Goal: Information Seeking & Learning: Learn about a topic

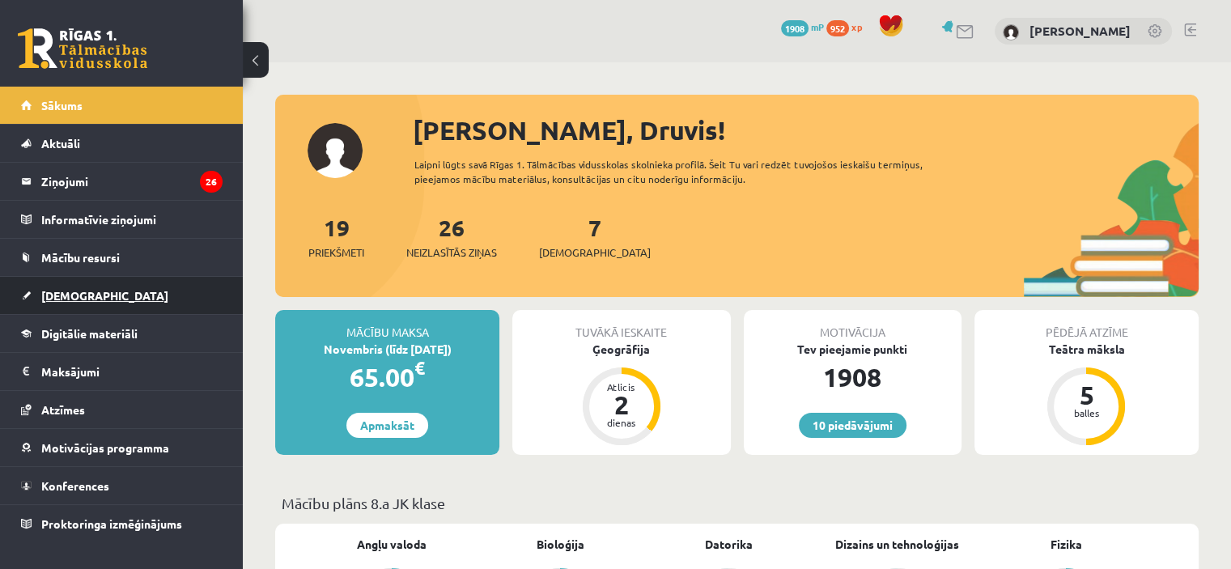
click at [71, 290] on span "[DEMOGRAPHIC_DATA]" at bounding box center [104, 295] width 127 height 15
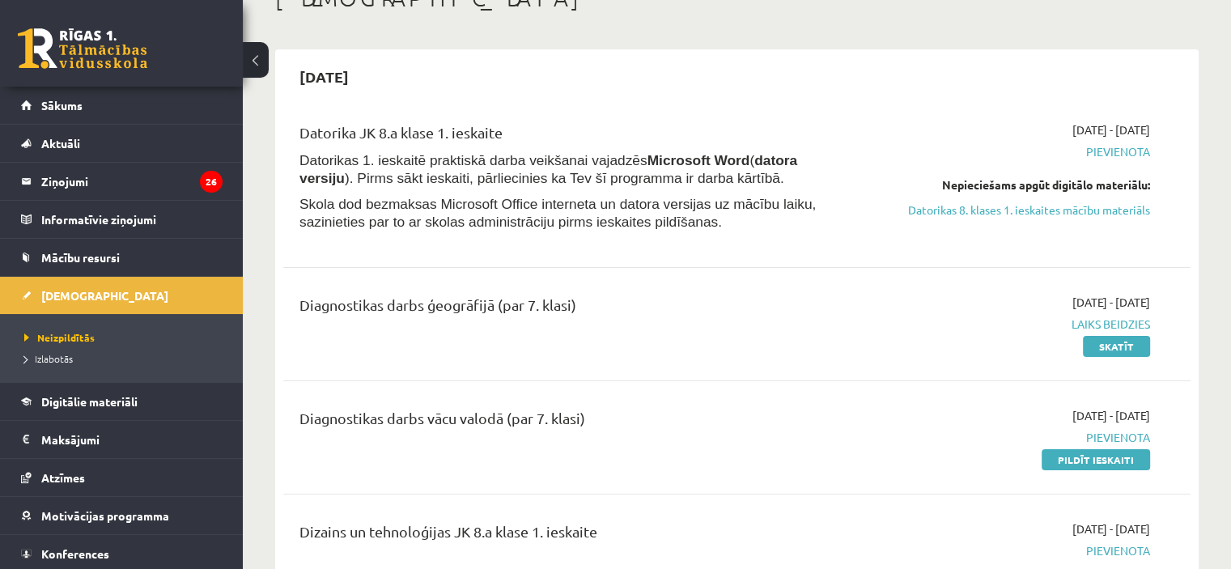
scroll to position [128, 0]
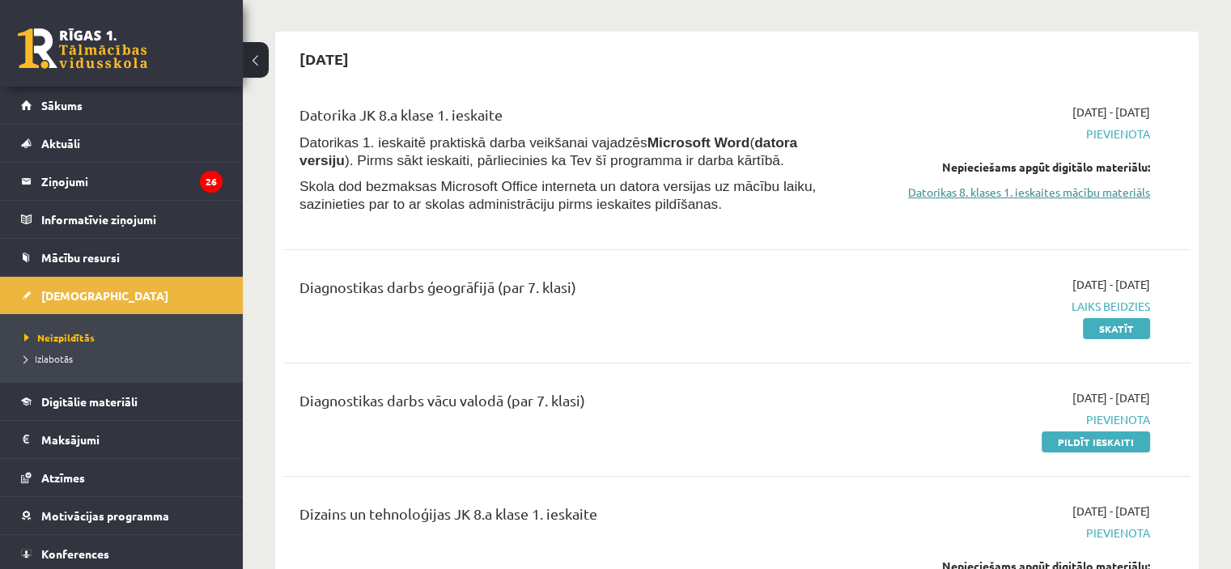
click at [1078, 188] on link "Datorikas 8. klases 1. ieskaites mācību materiāls" at bounding box center [1016, 192] width 267 height 17
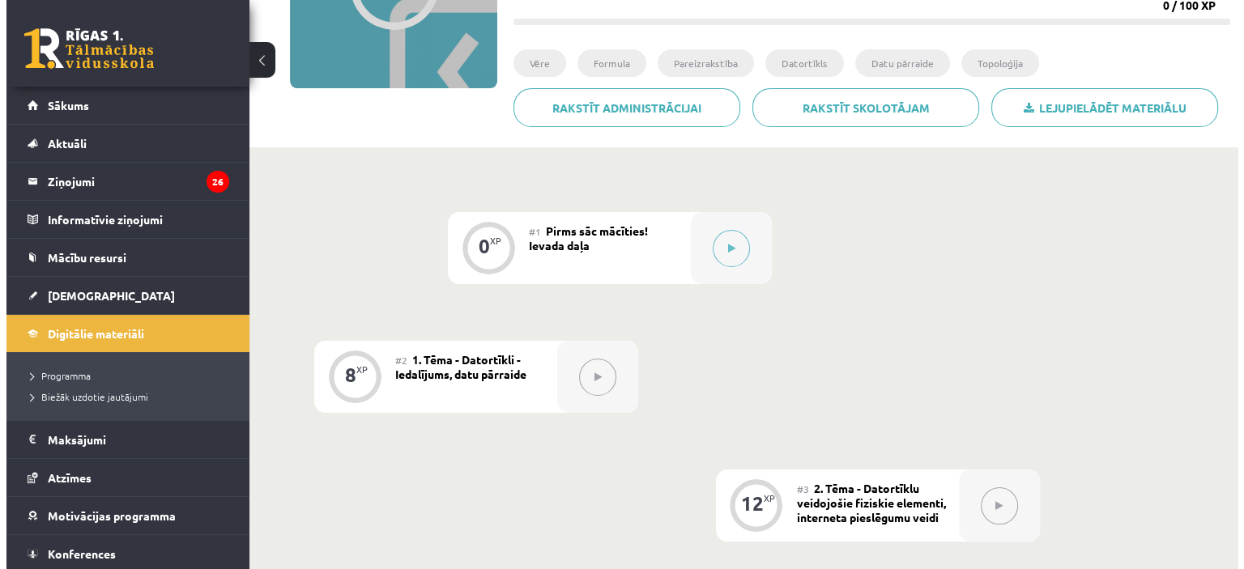
scroll to position [233, 0]
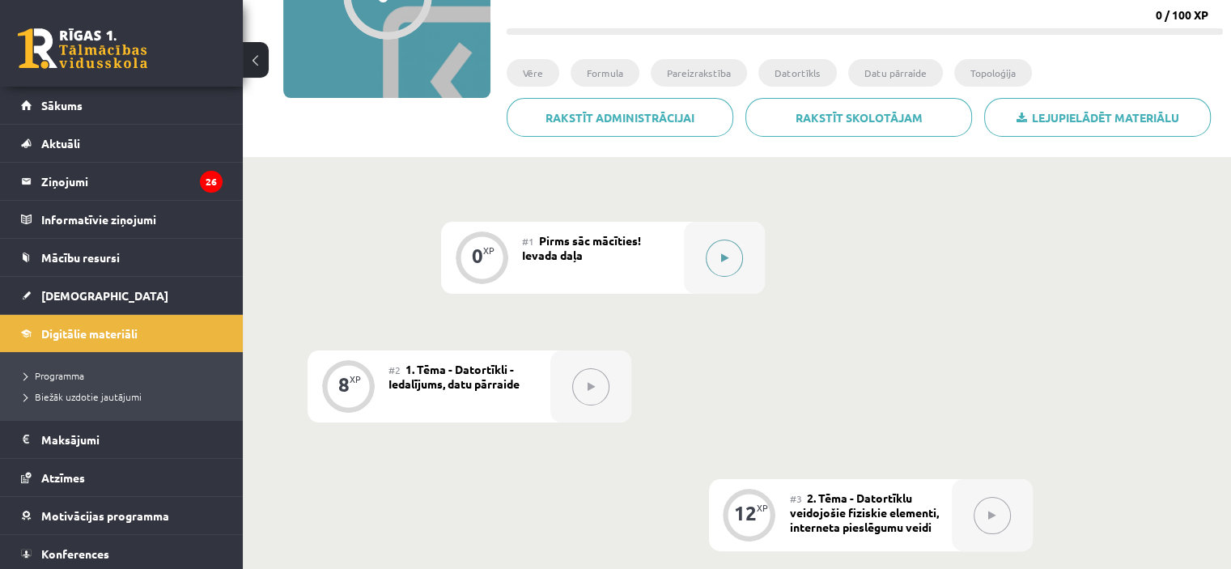
click at [719, 258] on button at bounding box center [724, 258] width 37 height 37
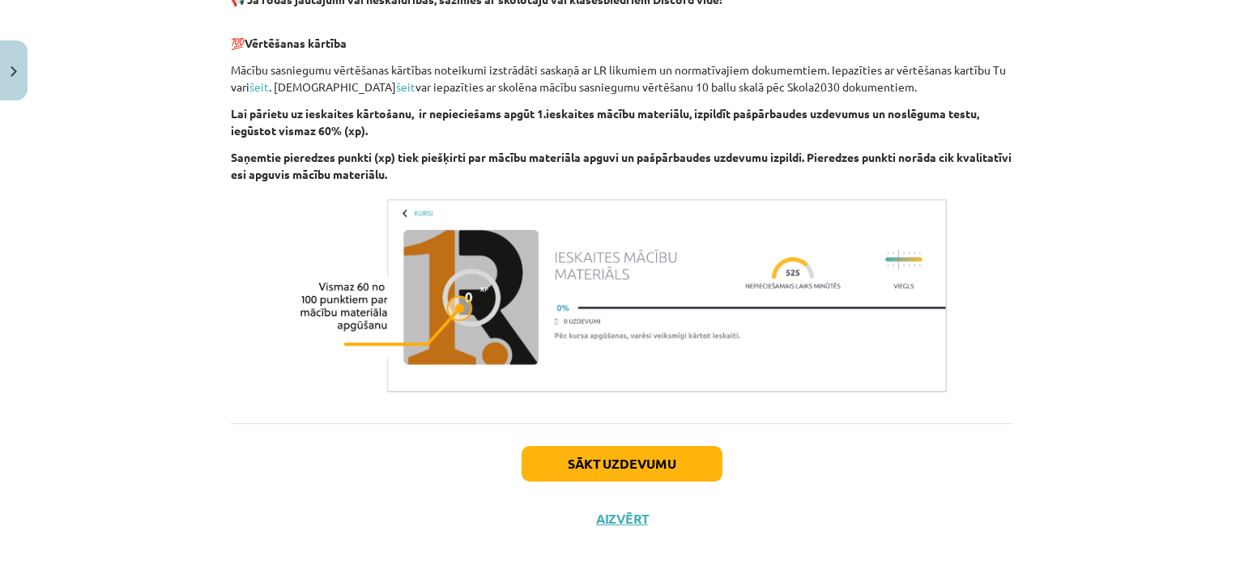
scroll to position [1026, 0]
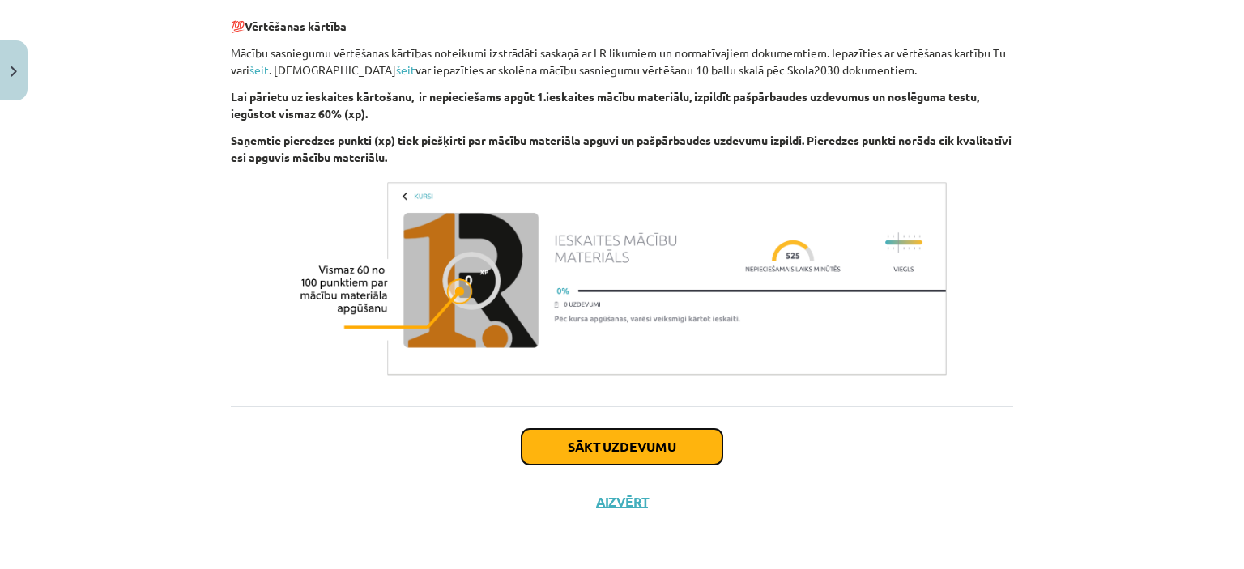
click at [635, 447] on button "Sākt uzdevumu" at bounding box center [621, 447] width 201 height 36
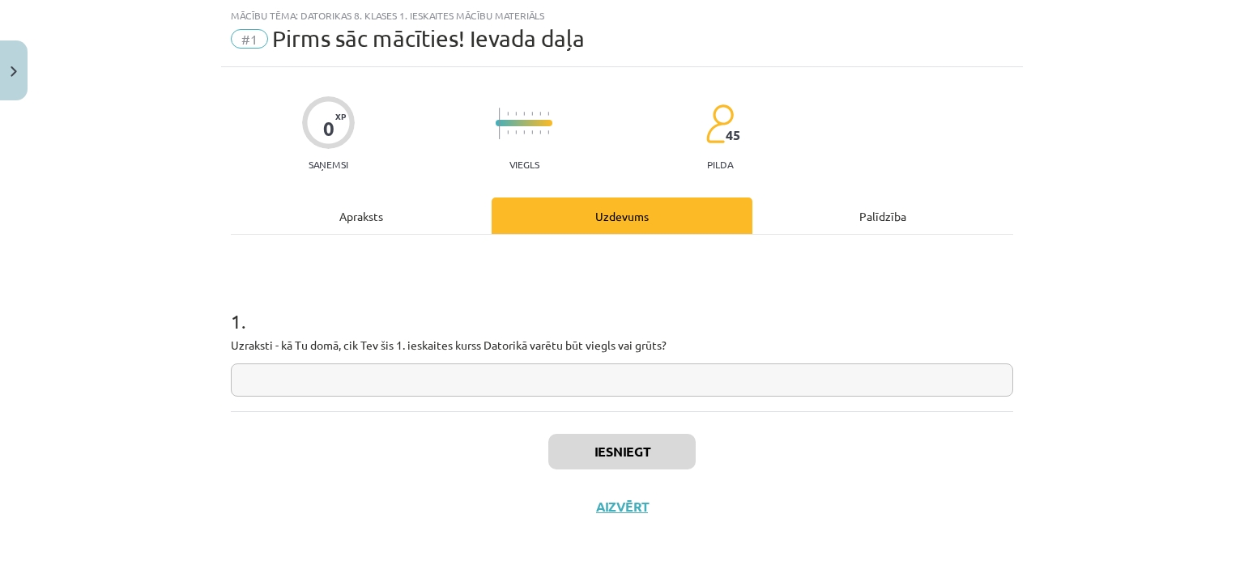
click at [304, 380] on input "text" at bounding box center [622, 380] width 782 height 33
type input "*********"
click at [632, 450] on button "Iesniegt" at bounding box center [621, 452] width 147 height 36
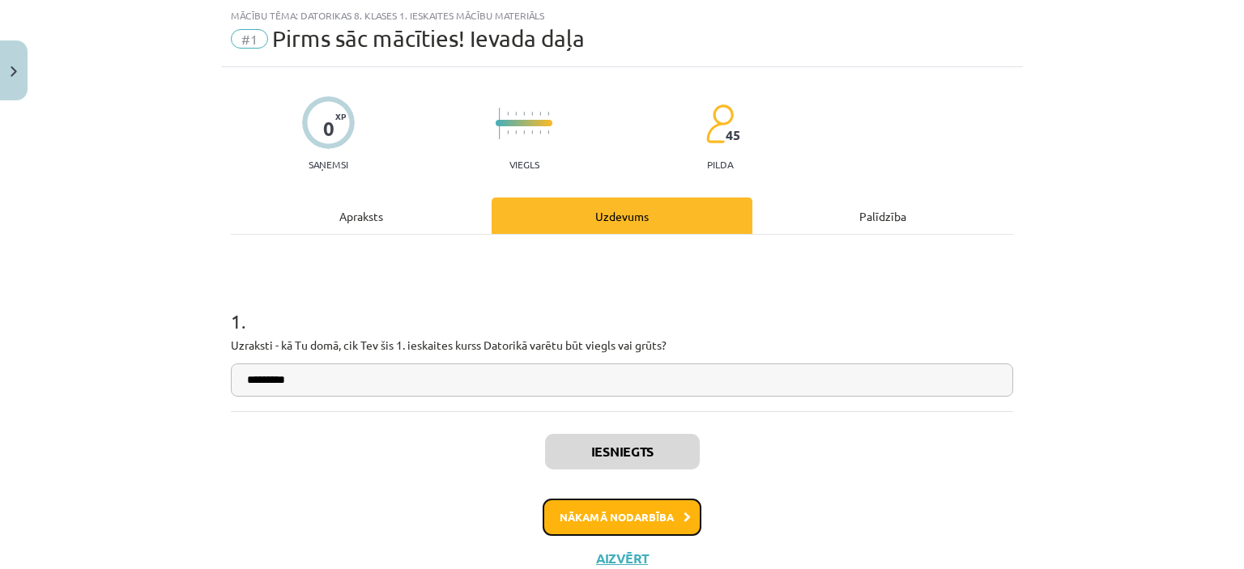
click at [587, 517] on button "Nākamā nodarbība" at bounding box center [621, 517] width 159 height 37
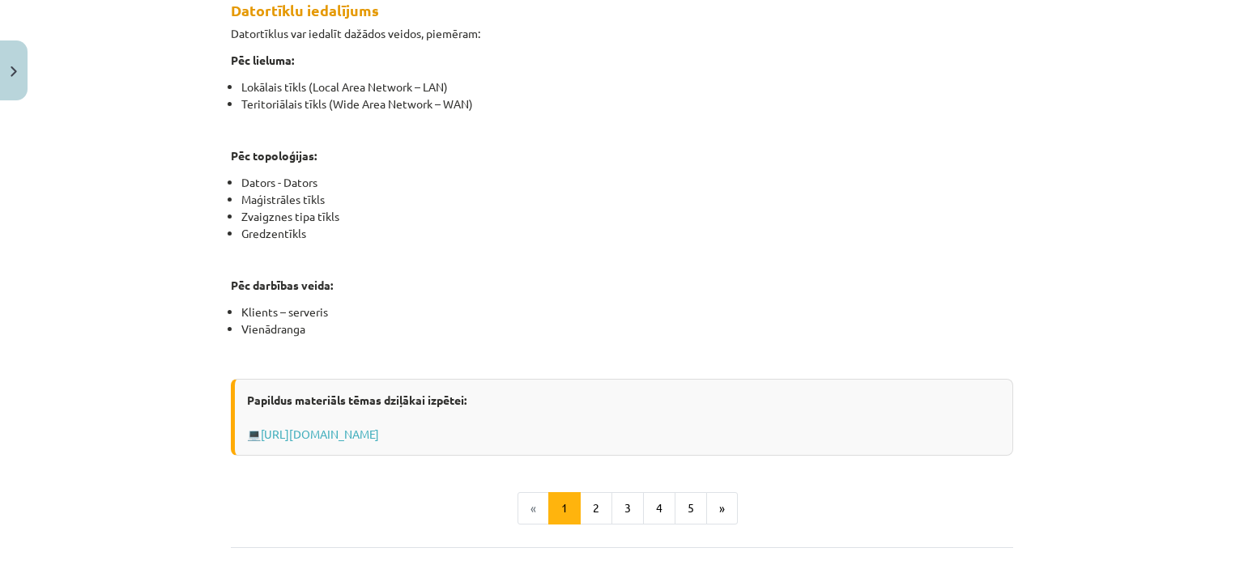
scroll to position [1018, 0]
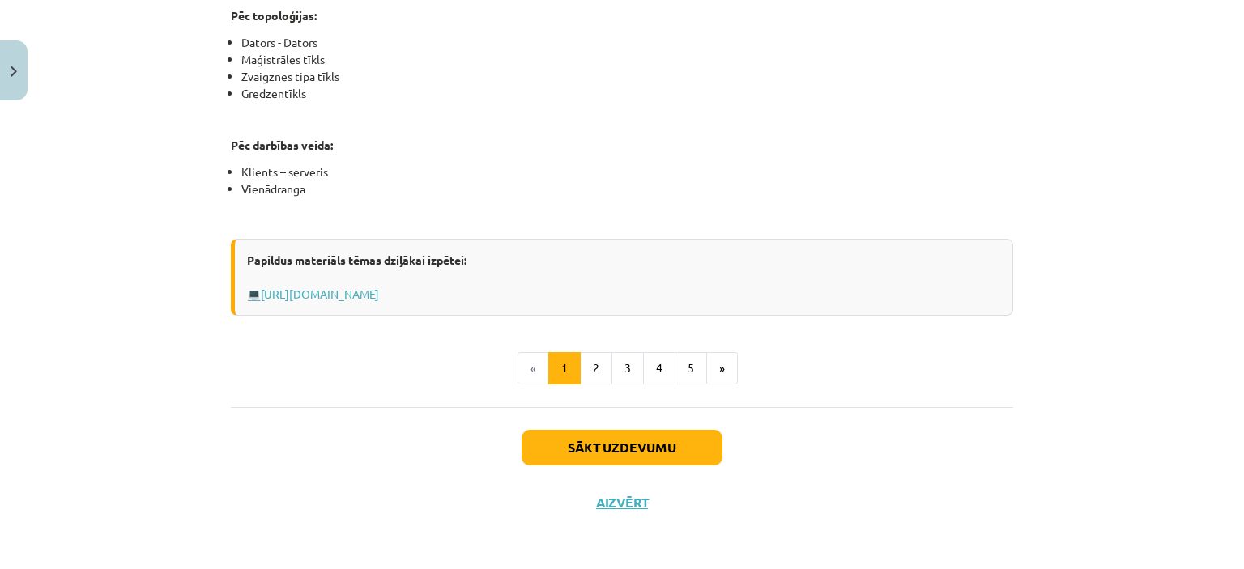
drag, startPoint x: 225, startPoint y: 283, endPoint x: 936, endPoint y: 306, distance: 711.2
copy div "Loremipsum Dolorsitam (consect) adi elits do eiusmo te in utla etdolore magnaa …"
click at [602, 361] on button "2" at bounding box center [596, 368] width 32 height 32
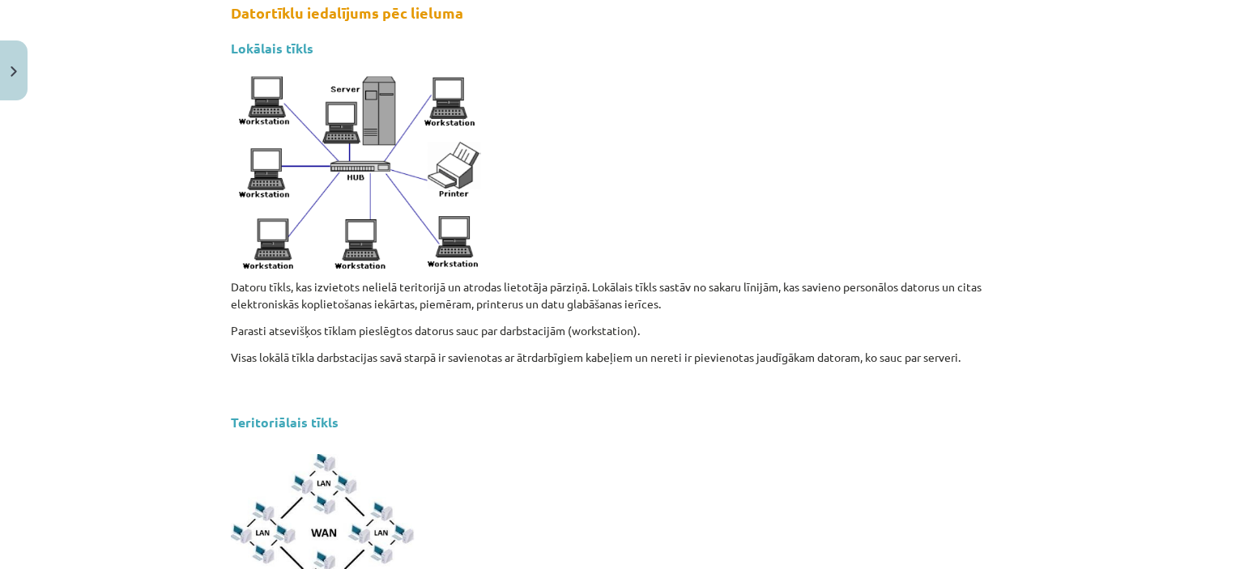
scroll to position [289, 0]
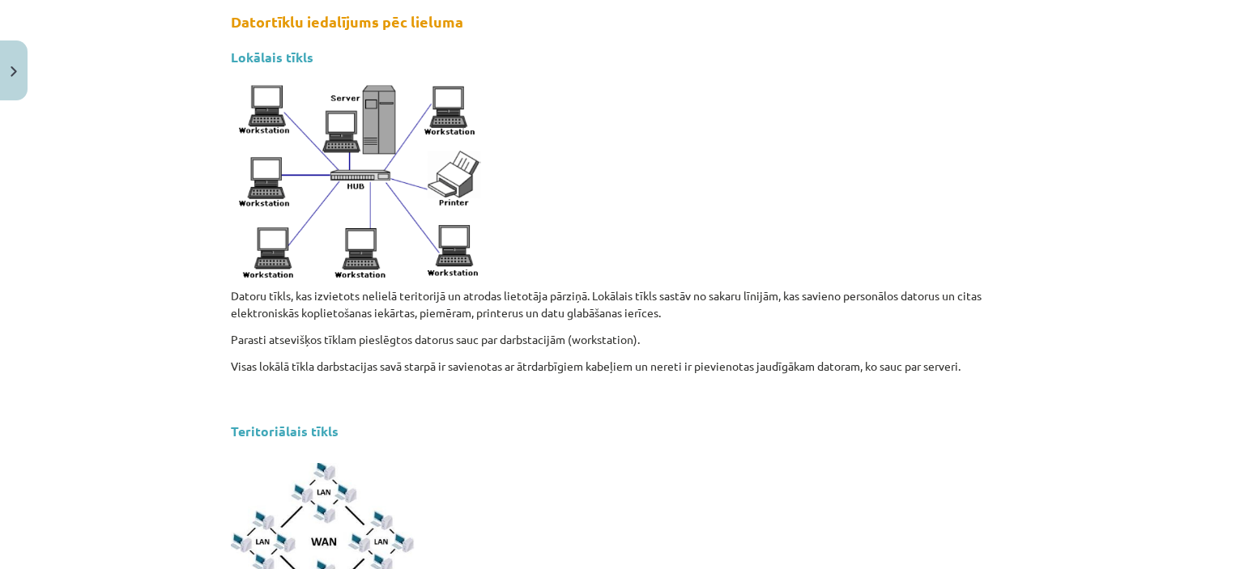
click at [231, 22] on strong "Datortīklu iedalījums pēc lieluma" at bounding box center [347, 21] width 232 height 19
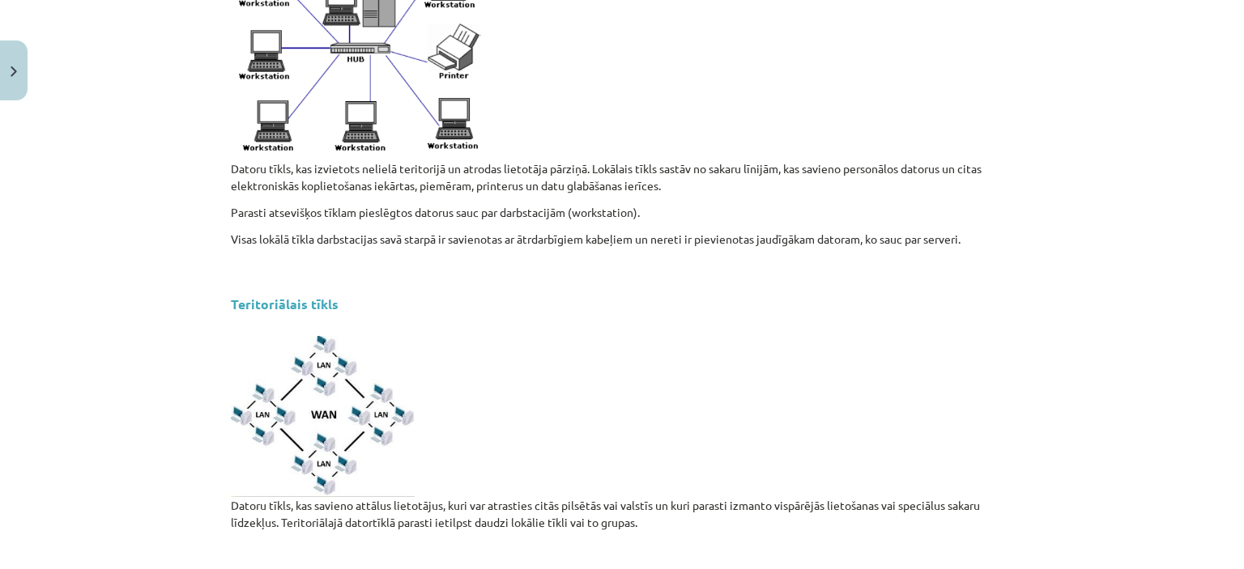
scroll to position [994, 0]
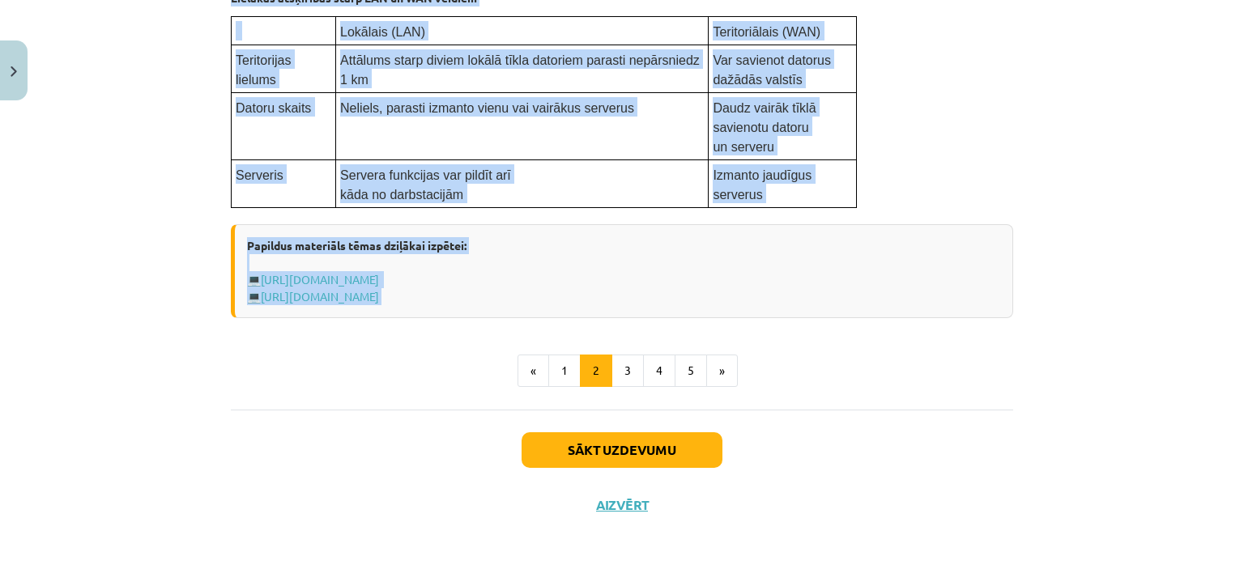
drag, startPoint x: 226, startPoint y: 94, endPoint x: 849, endPoint y: 315, distance: 661.4
copy div "Loremipsum dolorsitam con adipisc Elitsedd eiusm Tempor incid, utl etdolorem al…"
click at [626, 370] on button "3" at bounding box center [627, 371] width 32 height 32
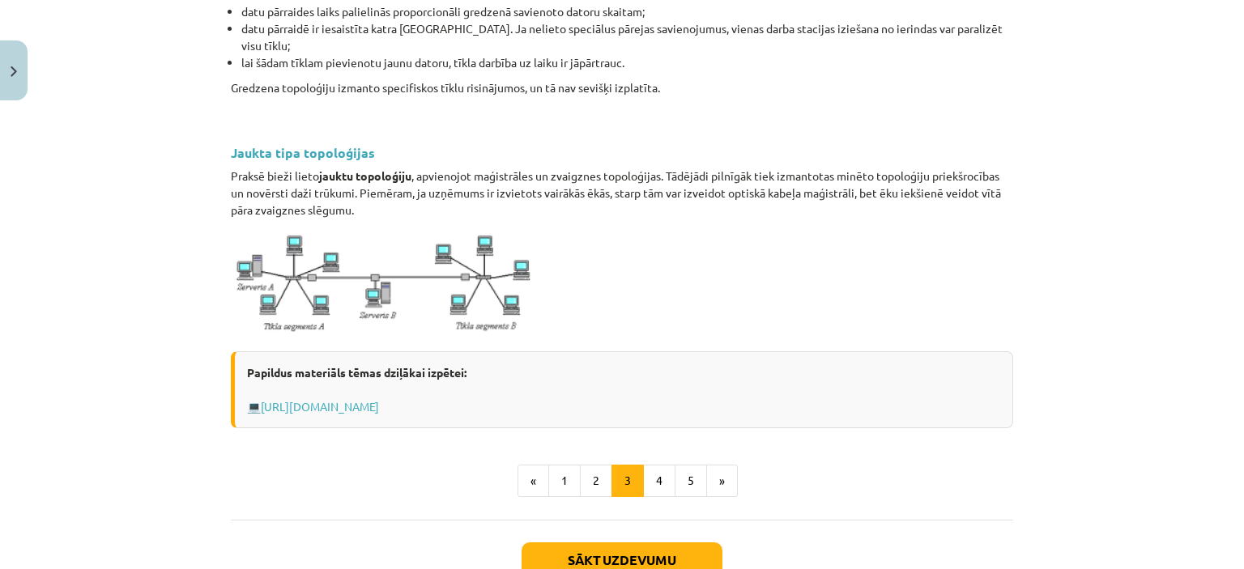
scroll to position [1869, 0]
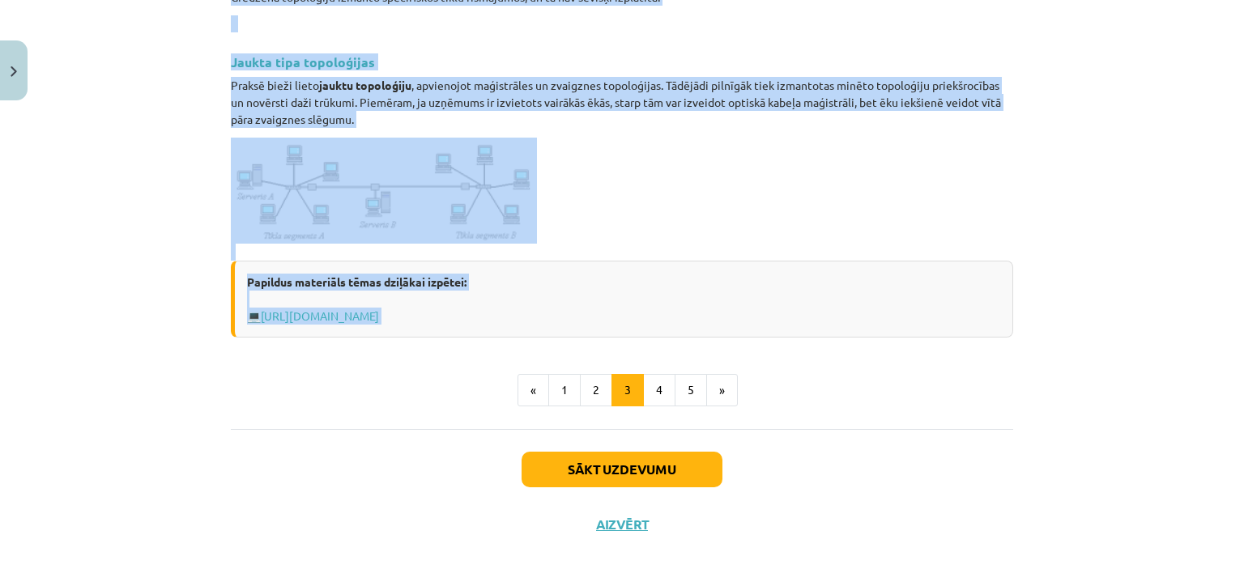
drag, startPoint x: 227, startPoint y: 21, endPoint x: 848, endPoint y: 296, distance: 680.0
copy div "Loremipsum dolorsitam con adipiscinge Sed doeiu temporinci utla etdol, magn ali…"
click at [651, 374] on button "4" at bounding box center [659, 390] width 32 height 32
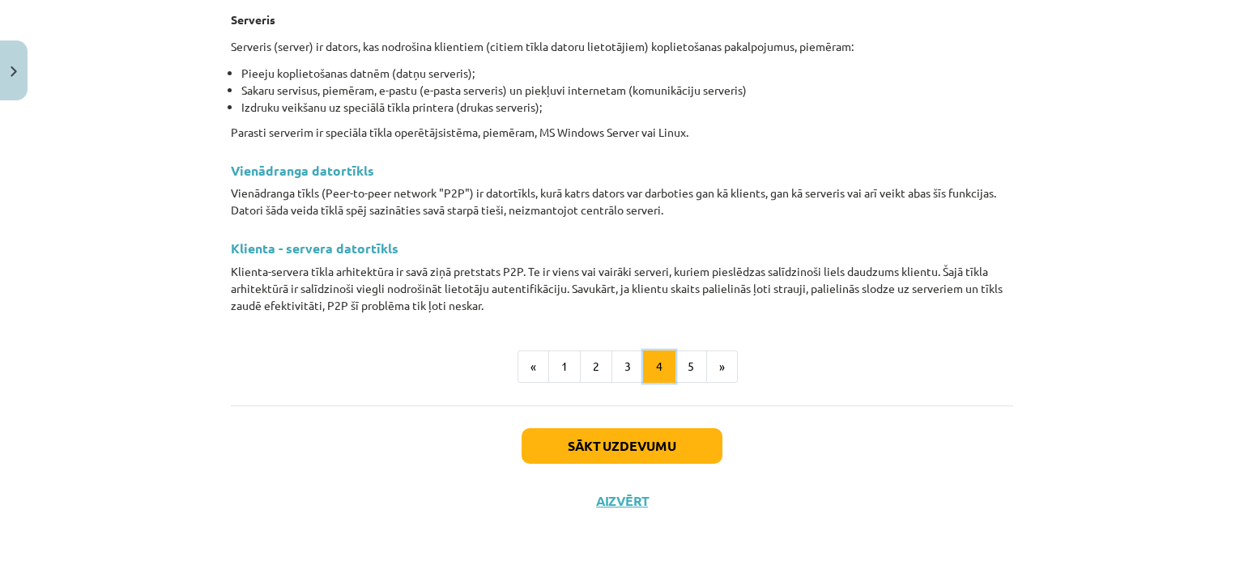
scroll to position [289, 0]
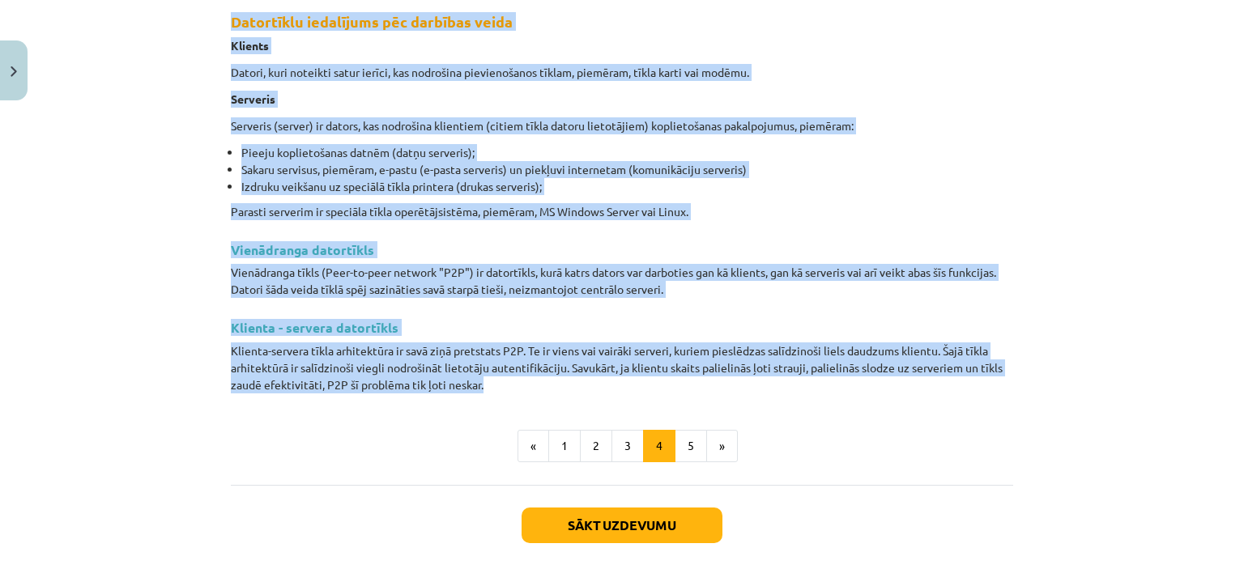
drag, startPoint x: 227, startPoint y: 21, endPoint x: 992, endPoint y: 381, distance: 845.6
click at [992, 381] on div "Datortīklu iedalījums pēc darbības veida [GEOGRAPHIC_DATA] Datori, kuri noteikt…" at bounding box center [622, 197] width 782 height 393
copy div "Loremipsum dolorsitam con adipisci elits Doeiusm Tempor, inci utlabore etdol ma…"
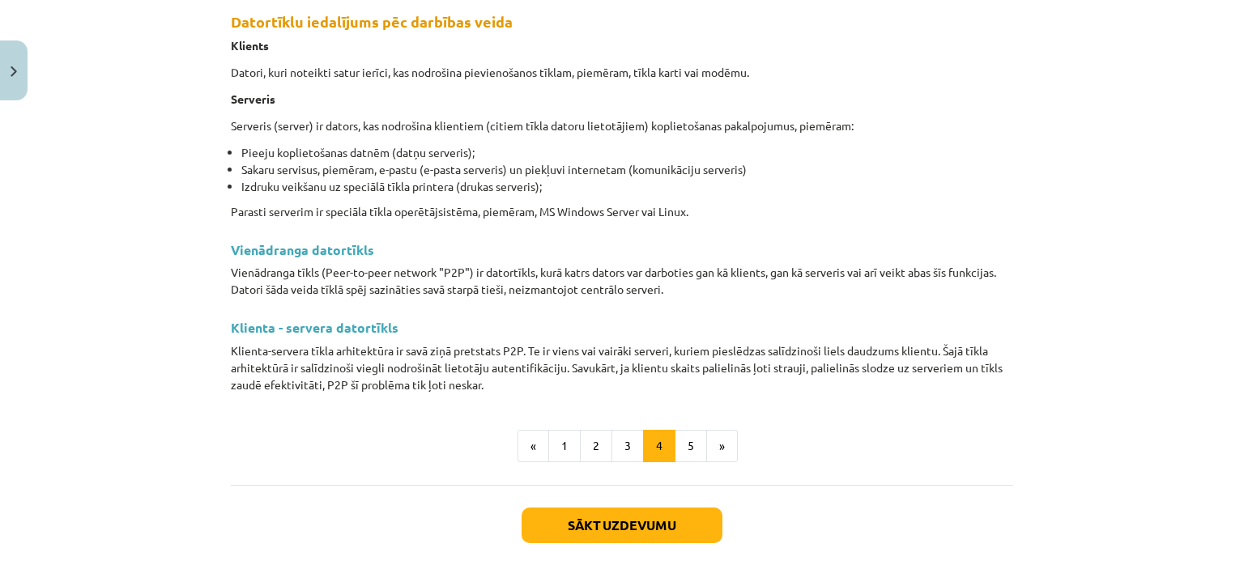
click at [393, 556] on div "Sākt uzdevumu Aizvērt" at bounding box center [622, 541] width 782 height 113
click at [681, 447] on button "5" at bounding box center [690, 446] width 32 height 32
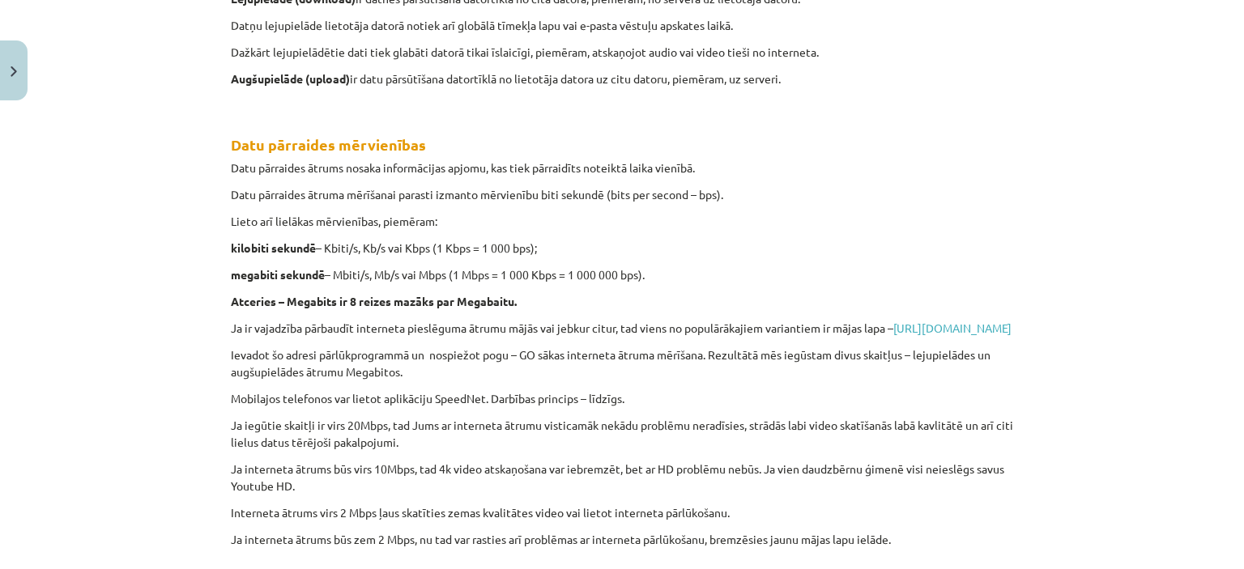
scroll to position [612, 0]
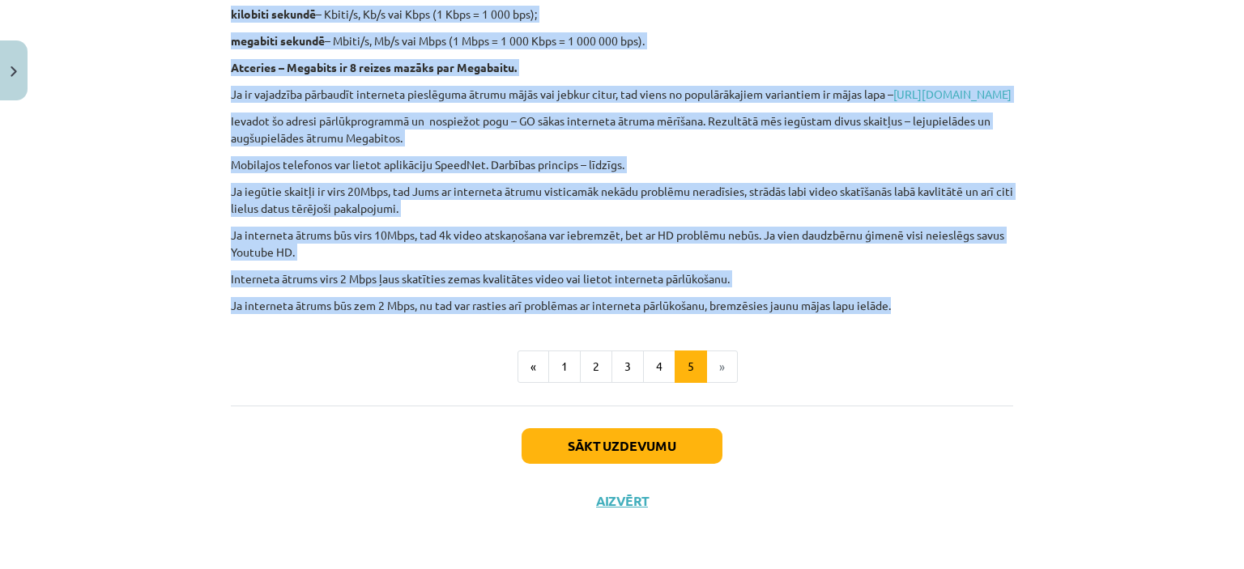
drag, startPoint x: 225, startPoint y: 19, endPoint x: 920, endPoint y: 308, distance: 752.0
click at [920, 308] on div "Lejupielāde un augšupielāde Strādājot datortīklā, lietotāji gan saņem, gan nosū…" at bounding box center [622, 3] width 782 height 621
copy div "Loremipsumd si ametconsecte Adipiscin elitseddoe, temporinc utl etdol, mag aliq…"
click at [606, 442] on button "Sākt uzdevumu" at bounding box center [621, 446] width 201 height 36
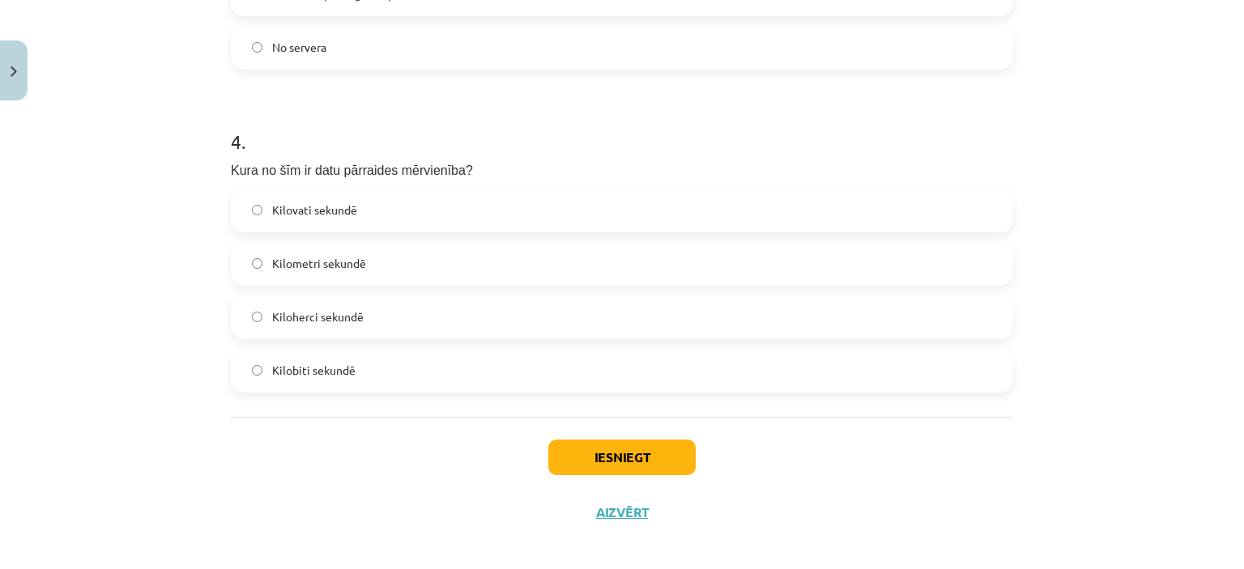
scroll to position [1198, 0]
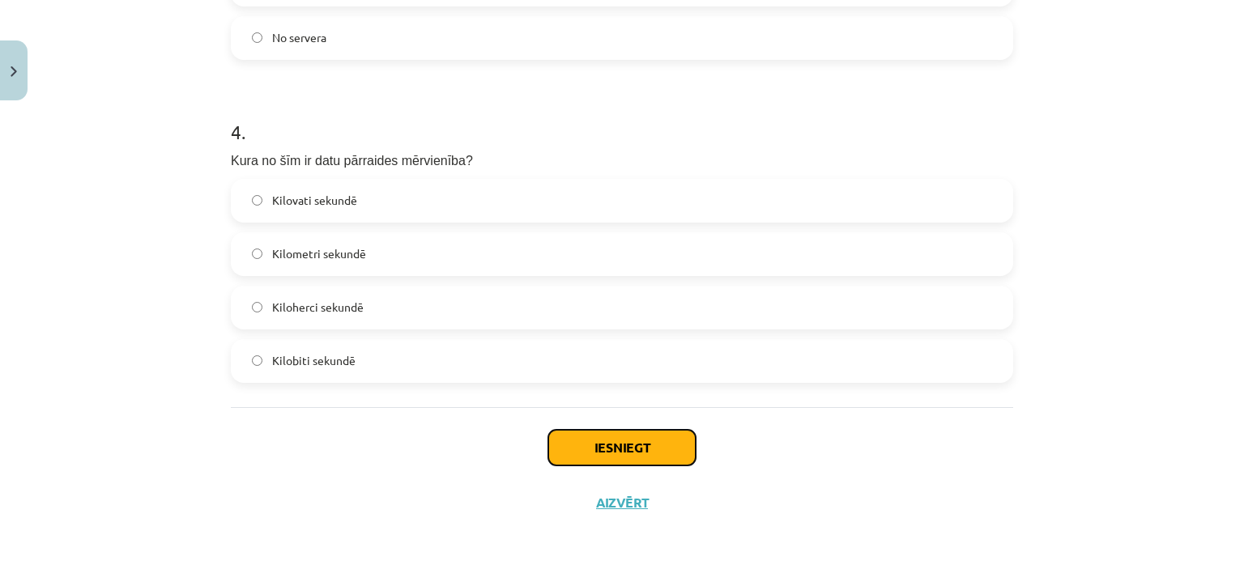
click at [614, 449] on button "Iesniegt" at bounding box center [621, 448] width 147 height 36
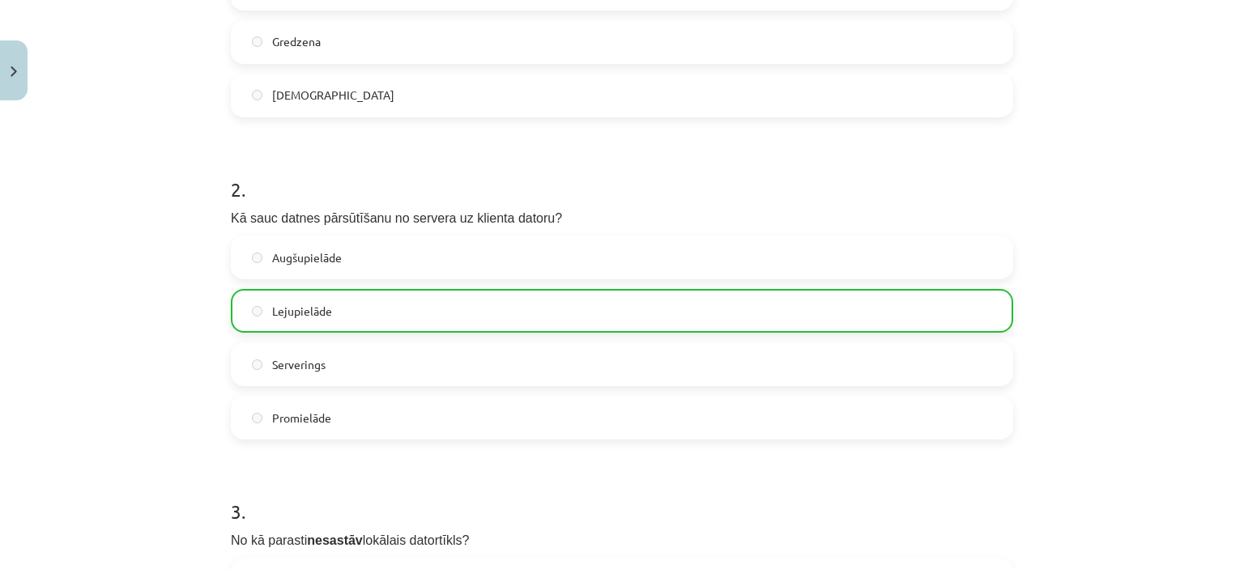
scroll to position [1250, 0]
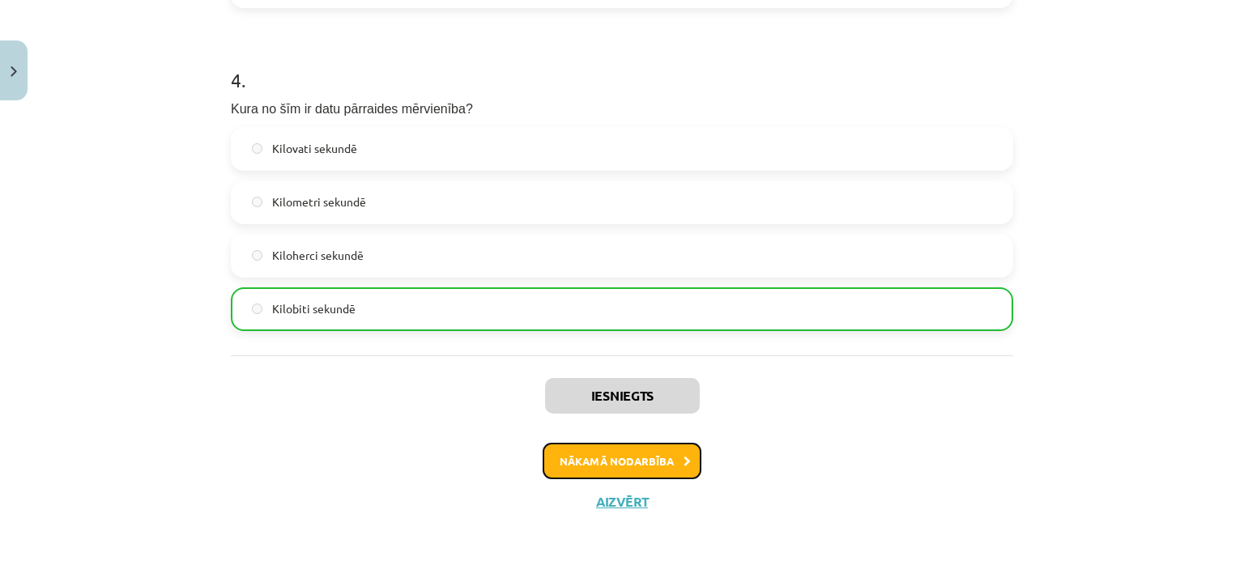
click at [571, 462] on button "Nākamā nodarbība" at bounding box center [621, 461] width 159 height 37
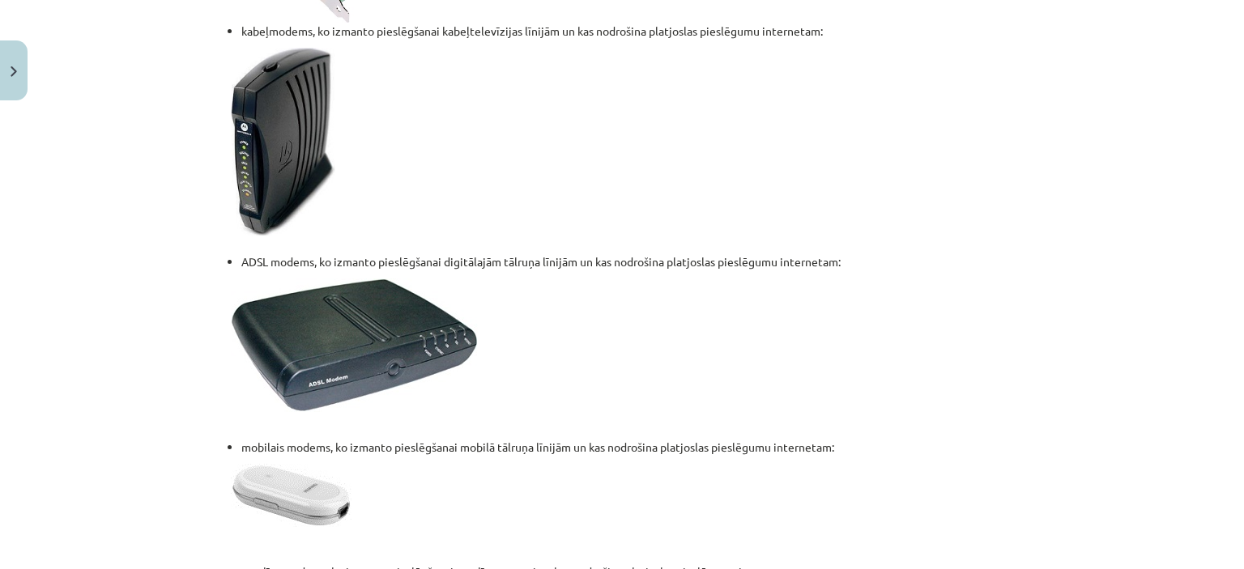
scroll to position [2215, 0]
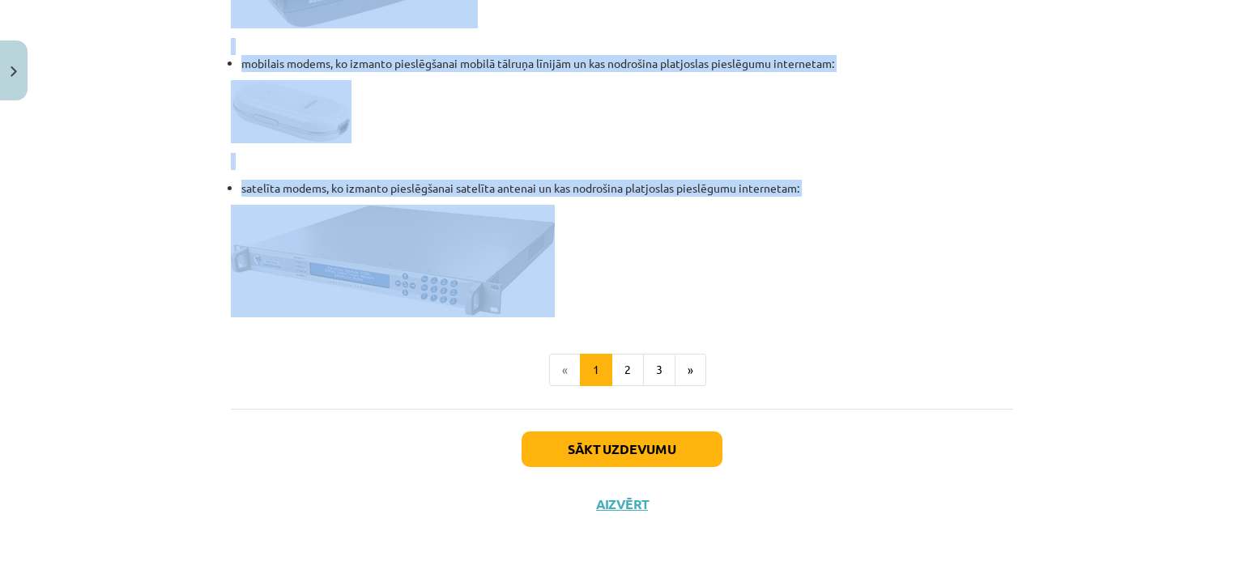
drag, startPoint x: 226, startPoint y: 308, endPoint x: 649, endPoint y: 261, distance: 426.0
copy div "Lorem ipsumdolor sitametc adipisci Elitse doeiu tem incidid utlabor et dolorem …"
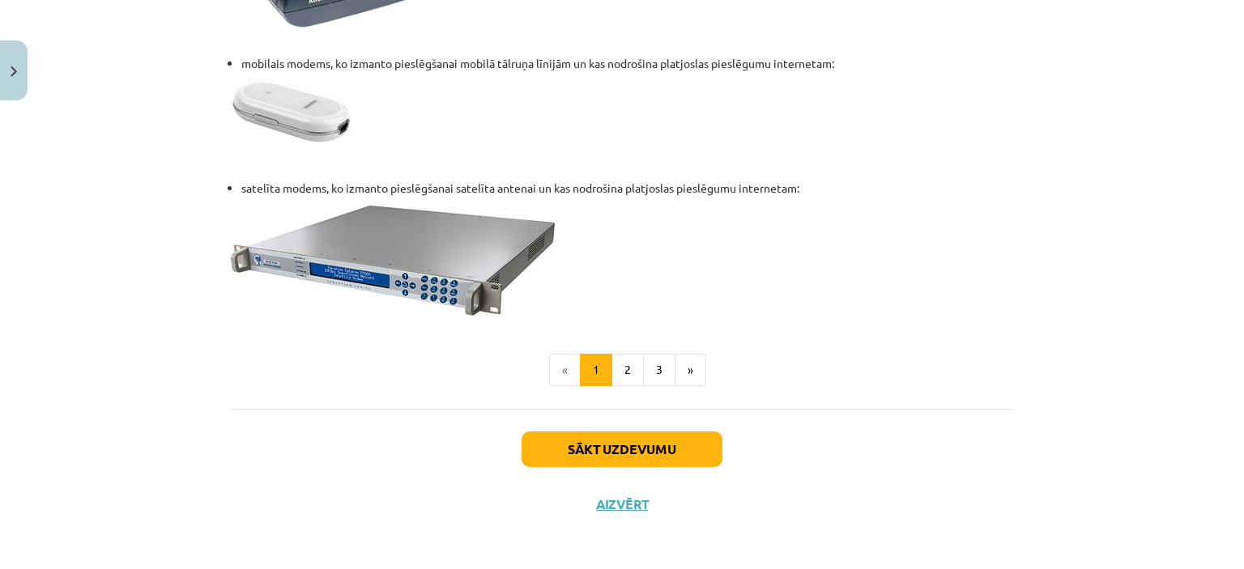
click at [261, 556] on div "Mācību tēma: Datorikas 8. klases 1. ieskaites mācību materiāls #3 2. Tēma - Dat…" at bounding box center [622, 284] width 1244 height 569
click at [624, 364] on button "2" at bounding box center [627, 370] width 32 height 32
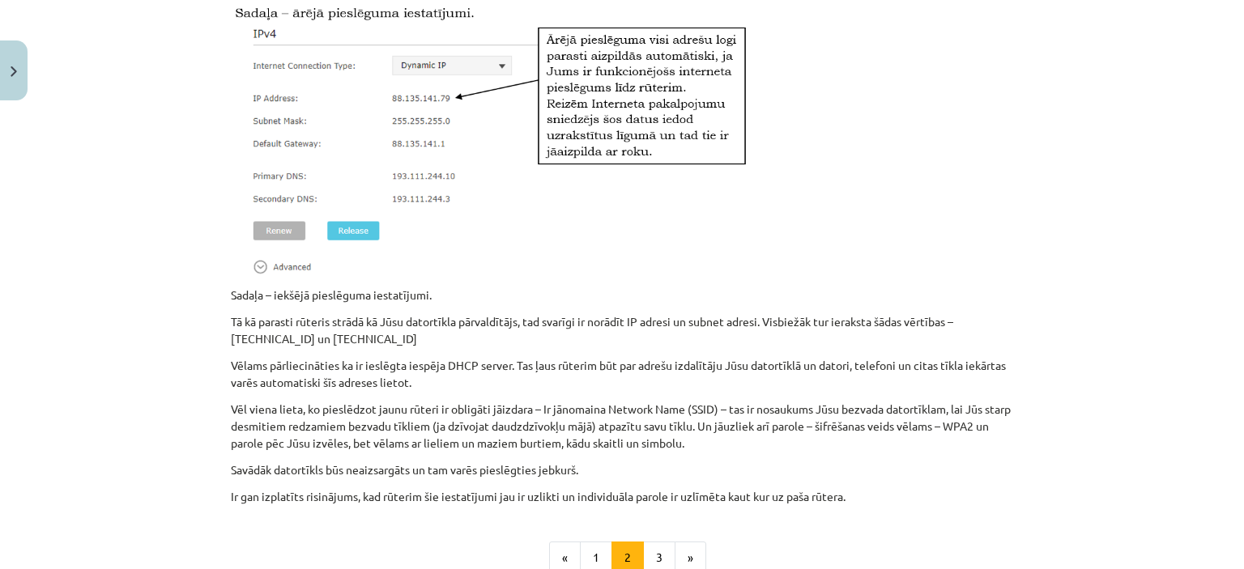
scroll to position [1326, 0]
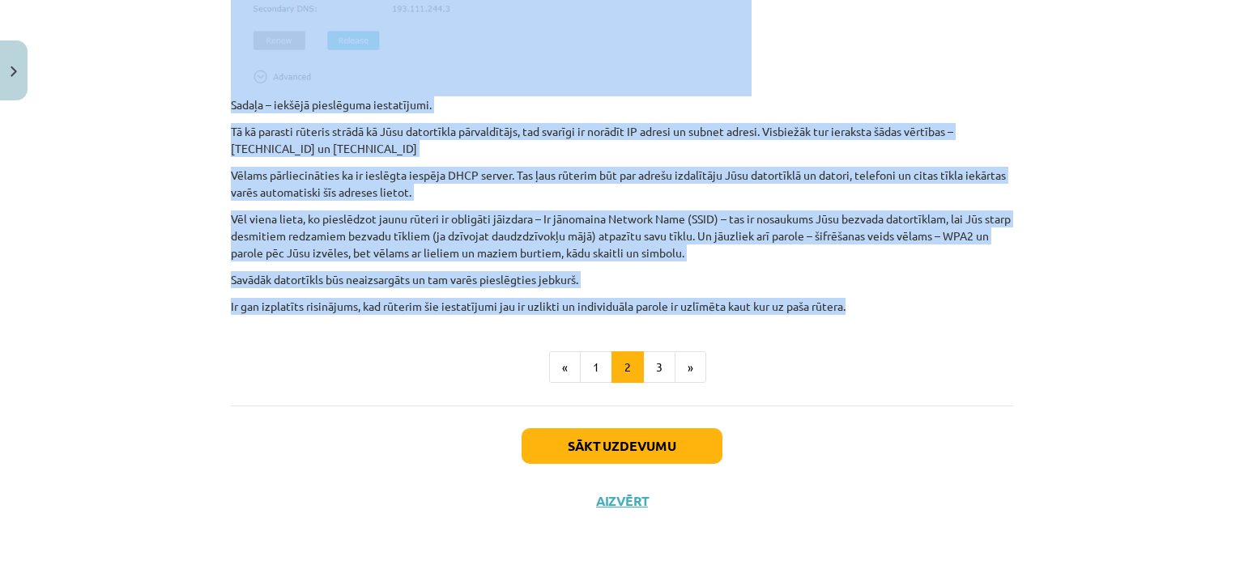
drag, startPoint x: 226, startPoint y: 19, endPoint x: 859, endPoint y: 311, distance: 697.3
copy div "Loremipsumdo (sitame) Conse adip elitse doeiu tempo incididu utlaboreetd magnaa…"
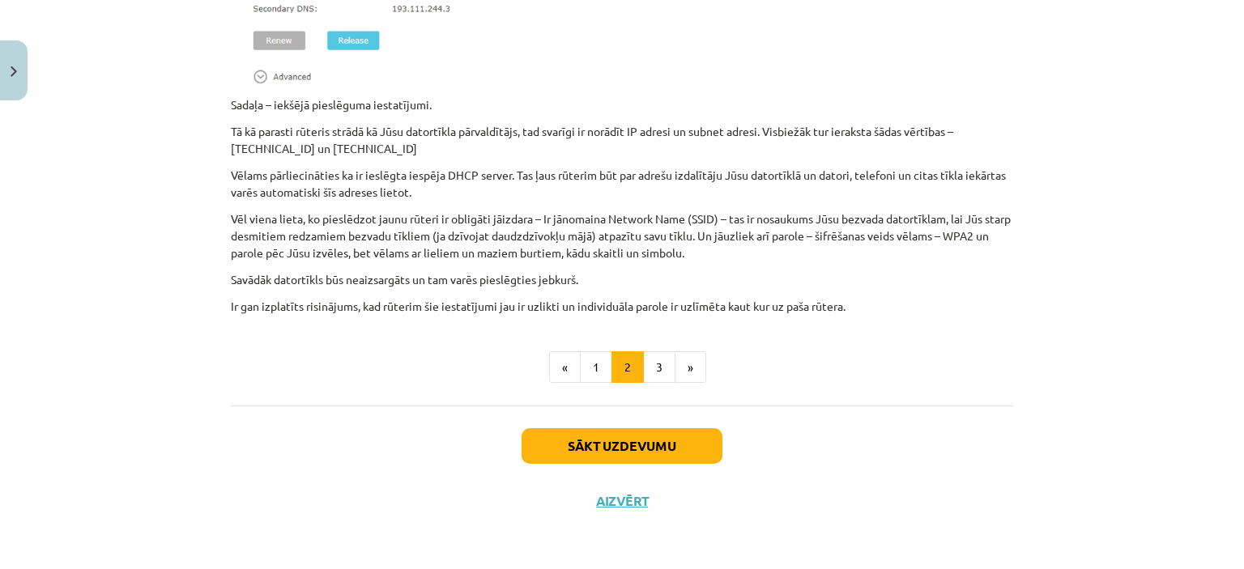
click at [236, 556] on div "Mācību tēma: Datorikas 8. klases 1. ieskaites mācību materiāls #3 2. Tēma - Dat…" at bounding box center [622, 284] width 1244 height 569
click at [651, 368] on button "3" at bounding box center [659, 367] width 32 height 32
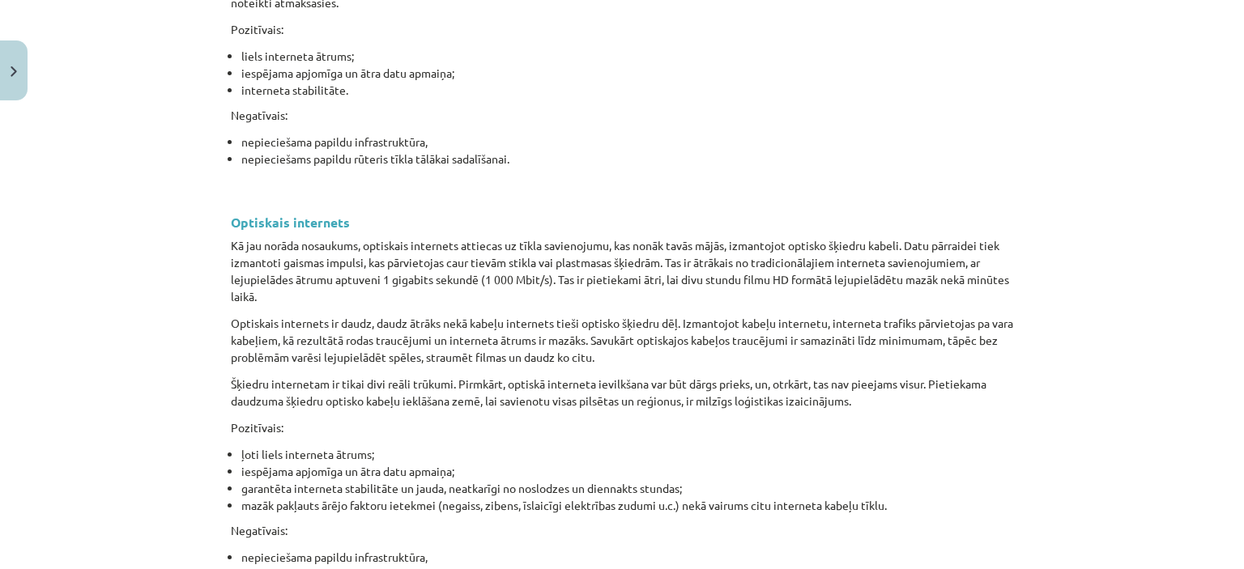
scroll to position [2158, 0]
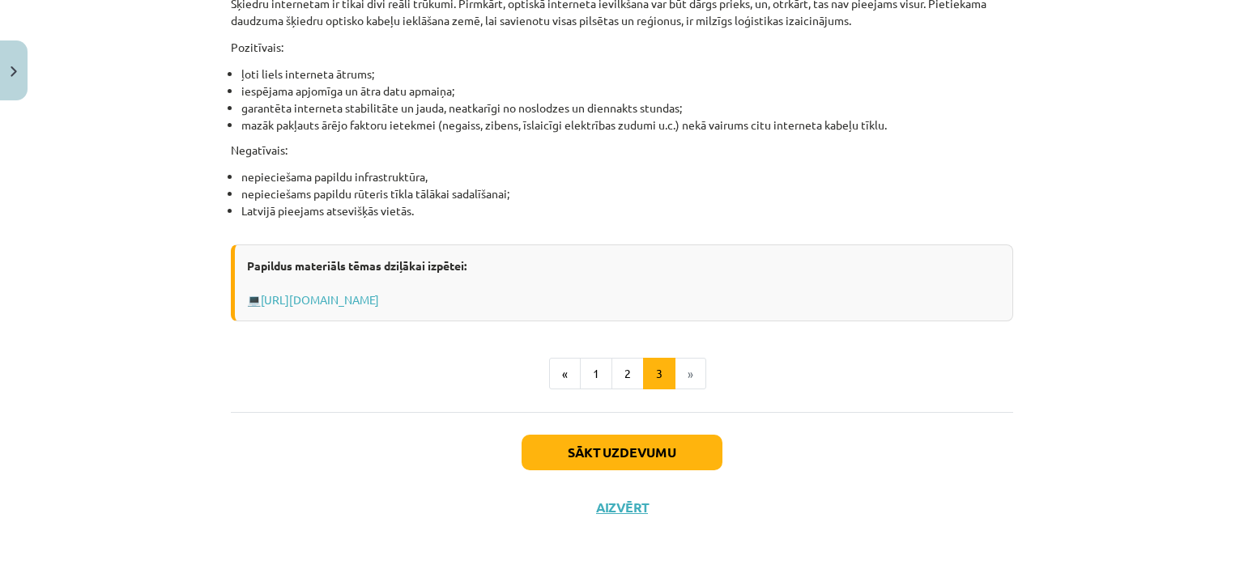
drag, startPoint x: 223, startPoint y: 19, endPoint x: 700, endPoint y: 294, distance: 550.2
copy div "Loremipsu dolorsitam conse Adipisc elitsed Doeiu tempor incid utla etdoloremagn…"
click at [255, 557] on div "Mācību tēma: Datorikas 8. klases 1. ieskaites mācību materiāls #3 2. Tēma - Dat…" at bounding box center [622, 284] width 1244 height 569
click at [641, 445] on button "Sākt uzdevumu" at bounding box center [621, 453] width 201 height 36
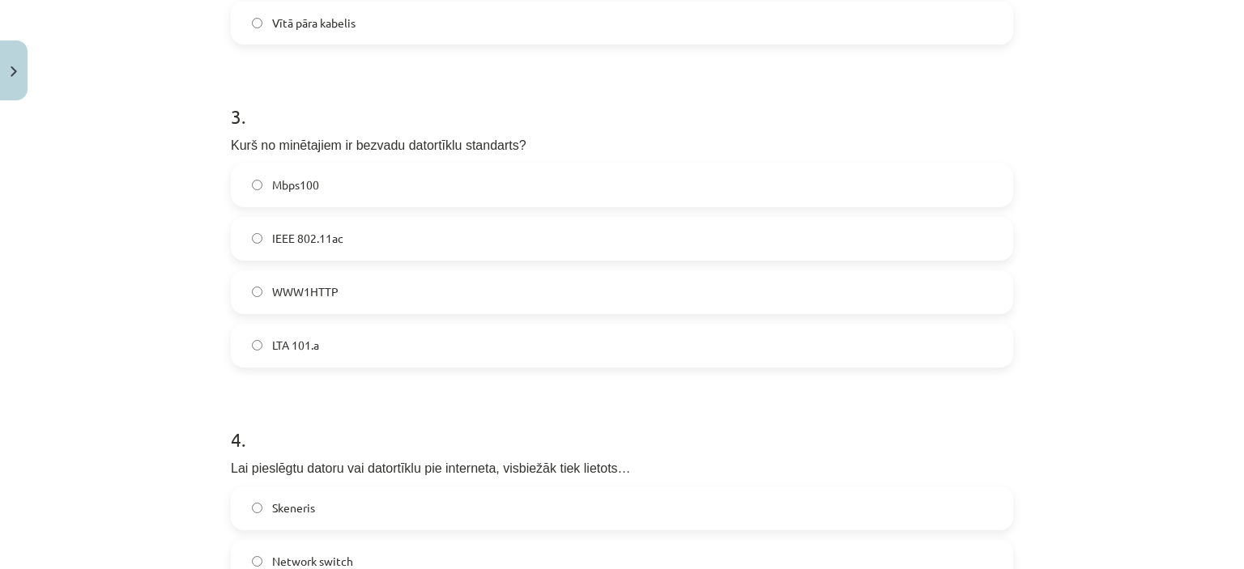
scroll to position [912, 0]
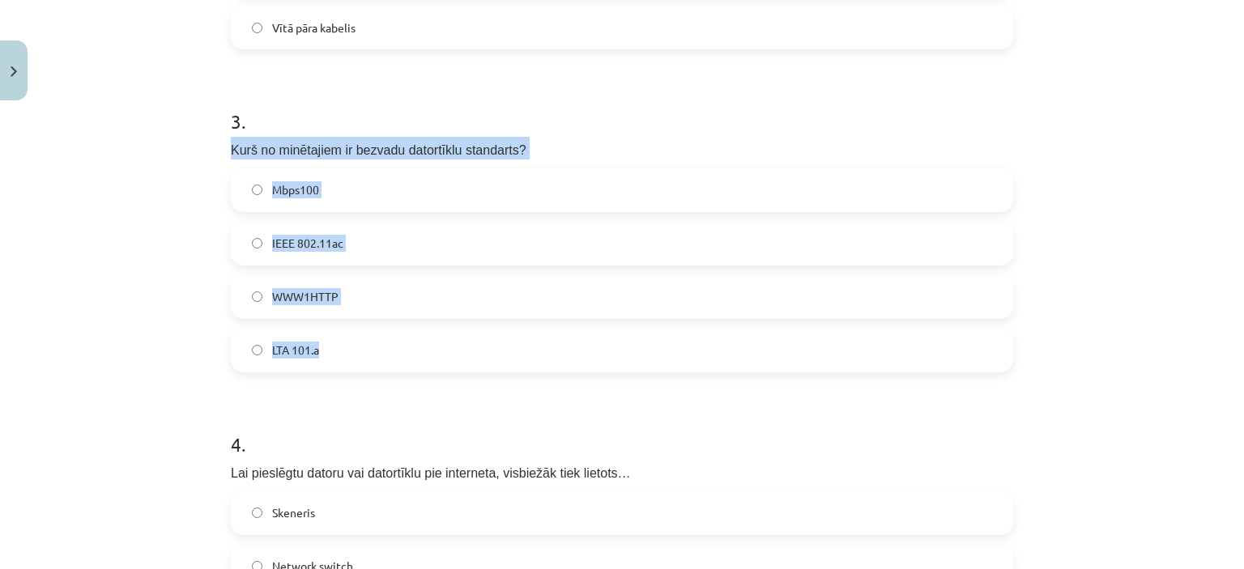
drag, startPoint x: 222, startPoint y: 147, endPoint x: 406, endPoint y: 348, distance: 273.3
click at [406, 348] on div "12 XP Saņemsi Viegls 45 pilda Apraksts Uzdevums Palīdzība 1 . Kā sauc vispopulā…" at bounding box center [621, 32] width 801 height 1621
copy div "Kurš no minētajiem ir bezvadu datortīklu standarts? Mbps100 IEEE 802.11ac WWW1H…"
click at [135, 311] on div "Mācību tēma: Datorikas 8. klases 1. ieskaites mācību materiāls #3 2. Tēma - Dat…" at bounding box center [622, 284] width 1244 height 569
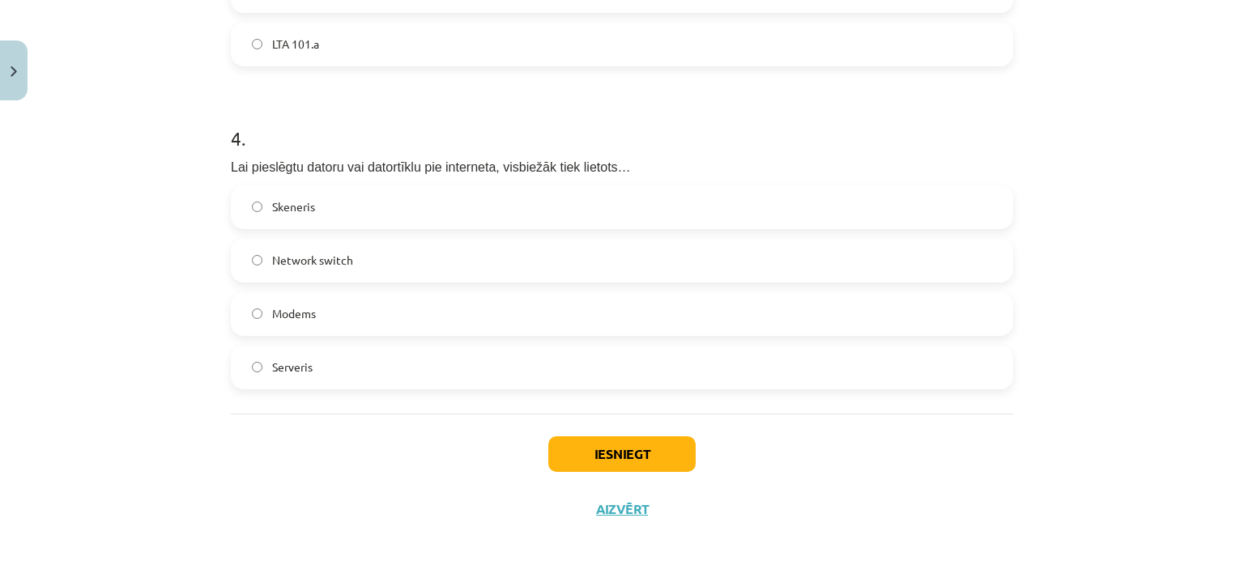
scroll to position [1224, 0]
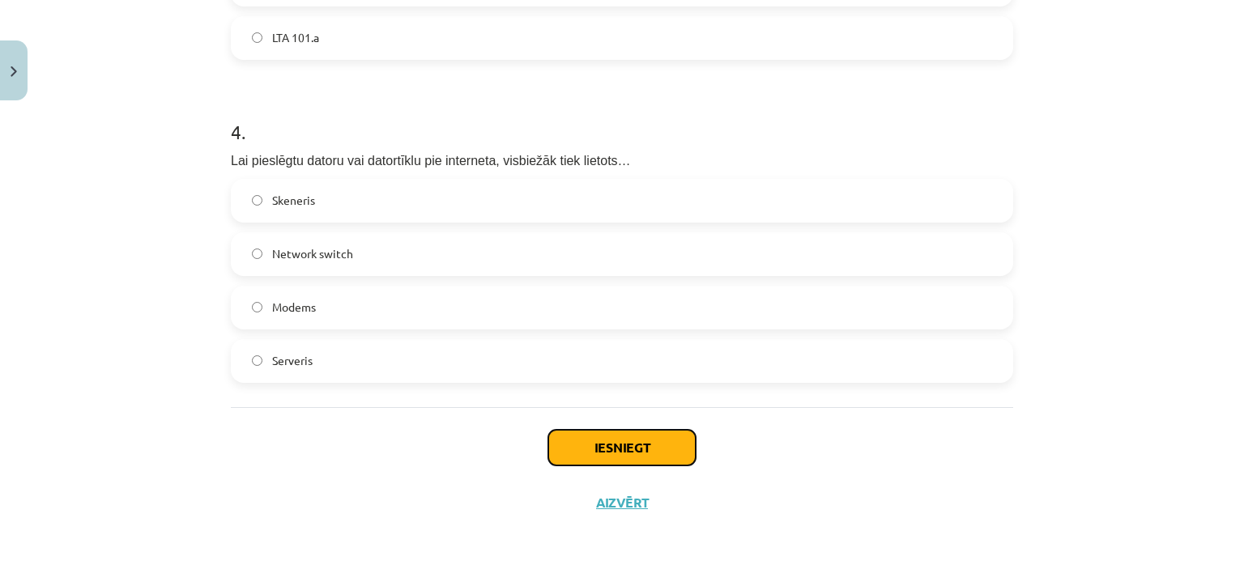
click at [635, 442] on button "Iesniegt" at bounding box center [621, 448] width 147 height 36
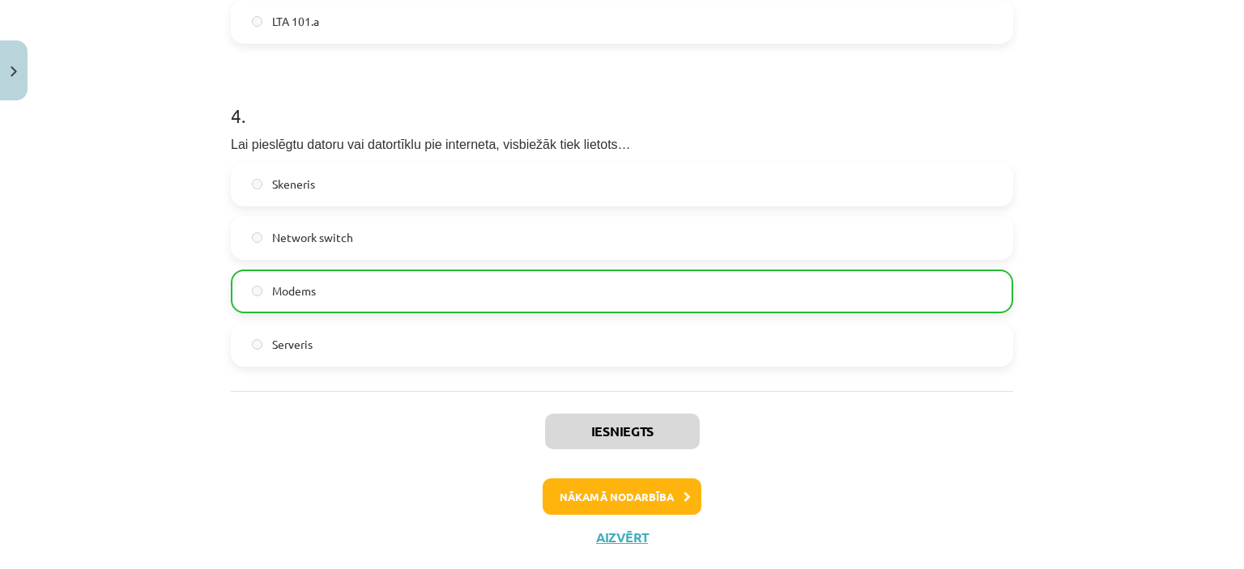
scroll to position [1276, 0]
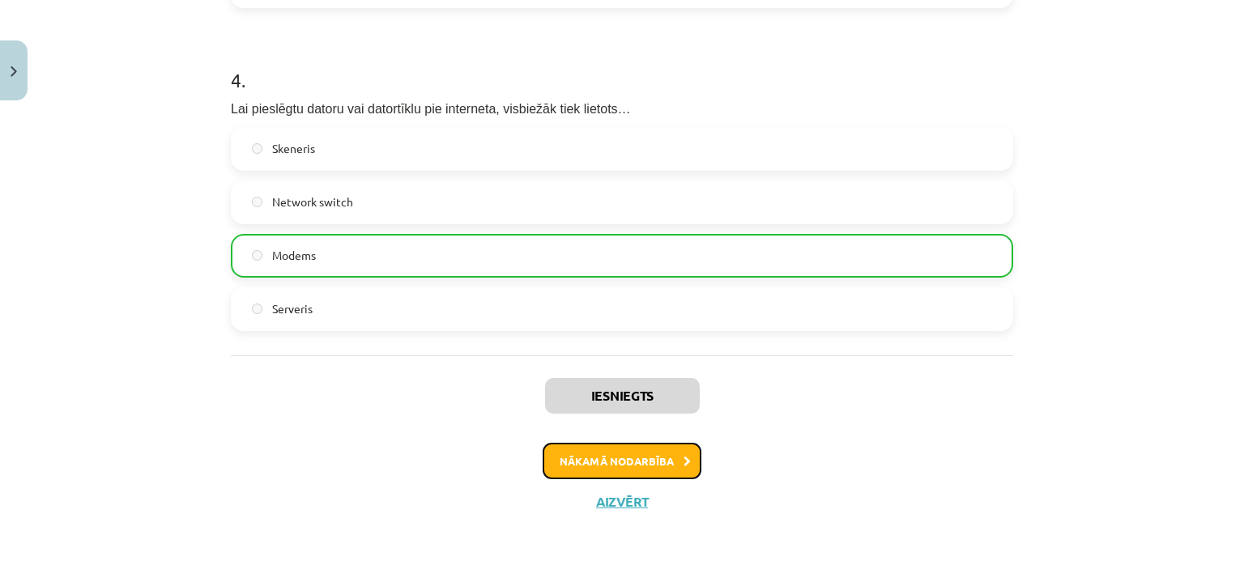
click at [635, 459] on button "Nākamā nodarbība" at bounding box center [621, 461] width 159 height 37
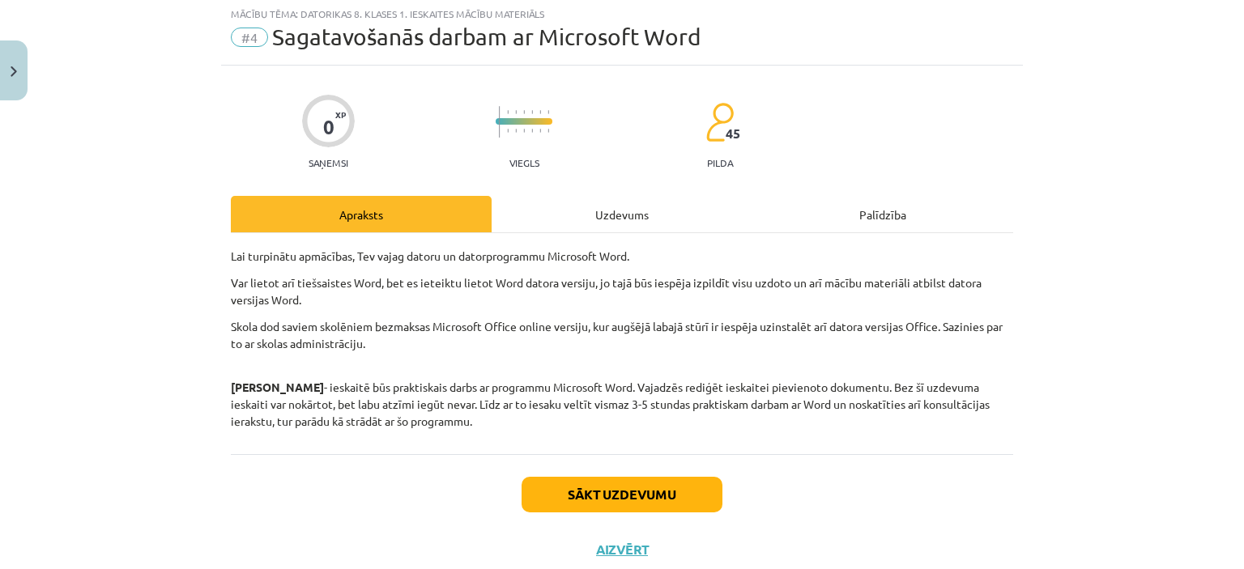
scroll to position [40, 0]
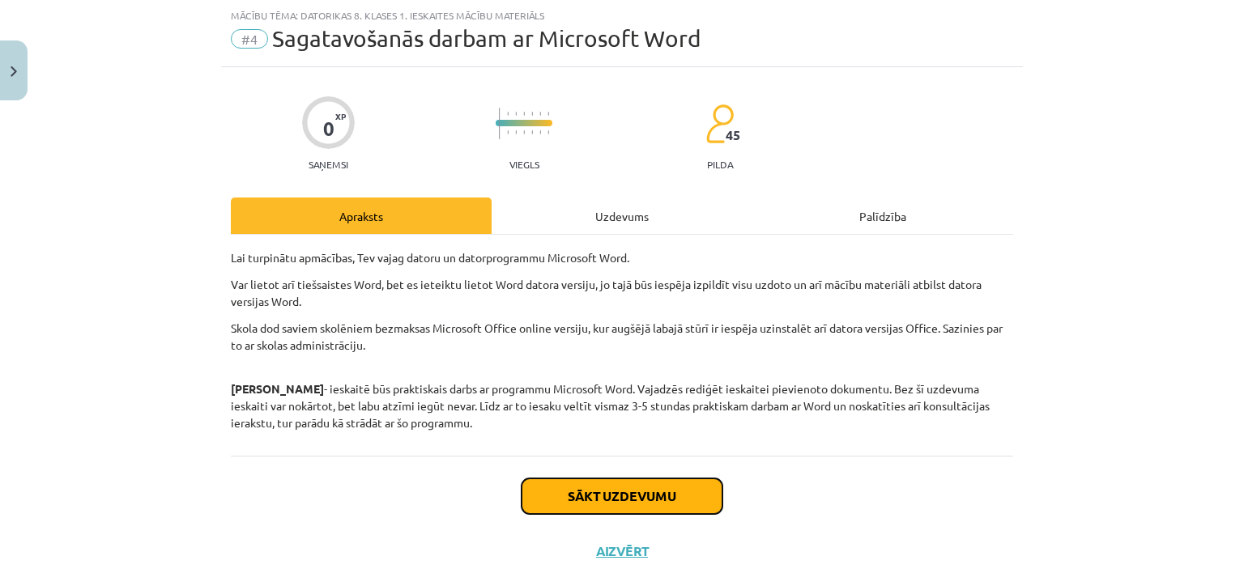
click at [680, 493] on button "Sākt uzdevumu" at bounding box center [621, 496] width 201 height 36
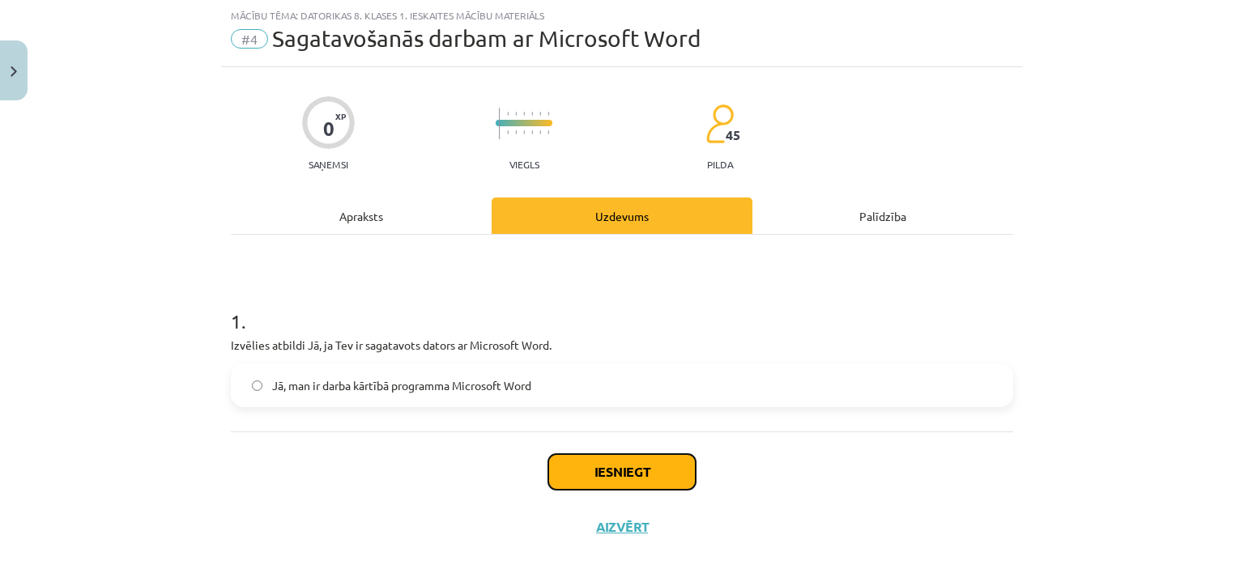
click at [603, 469] on button "Iesniegt" at bounding box center [621, 472] width 147 height 36
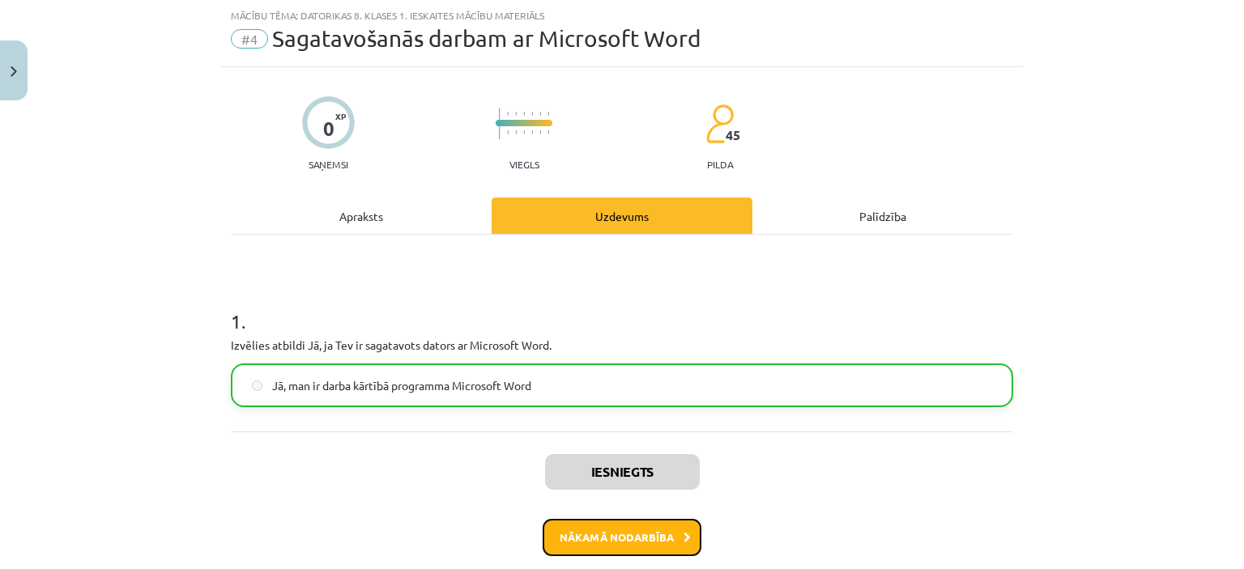
click at [626, 534] on button "Nākamā nodarbība" at bounding box center [621, 537] width 159 height 37
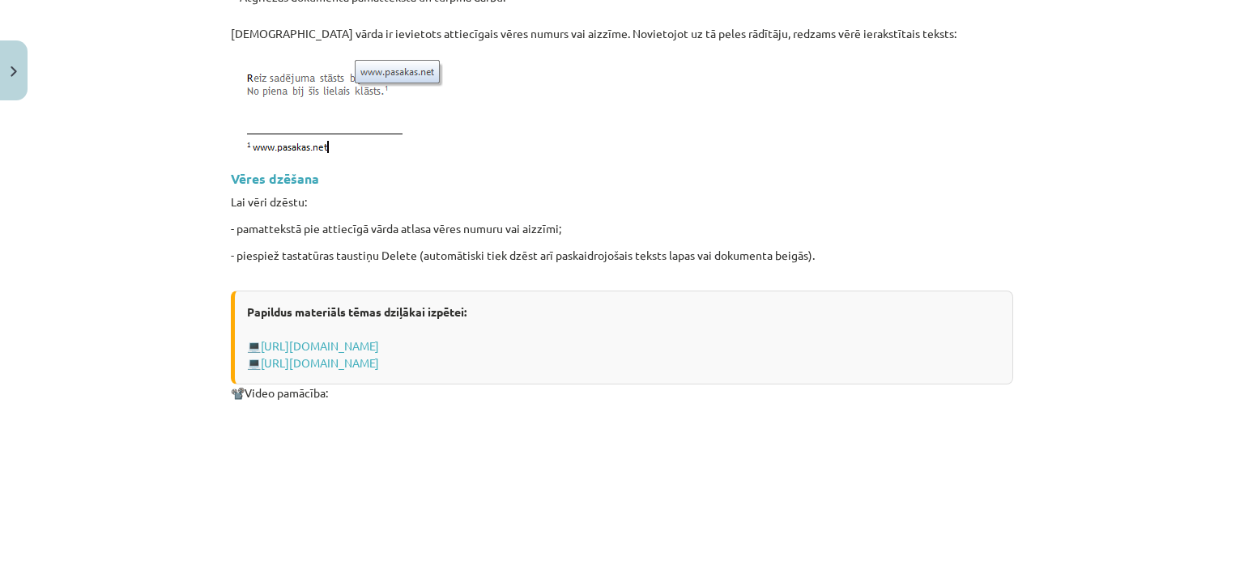
scroll to position [2213, 0]
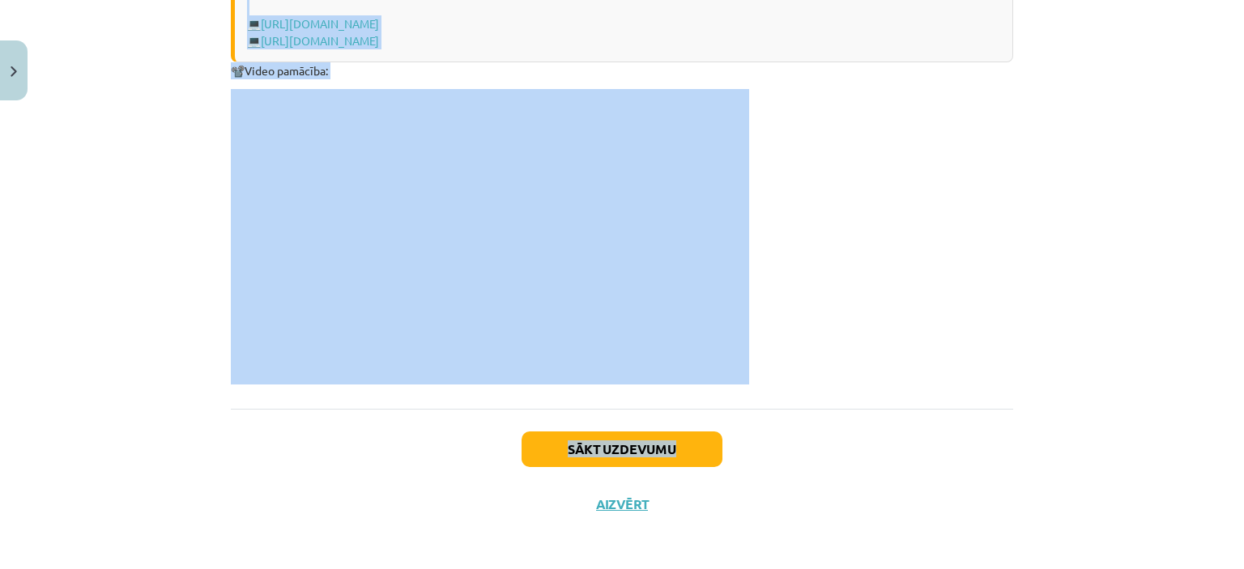
drag, startPoint x: 224, startPoint y: 329, endPoint x: 815, endPoint y: 420, distance: 597.9
copy div "Lorem Ipsumdo sitametconse adipis elits doeiusm te inci utla etdolo magna ali e…"
click at [695, 447] on button "Sākt uzdevumu" at bounding box center [621, 450] width 201 height 36
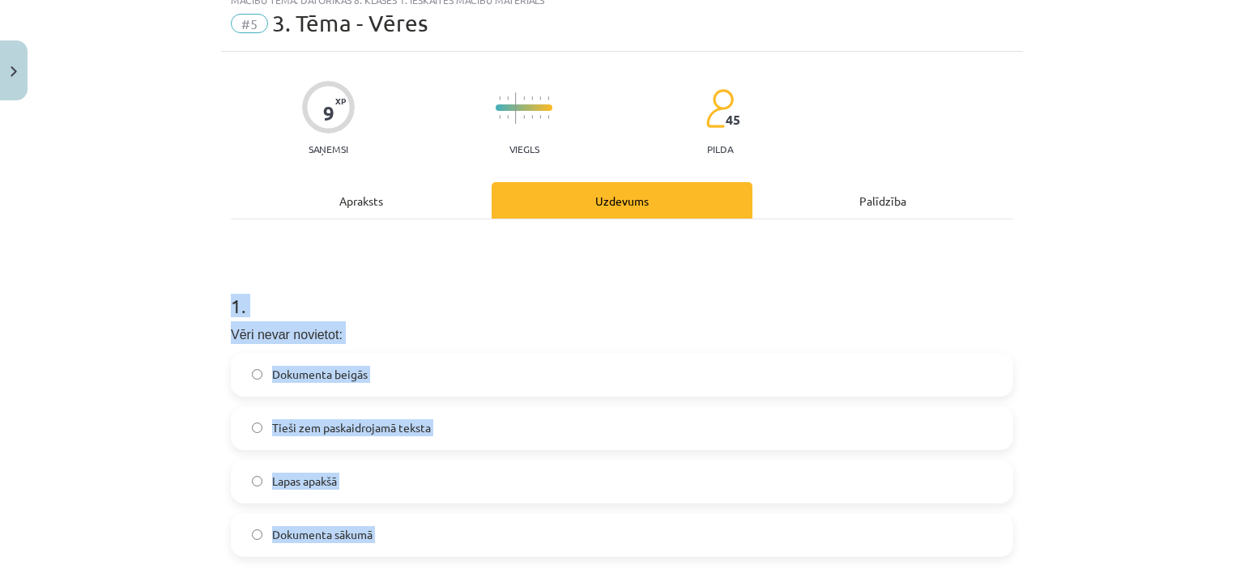
scroll to position [40, 0]
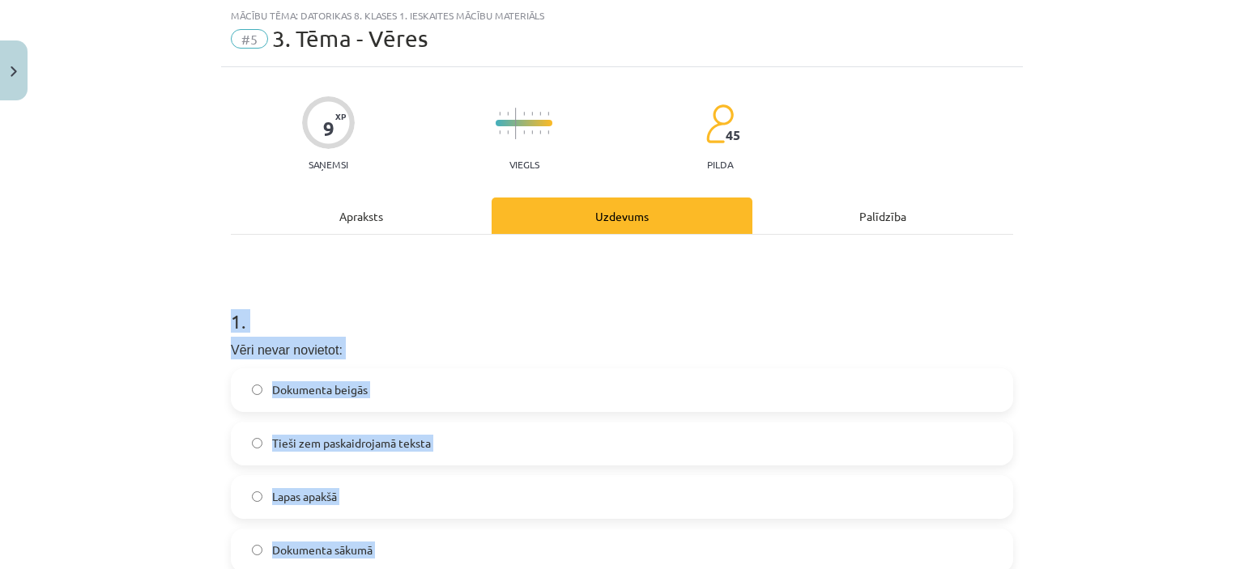
click at [896, 337] on p "Vēri nevar novietot:" at bounding box center [622, 348] width 782 height 23
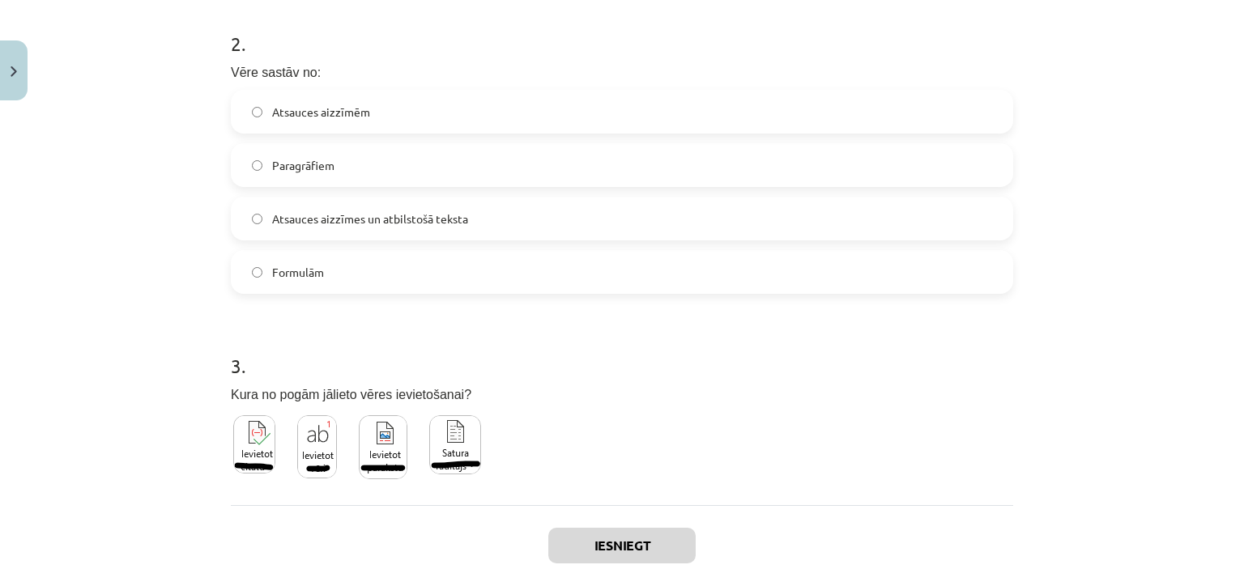
scroll to position [633, 0]
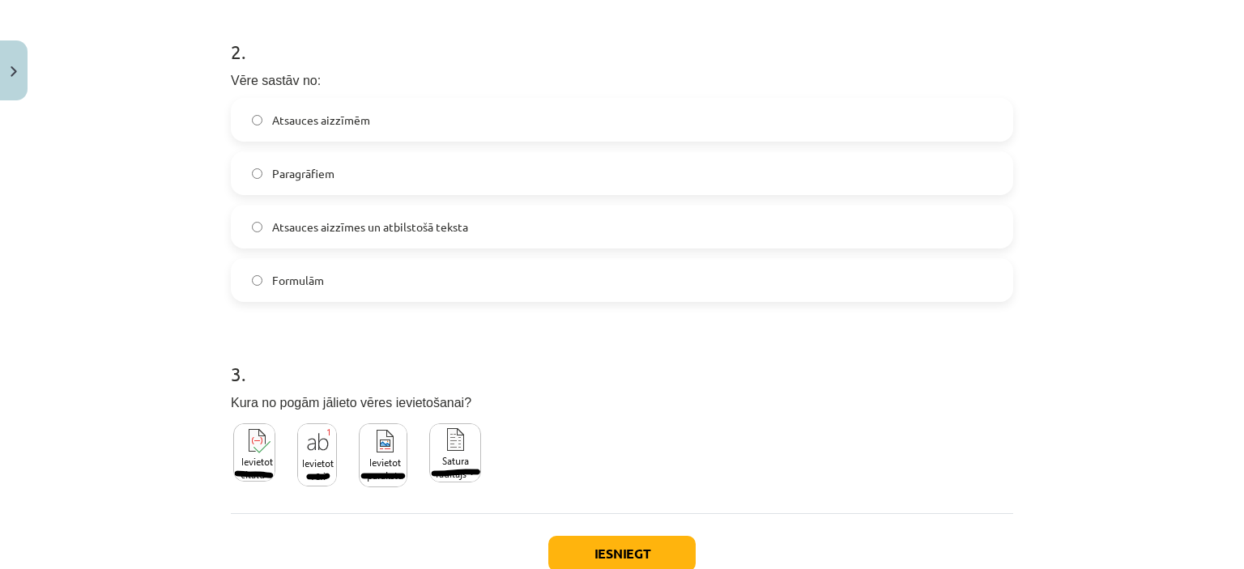
click at [444, 440] on img at bounding box center [455, 452] width 52 height 59
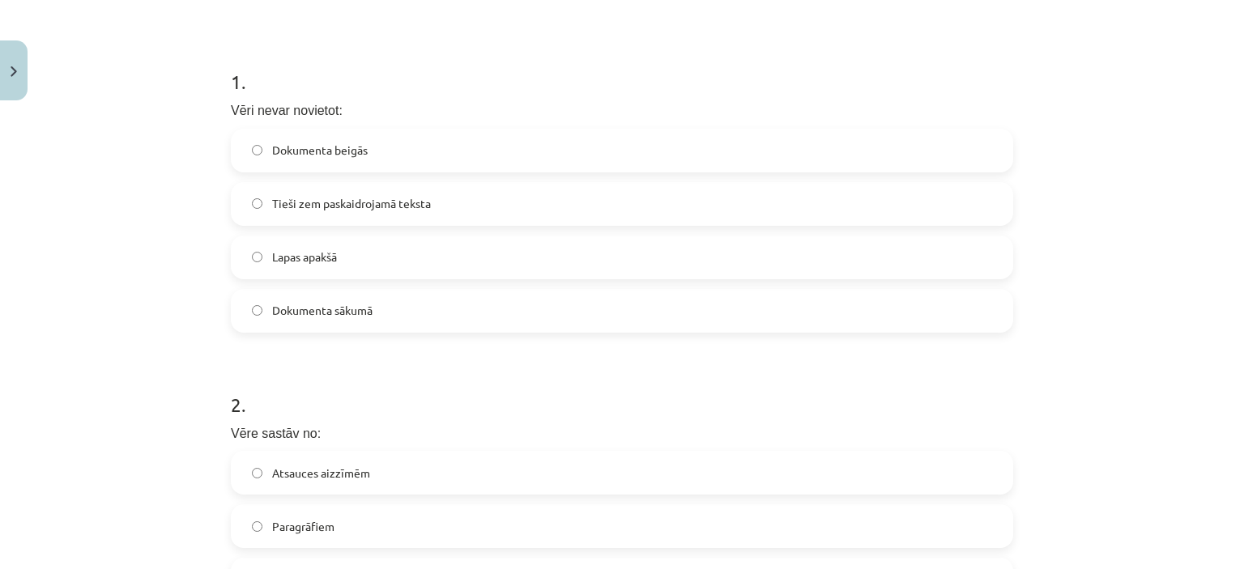
scroll to position [278, 0]
click at [120, 332] on div "Mācību tēma: Datorikas 8. klases 1. ieskaites mācību materiāls #5 3. Tēma - Vēr…" at bounding box center [622, 284] width 1244 height 569
click at [360, 203] on span "Tieši zem paskaidrojamā teksta" at bounding box center [351, 205] width 159 height 17
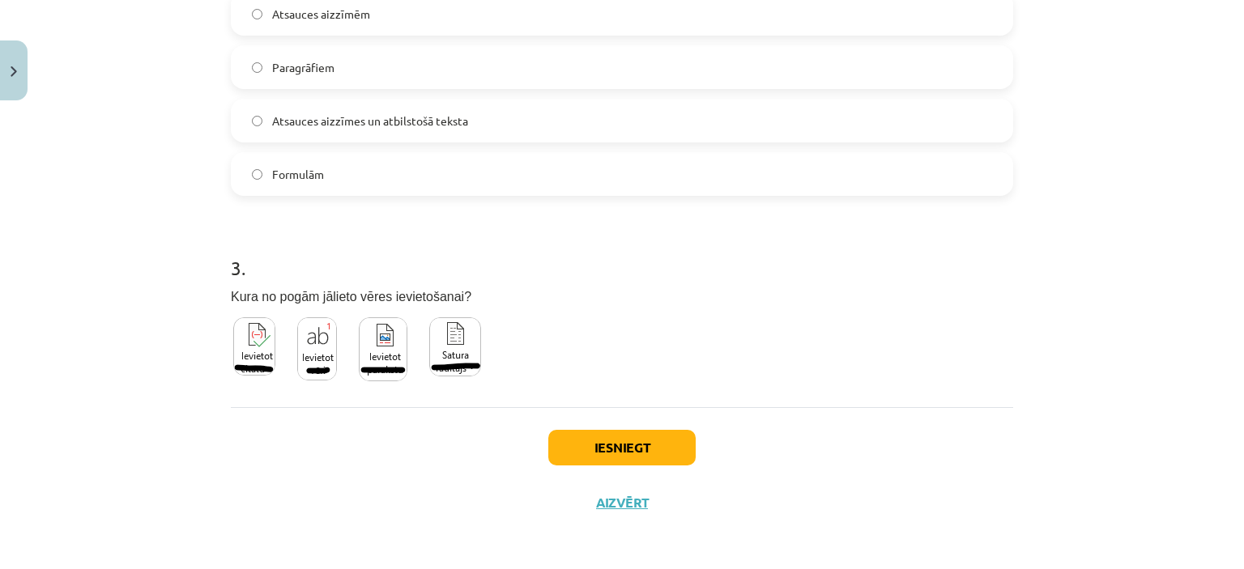
scroll to position [736, 0]
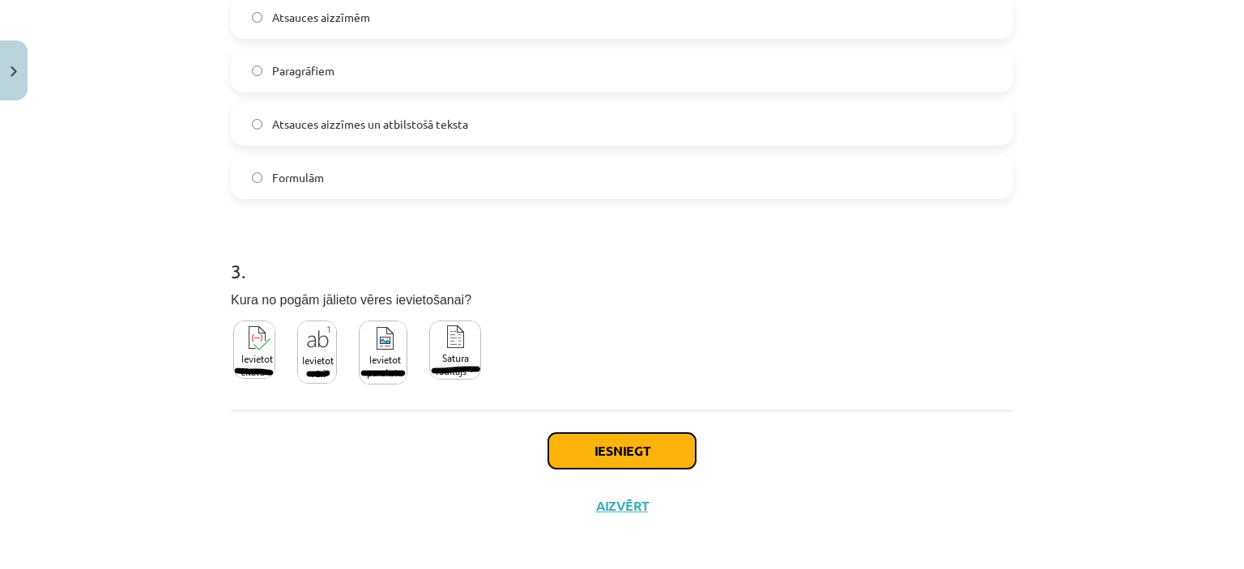
click at [612, 447] on button "Iesniegt" at bounding box center [621, 451] width 147 height 36
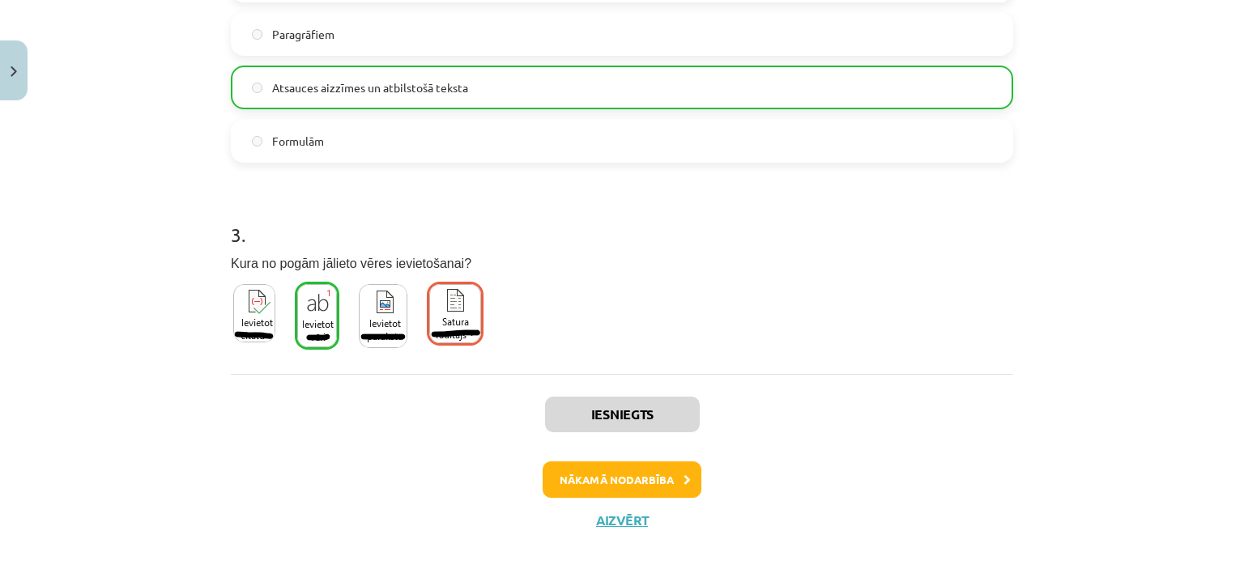
scroll to position [790, 0]
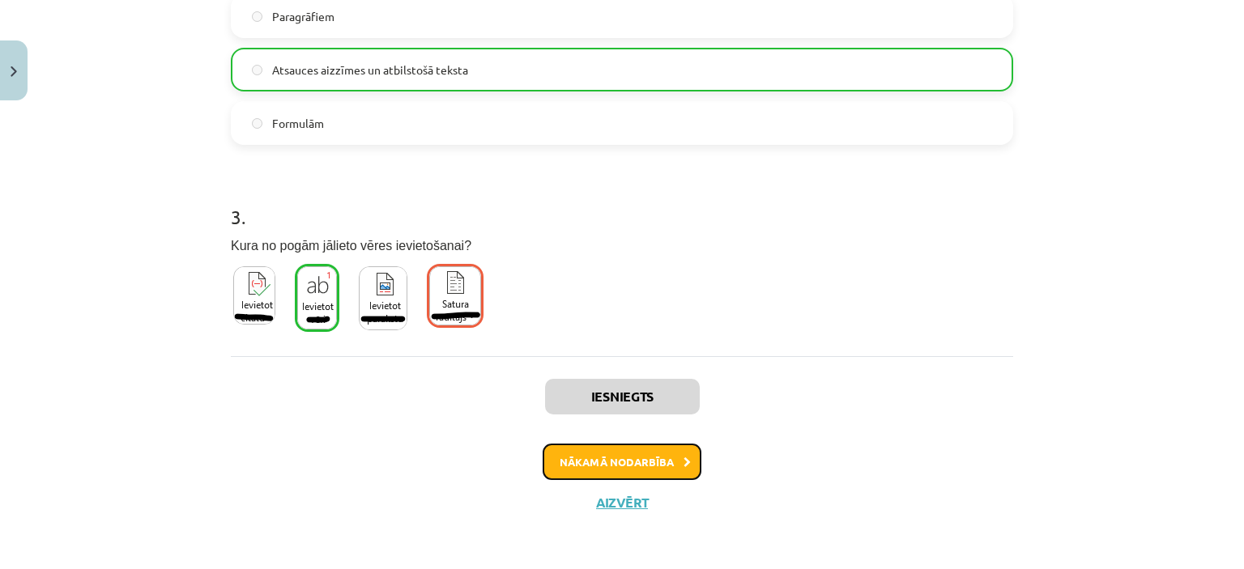
click at [656, 460] on button "Nākamā nodarbība" at bounding box center [621, 462] width 159 height 37
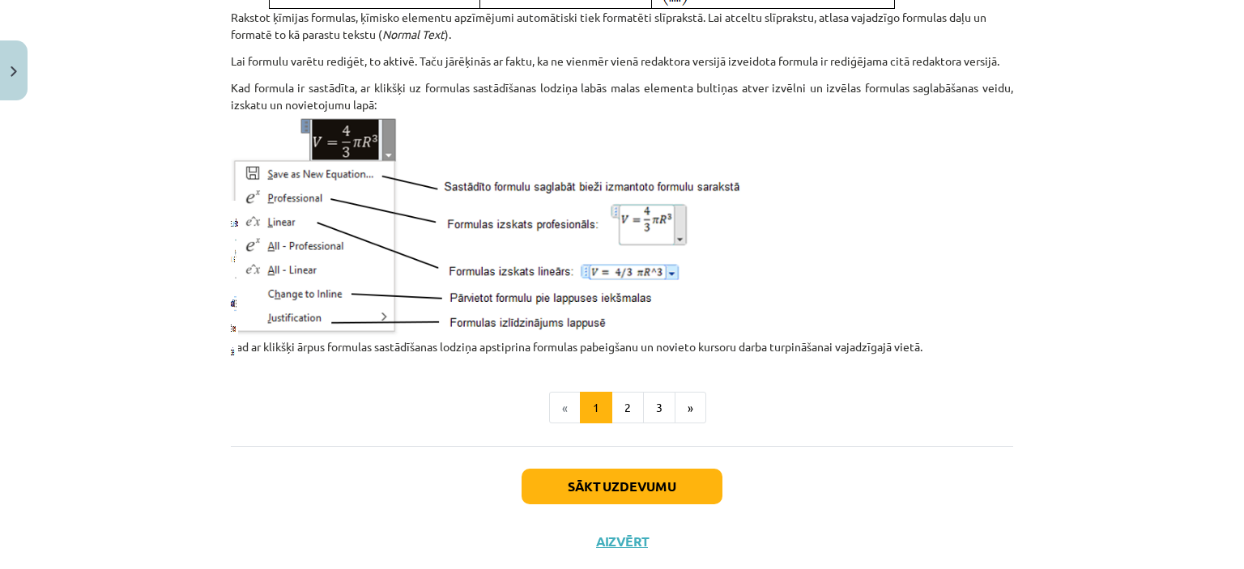
scroll to position [2108, 0]
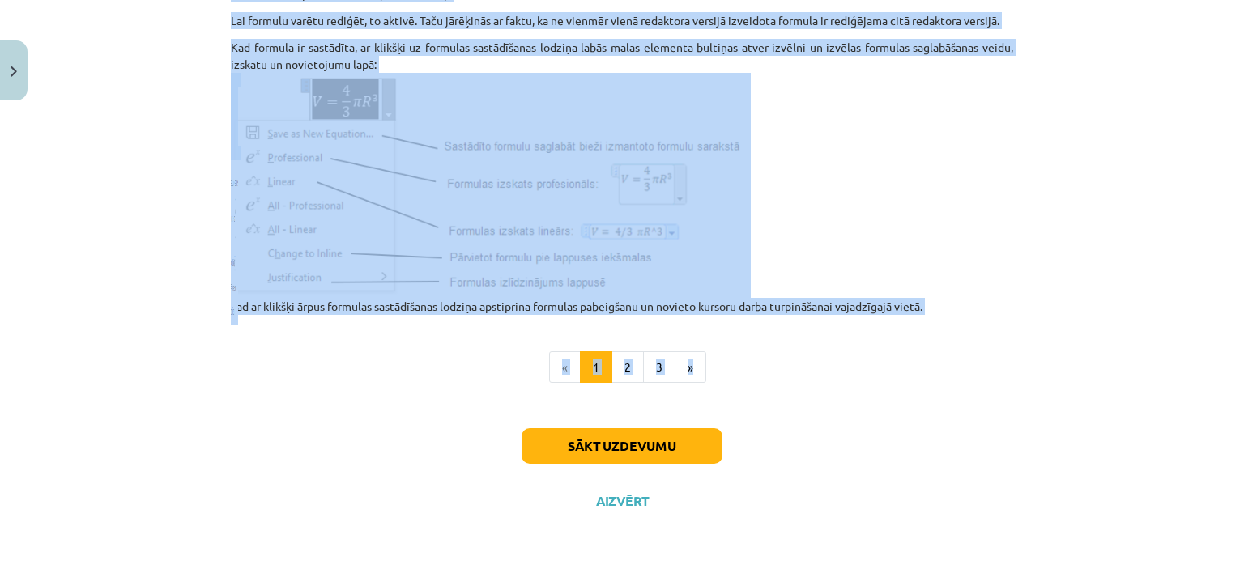
drag, startPoint x: 227, startPoint y: 284, endPoint x: 936, endPoint y: 318, distance: 710.0
click at [622, 364] on button "2" at bounding box center [627, 367] width 32 height 32
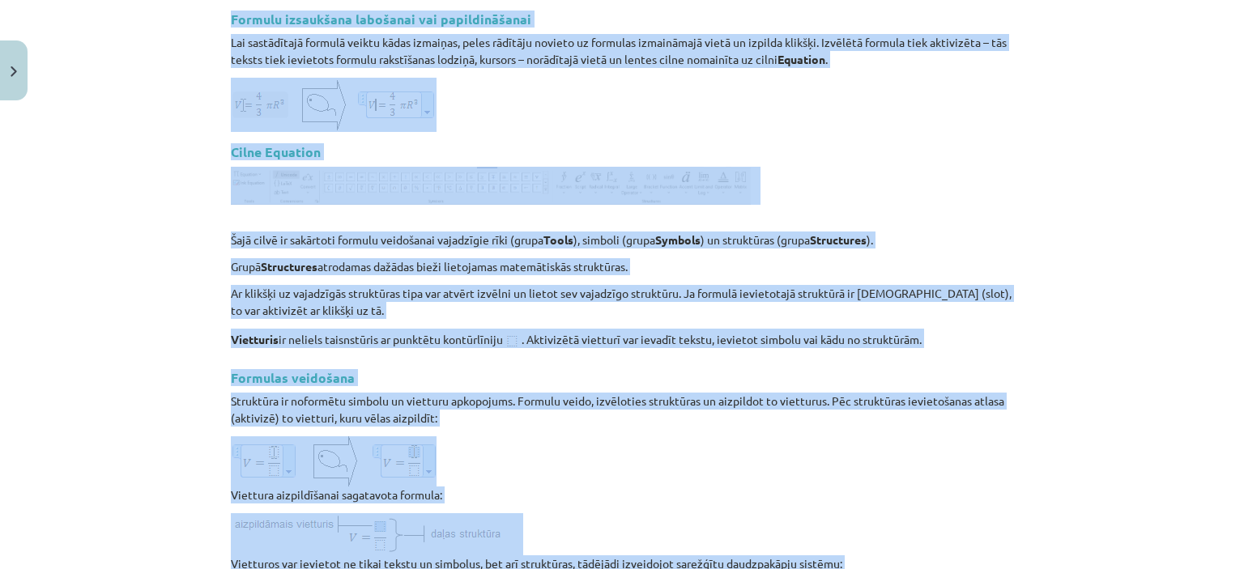
scroll to position [289, 0]
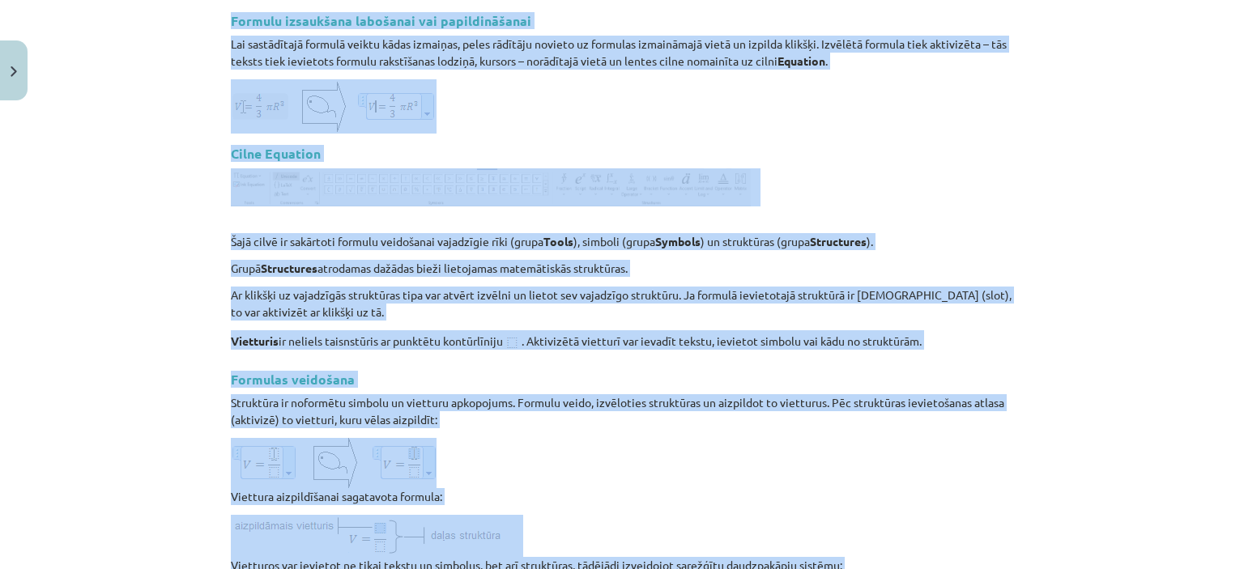
click at [157, 124] on div "Mācību tēma: Datorikas 8. klases 1. ieskaites mācību materiāls #6 4. Tēma - For…" at bounding box center [622, 284] width 1244 height 569
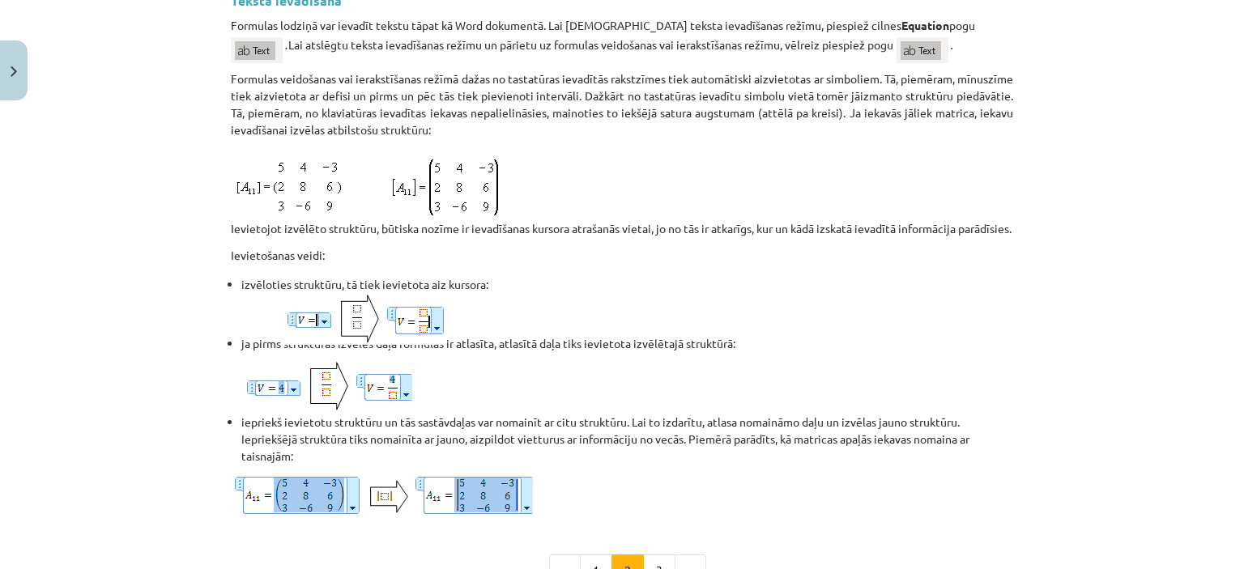
scroll to position [1405, 0]
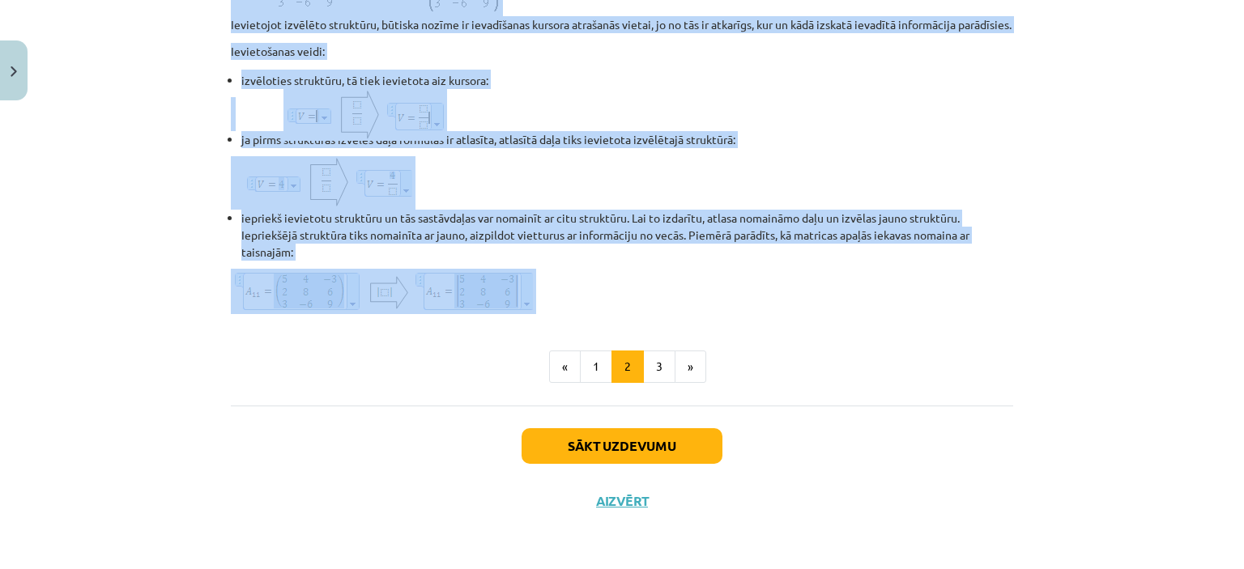
drag, startPoint x: 224, startPoint y: 17, endPoint x: 742, endPoint y: 278, distance: 580.0
click at [643, 369] on button "3" at bounding box center [659, 367] width 32 height 32
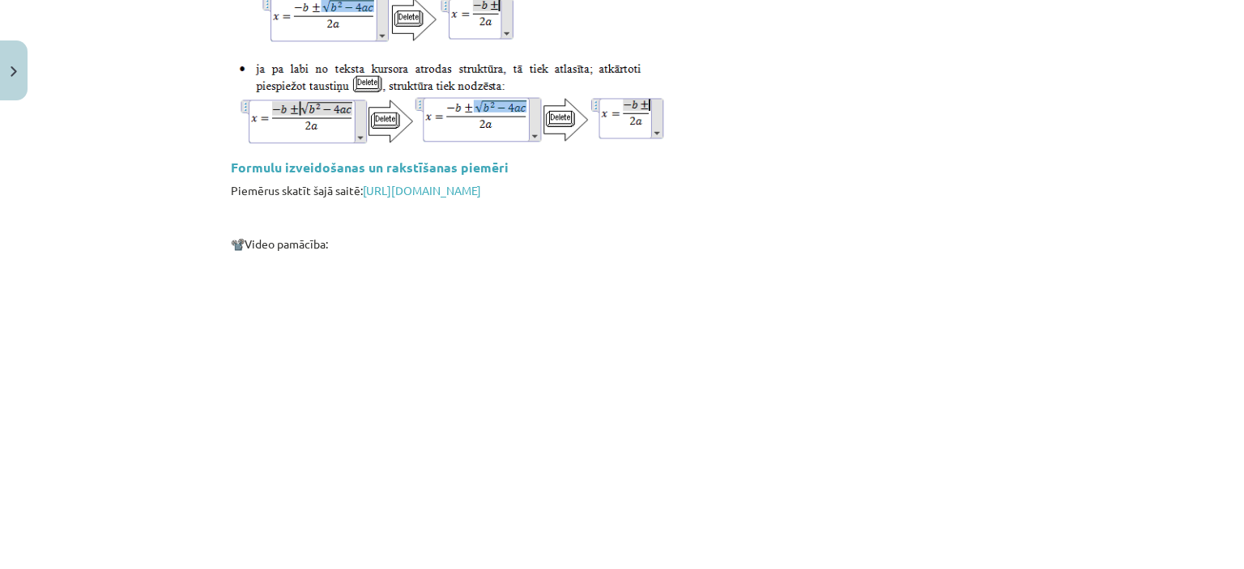
scroll to position [2499, 0]
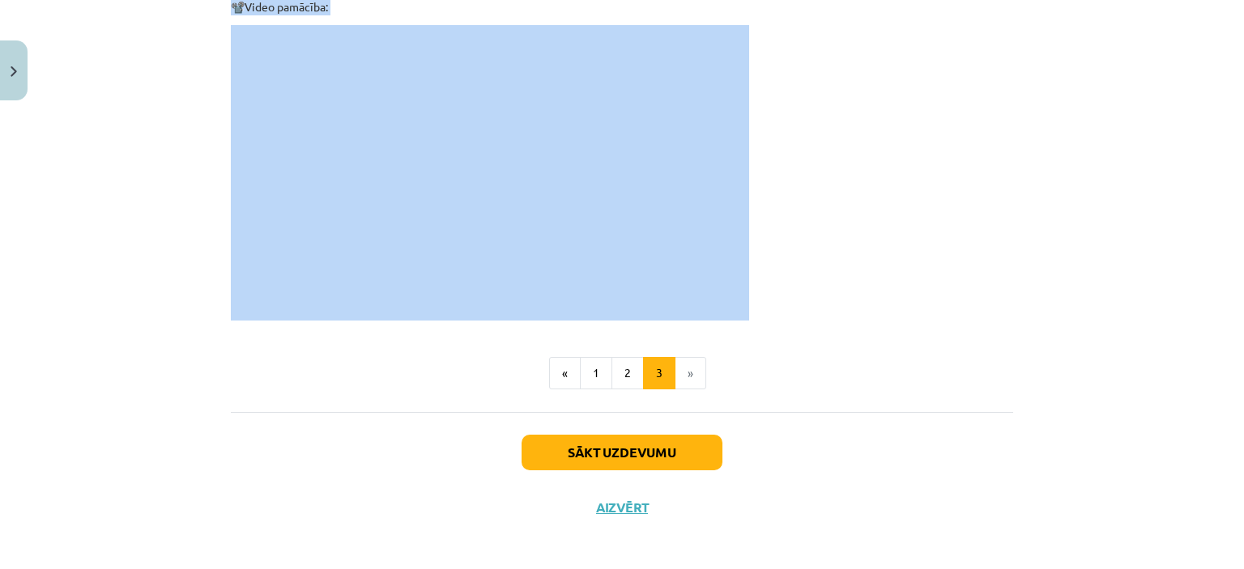
drag, startPoint x: 224, startPoint y: 19, endPoint x: 742, endPoint y: 305, distance: 591.4
click at [559, 444] on button "Sākt uzdevumu" at bounding box center [621, 453] width 201 height 36
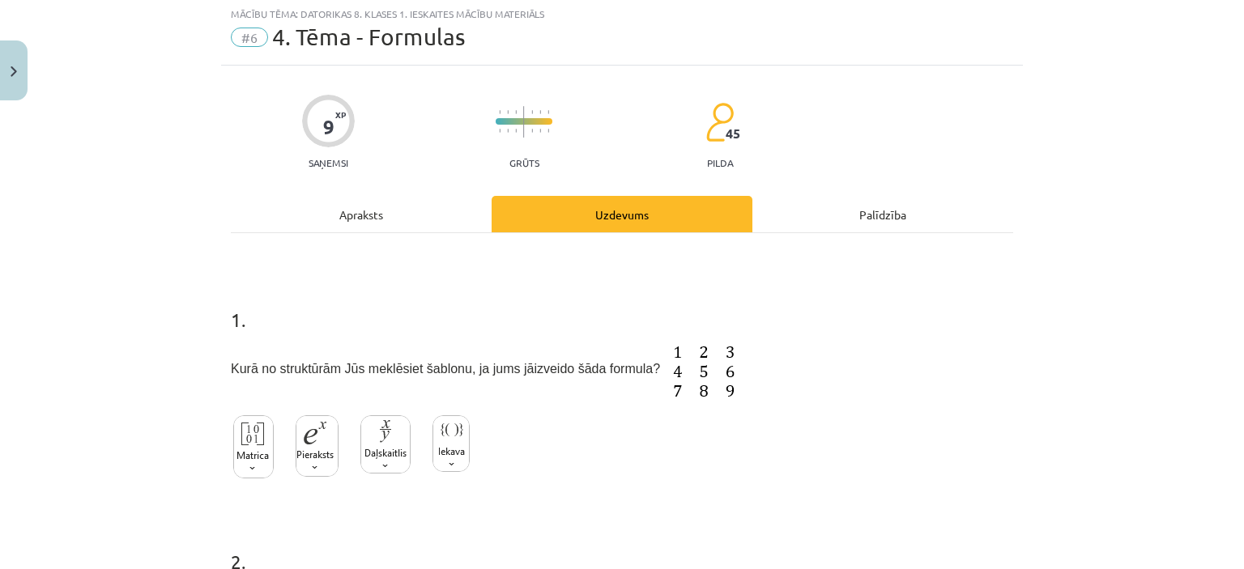
scroll to position [40, 0]
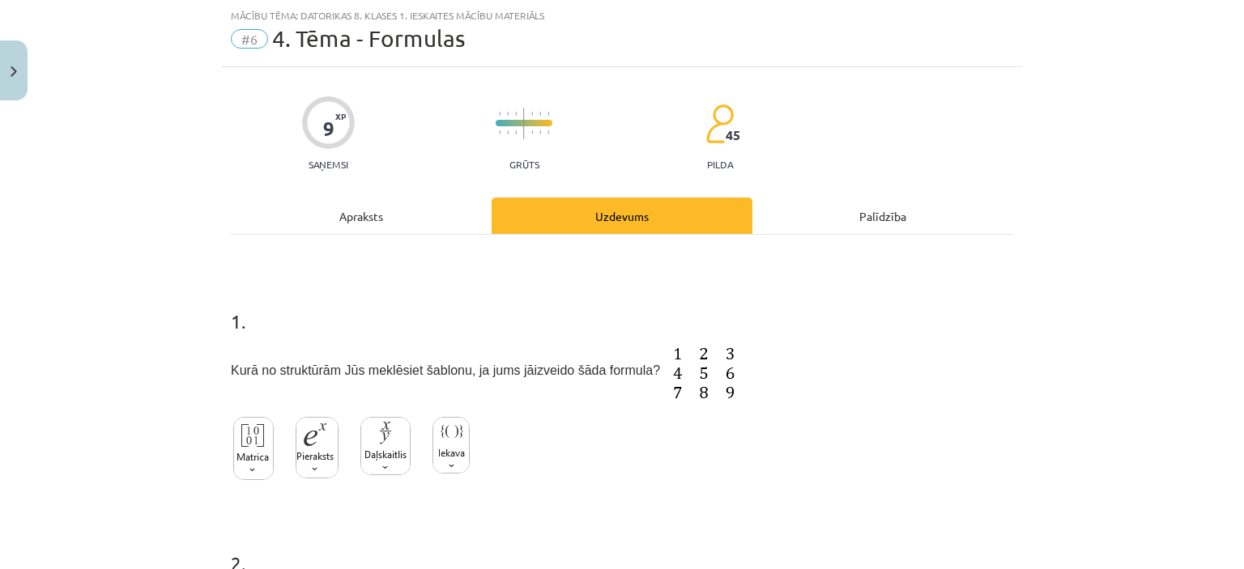
click at [257, 448] on img at bounding box center [253, 448] width 40 height 63
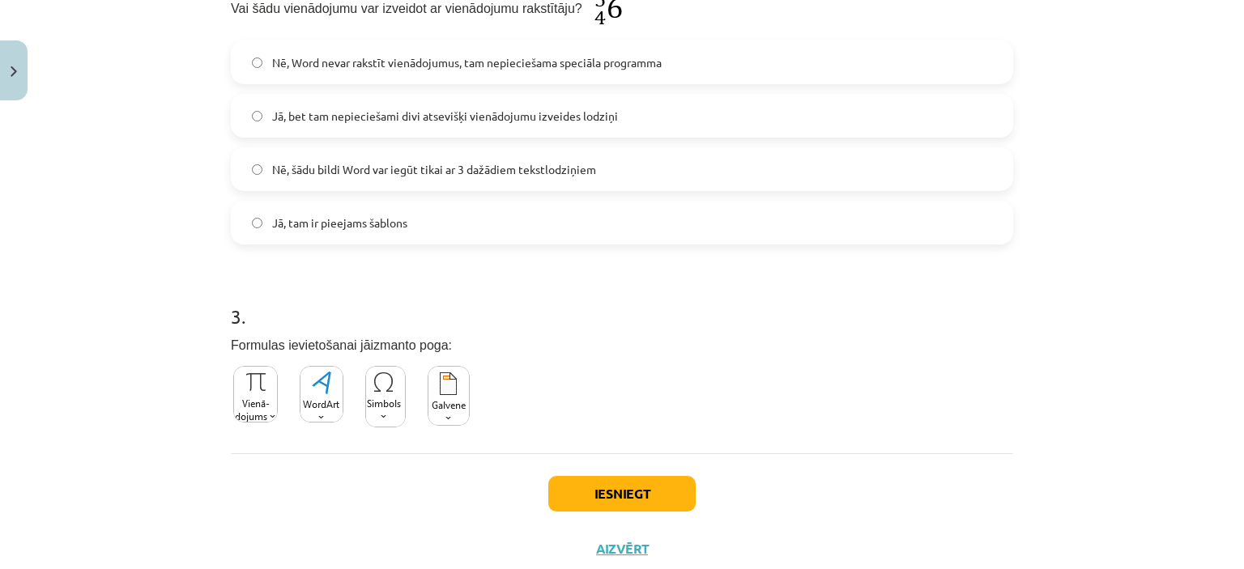
scroll to position [629, 0]
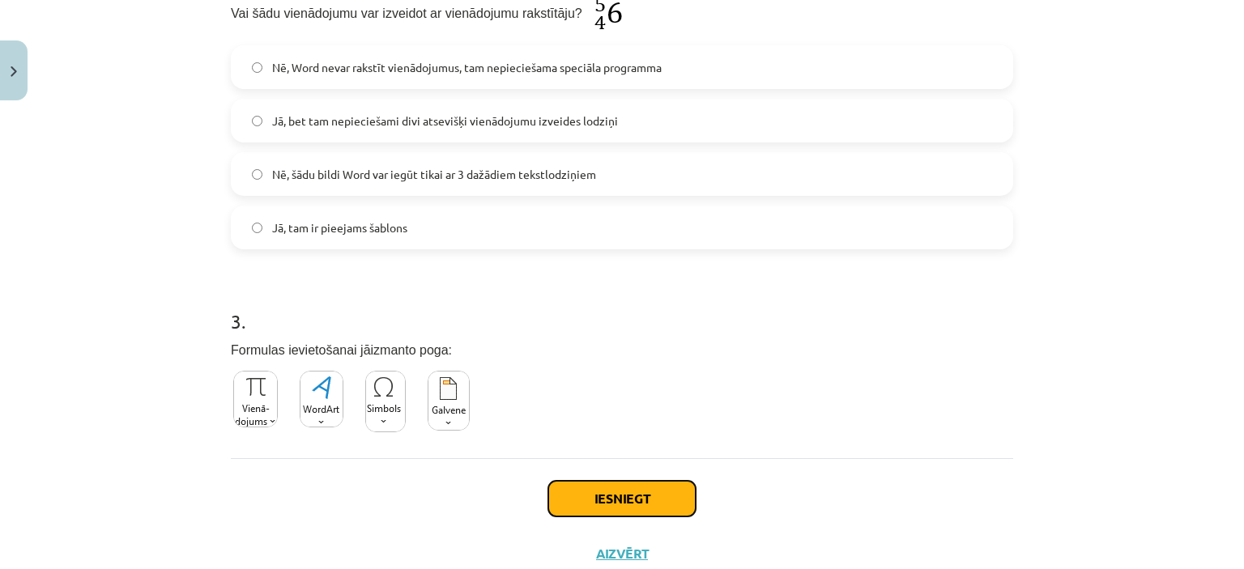
click at [615, 491] on button "Iesniegt" at bounding box center [621, 499] width 147 height 36
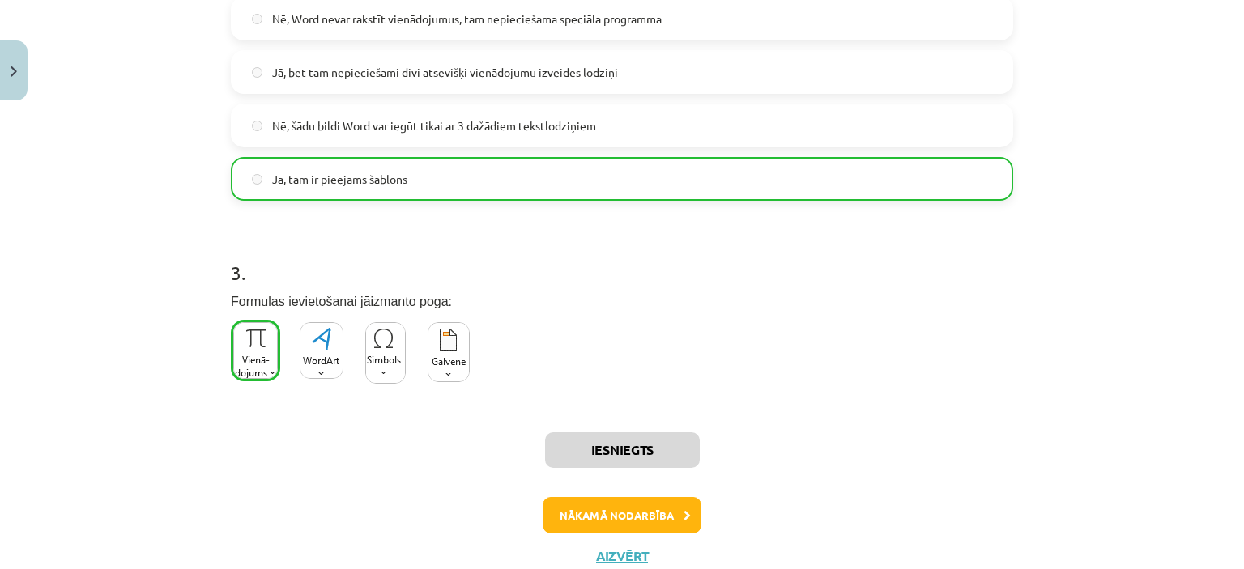
scroll to position [730, 0]
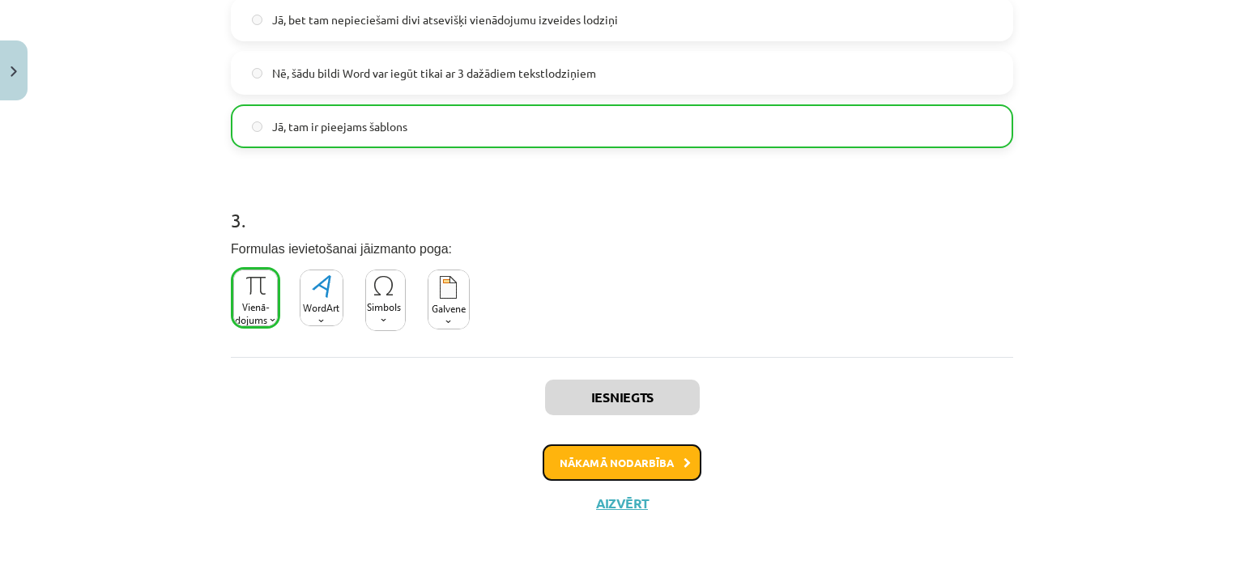
click at [619, 461] on button "Nākamā nodarbība" at bounding box center [621, 462] width 159 height 37
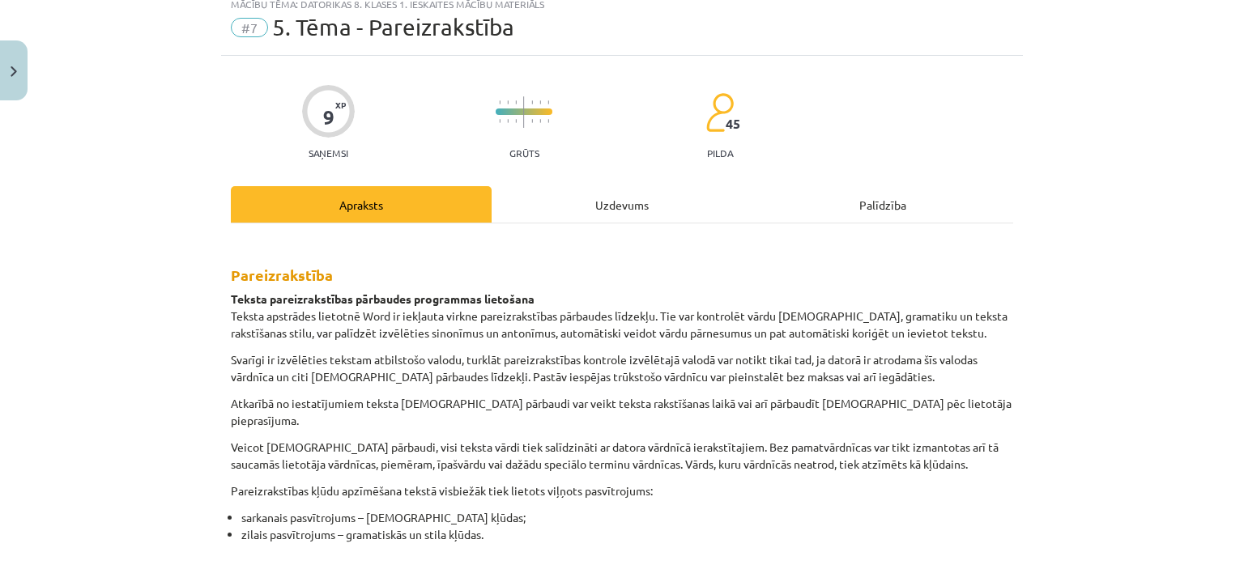
scroll to position [40, 0]
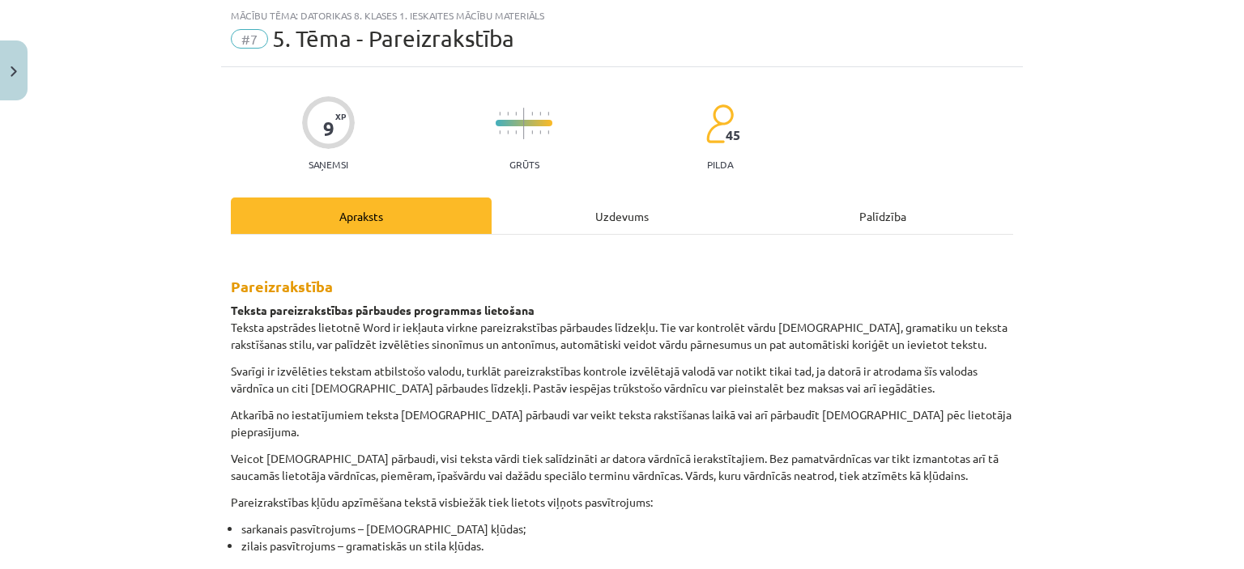
drag, startPoint x: 619, startPoint y: 461, endPoint x: 591, endPoint y: 469, distance: 28.7
click at [609, 459] on p "Veicot [DEMOGRAPHIC_DATA] pārbaudi, visi teksta vārdi tiek salīdzināti ar dator…" at bounding box center [622, 467] width 782 height 34
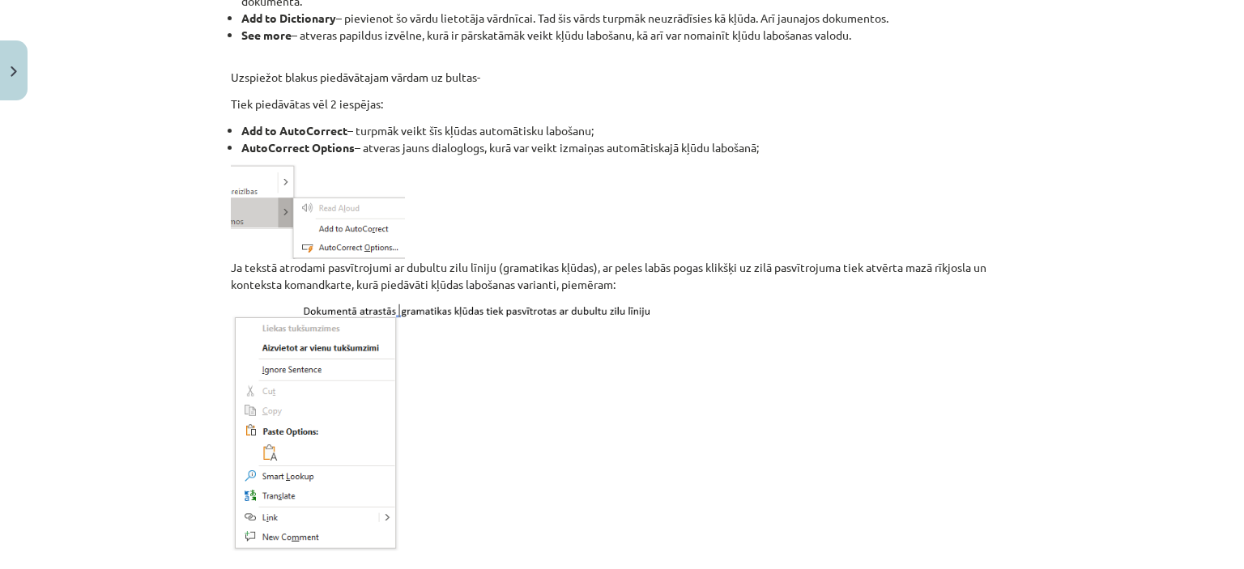
scroll to position [1343, 0]
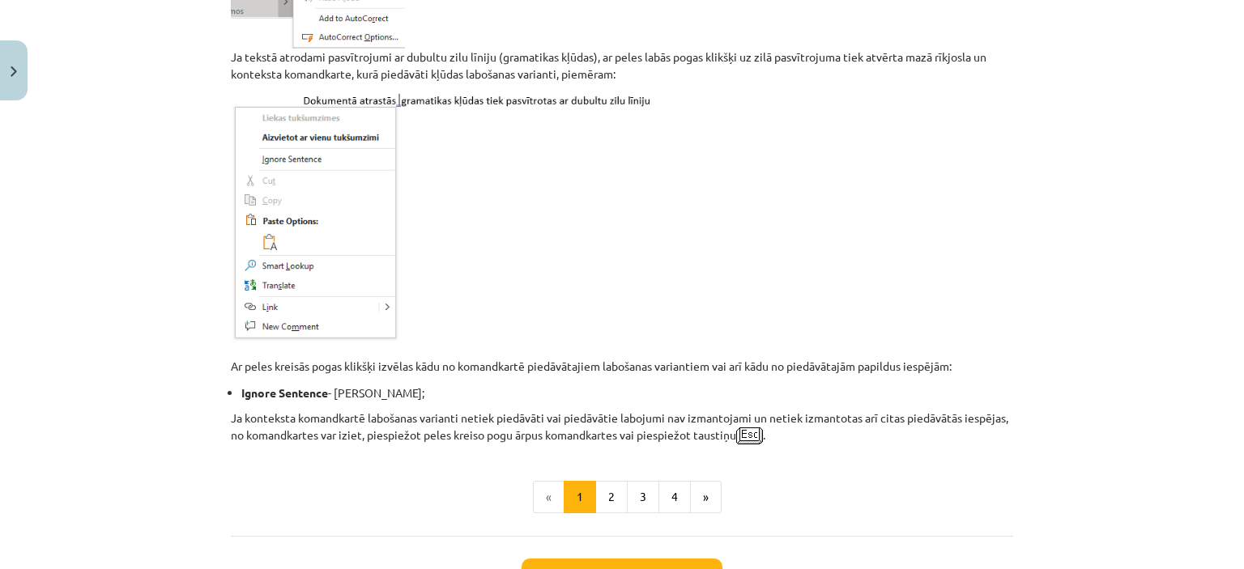
drag, startPoint x: 225, startPoint y: 284, endPoint x: 789, endPoint y: 423, distance: 581.2
click at [599, 484] on button "2" at bounding box center [611, 497] width 32 height 32
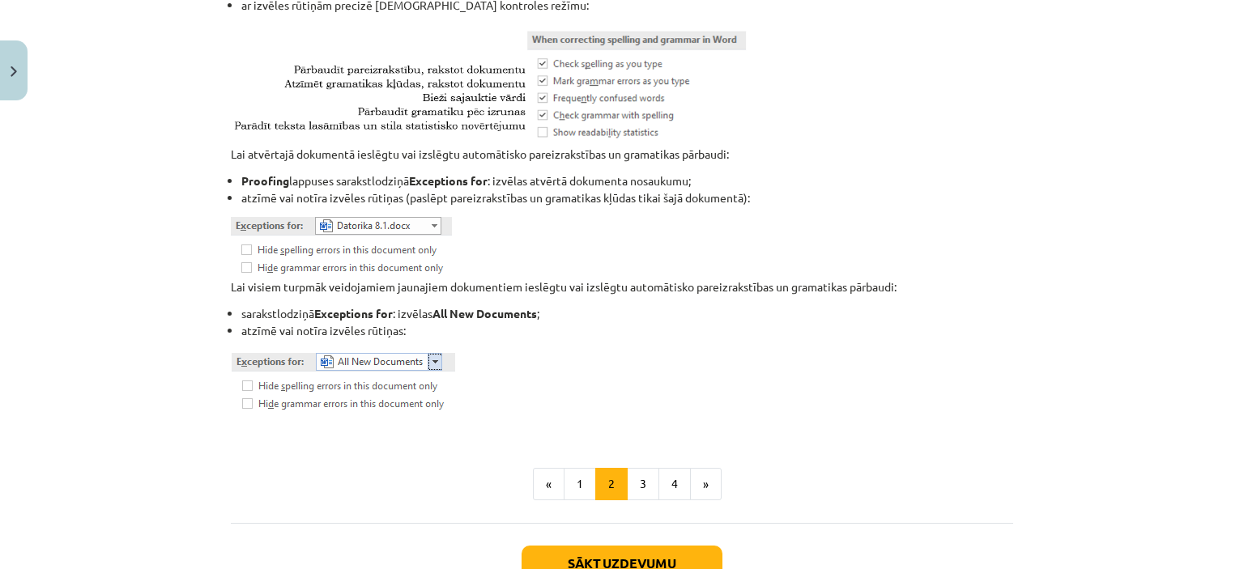
scroll to position [1980, 0]
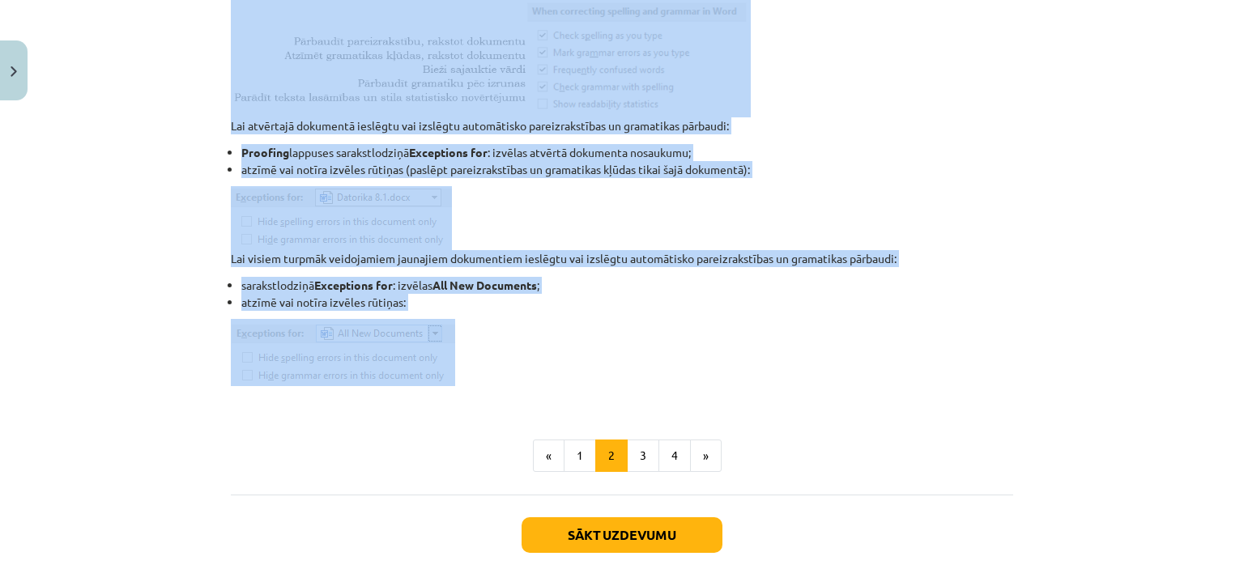
drag, startPoint x: 224, startPoint y: 15, endPoint x: 464, endPoint y: 351, distance: 412.7
click at [631, 449] on button "3" at bounding box center [643, 456] width 32 height 32
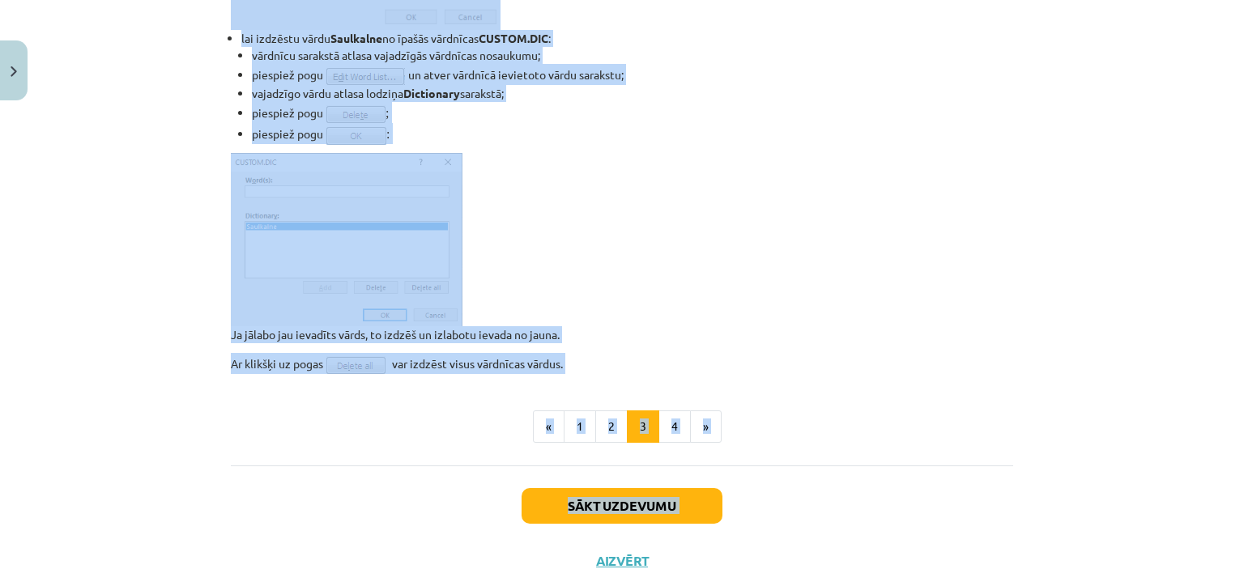
scroll to position [1237, 0]
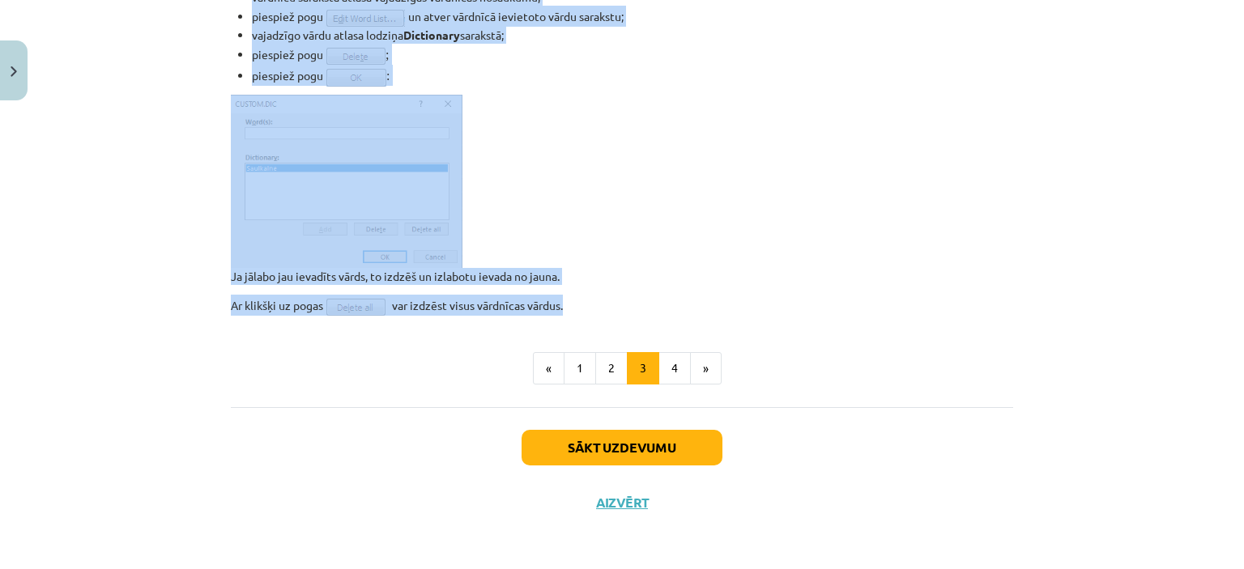
drag, startPoint x: 227, startPoint y: 19, endPoint x: 580, endPoint y: 302, distance: 453.3
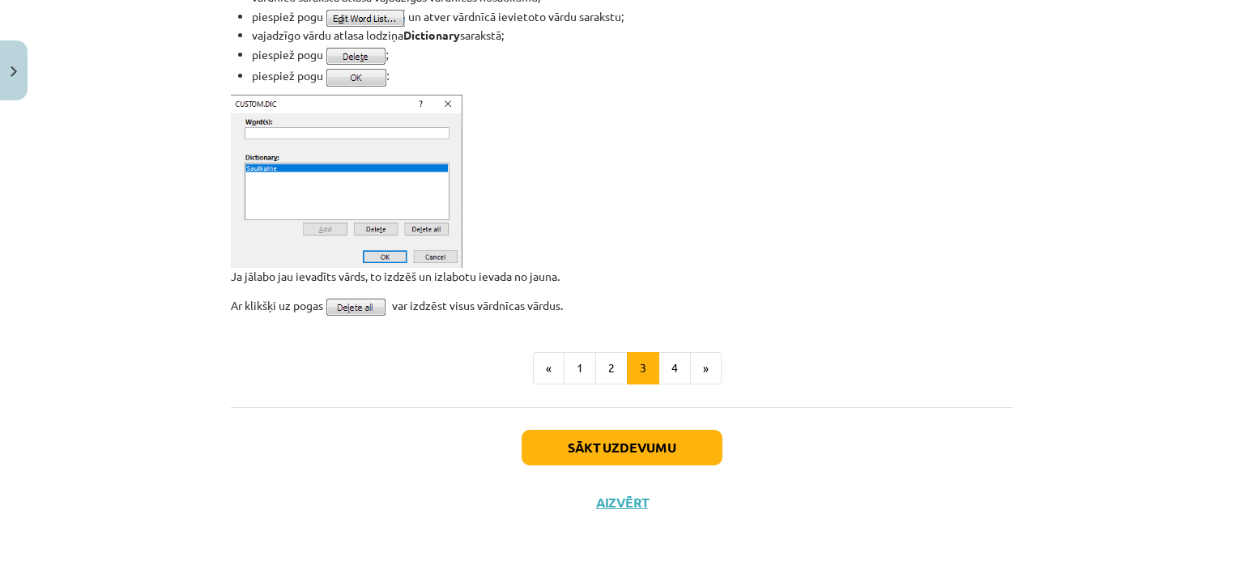
click at [344, 379] on ul "« 1 2 3 4 »" at bounding box center [622, 368] width 782 height 32
click at [667, 367] on button "4" at bounding box center [674, 368] width 32 height 32
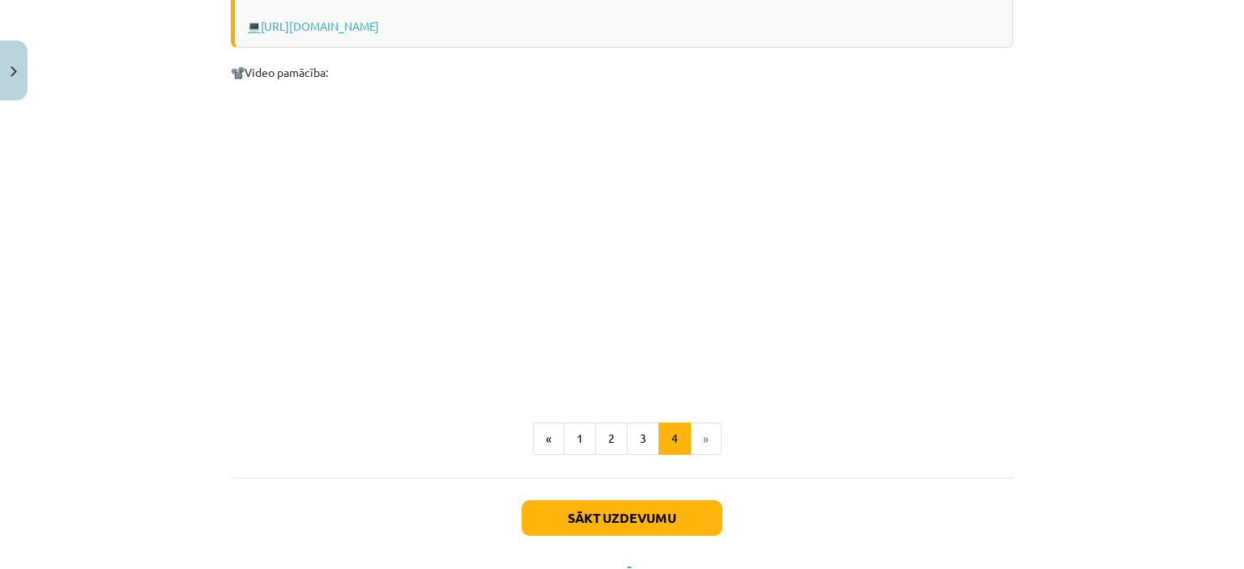
scroll to position [1514, 0]
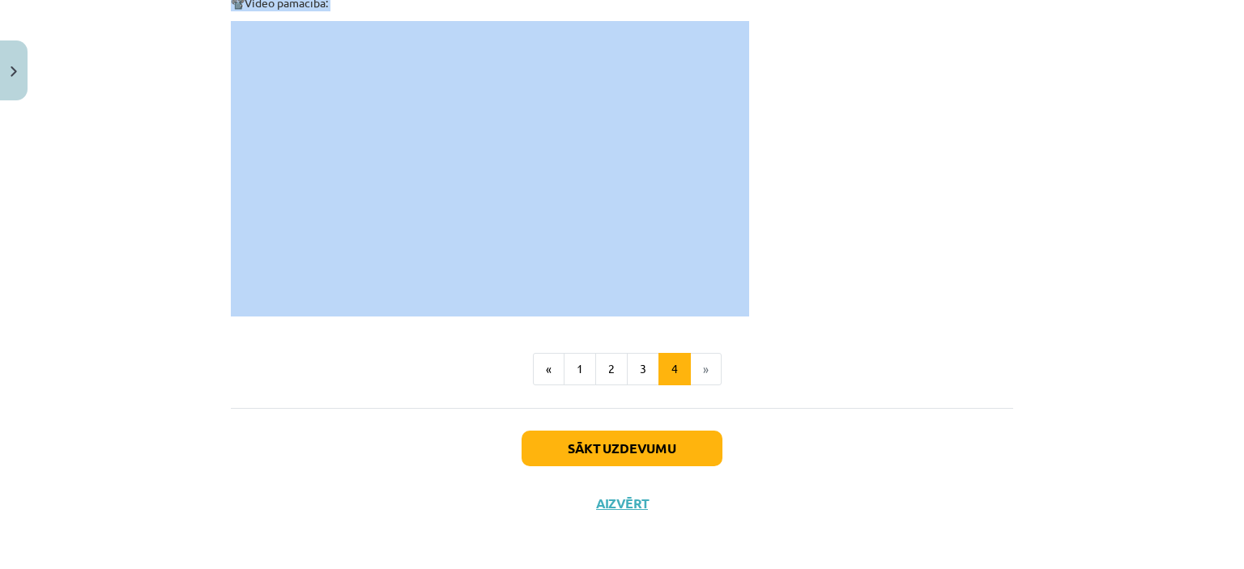
drag, startPoint x: 224, startPoint y: 18, endPoint x: 763, endPoint y: 302, distance: 608.8
click at [560, 446] on button "Sākt uzdevumu" at bounding box center [621, 449] width 201 height 36
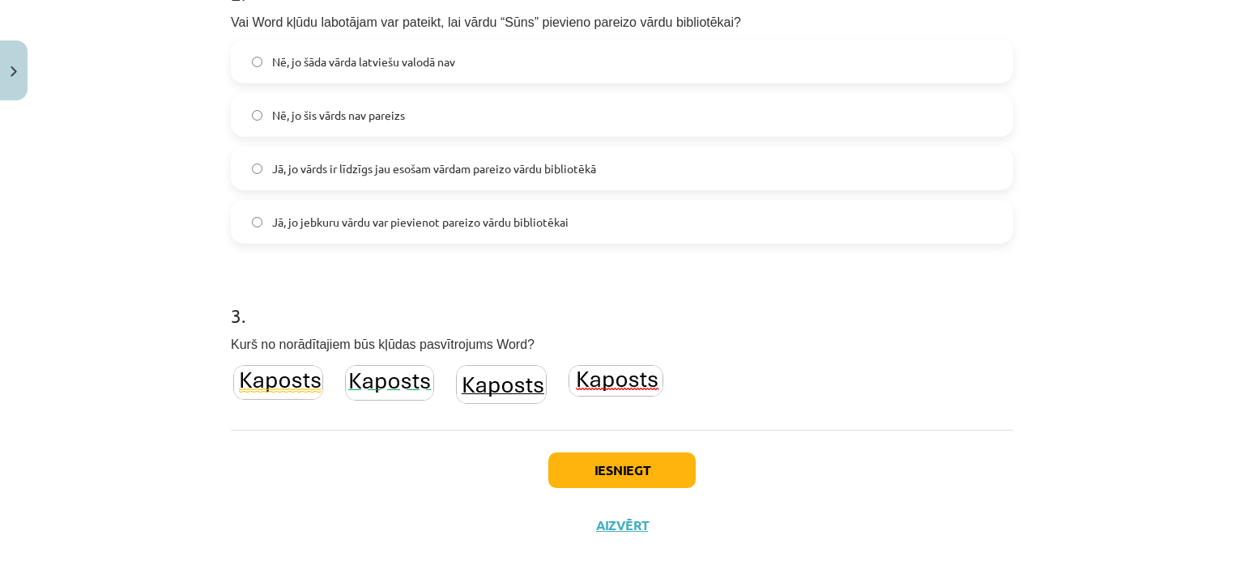
scroll to position [714, 0]
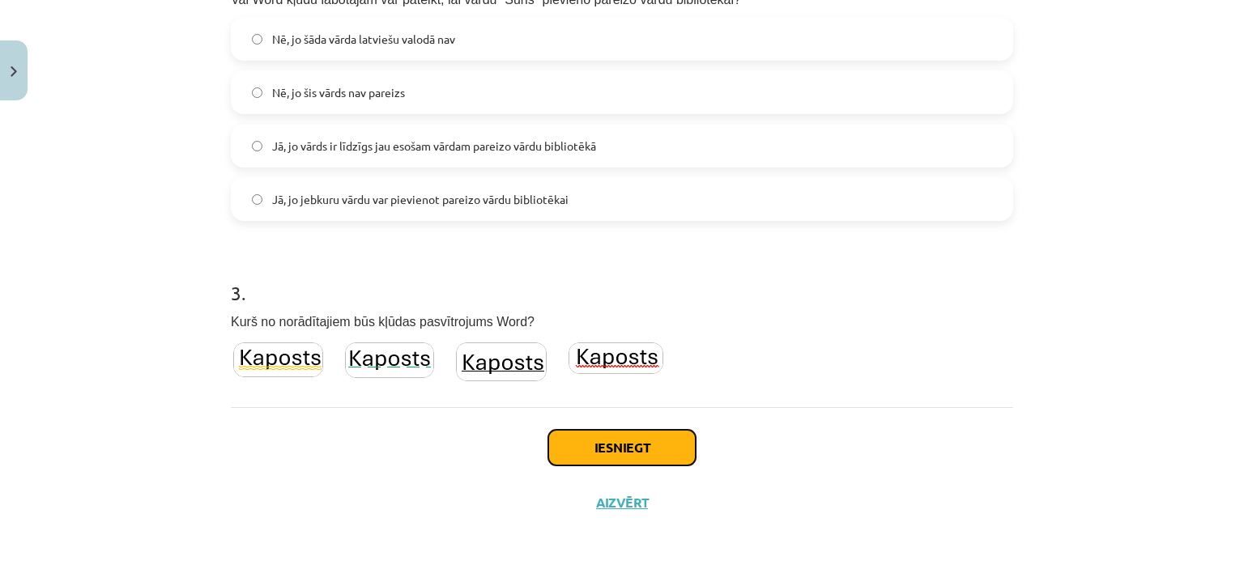
click at [611, 449] on button "Iesniegt" at bounding box center [621, 448] width 147 height 36
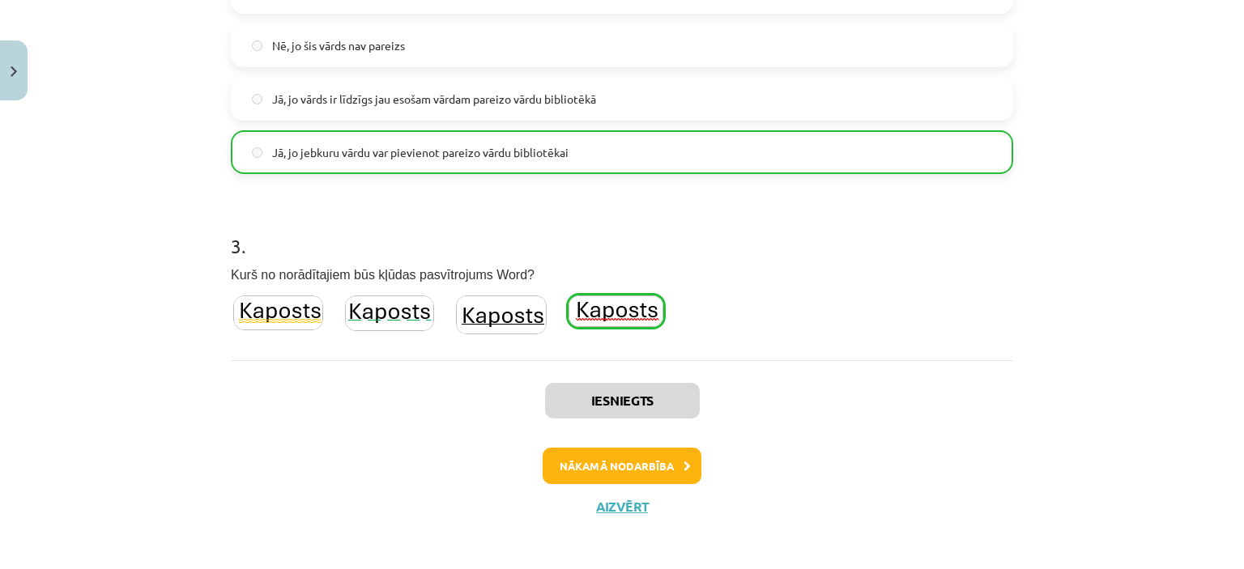
scroll to position [765, 0]
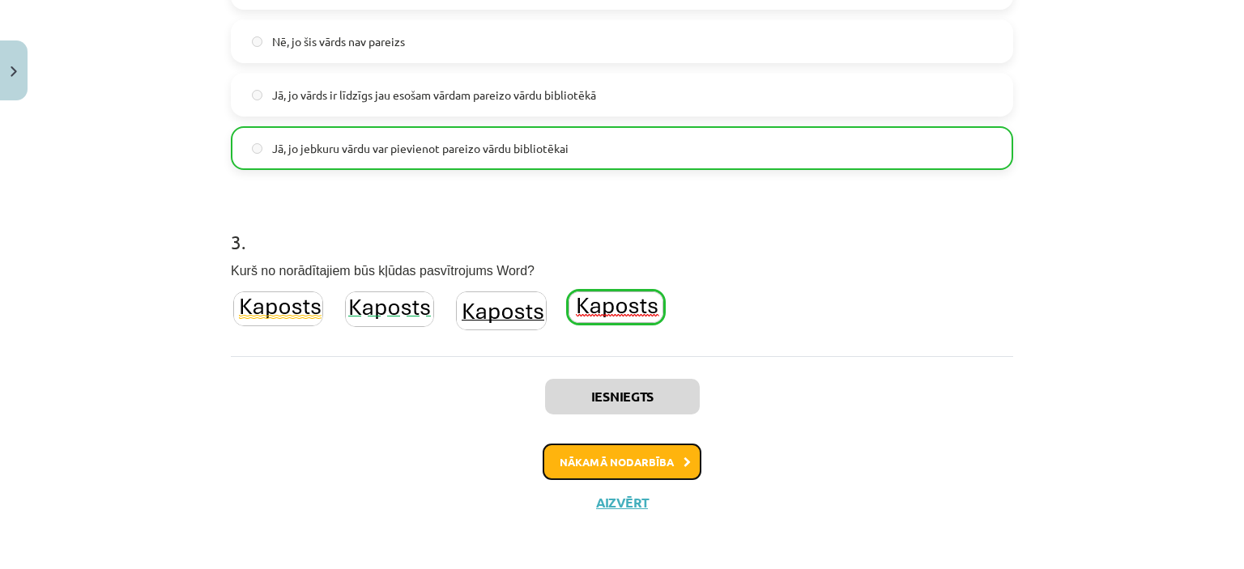
click at [623, 457] on button "Nākamā nodarbība" at bounding box center [621, 462] width 159 height 37
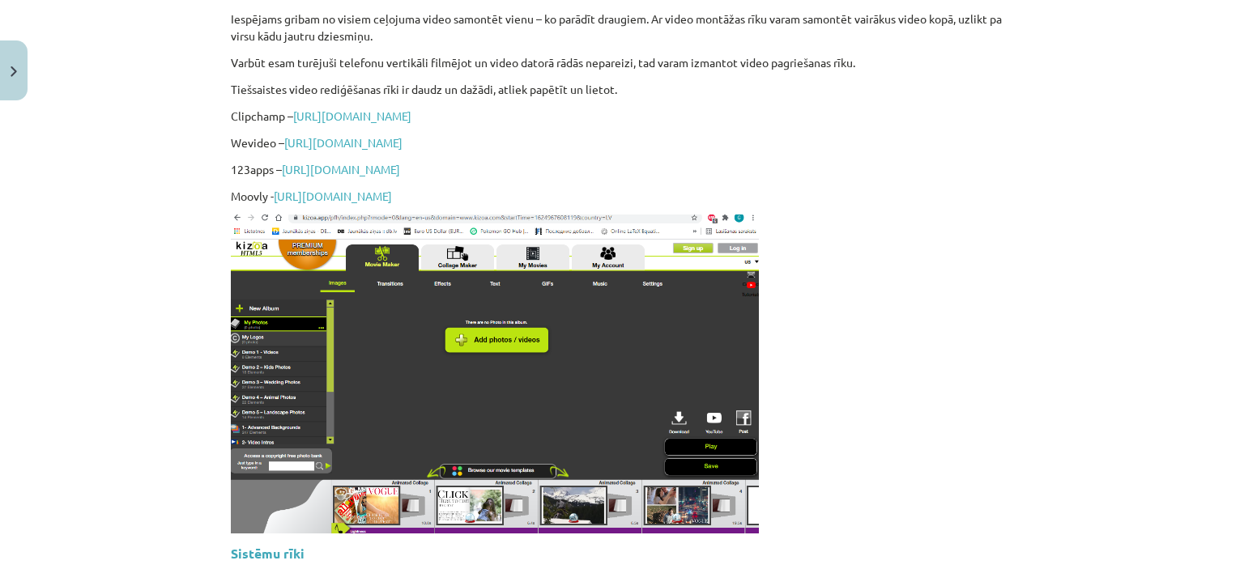
scroll to position [3931, 0]
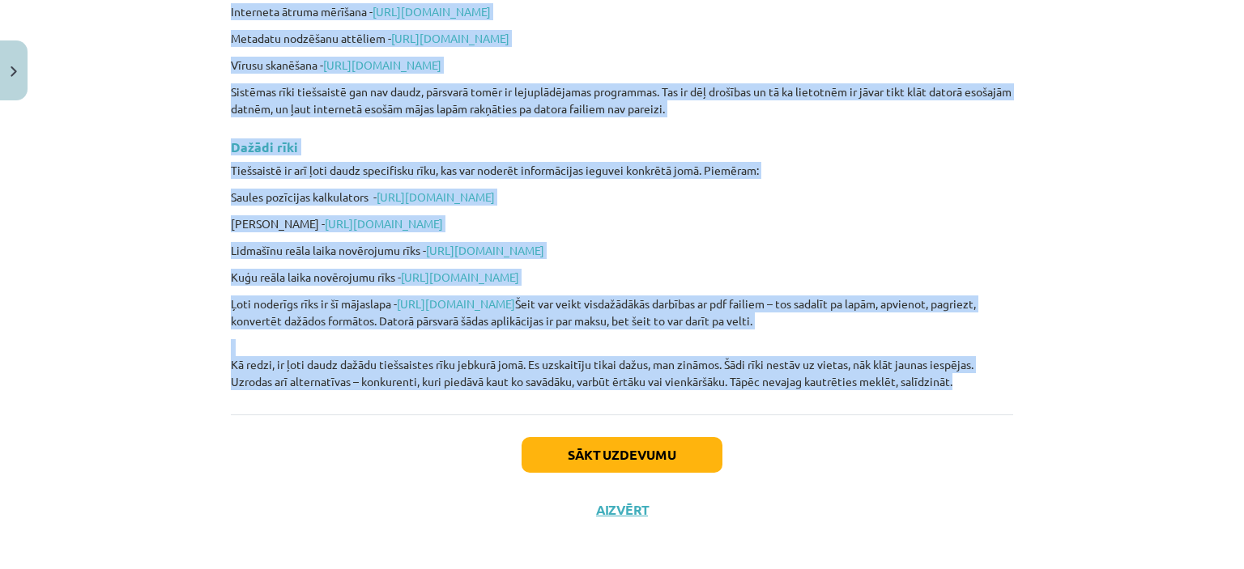
drag, startPoint x: 227, startPoint y: 284, endPoint x: 1014, endPoint y: 376, distance: 792.3
click at [555, 444] on button "Sākt uzdevumu" at bounding box center [621, 455] width 201 height 36
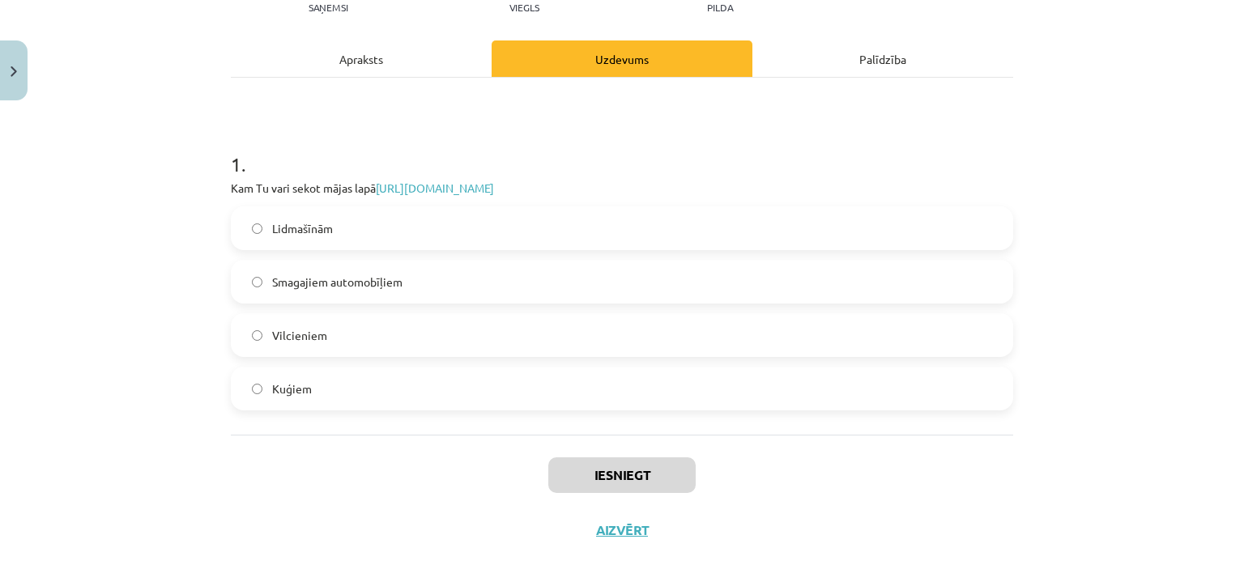
scroll to position [226, 0]
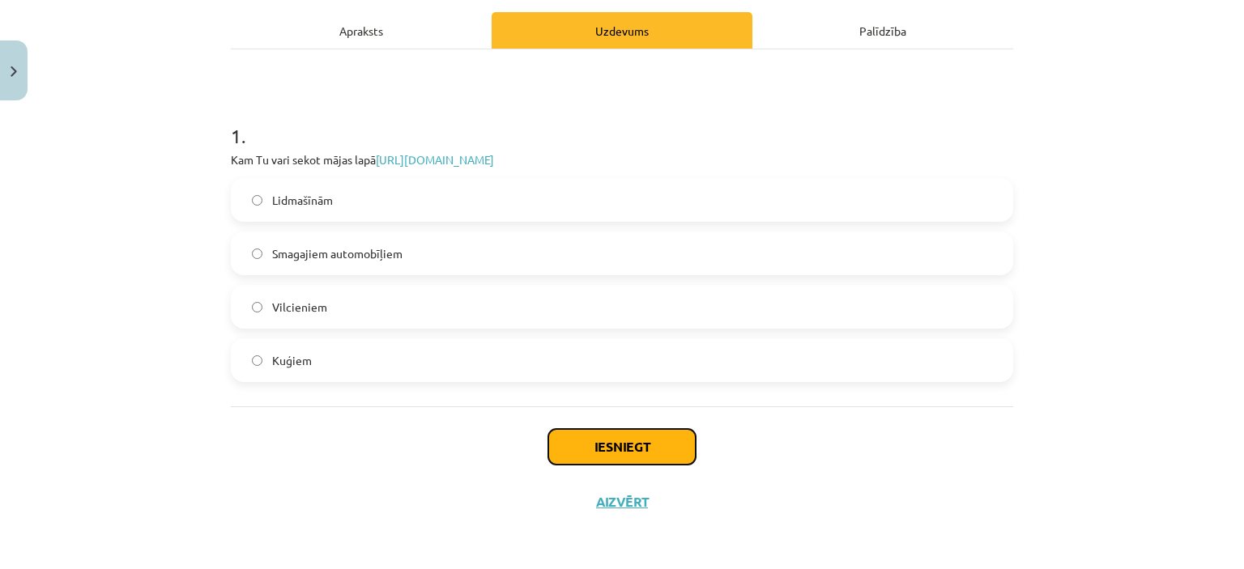
click at [610, 443] on button "Iesniegt" at bounding box center [621, 447] width 147 height 36
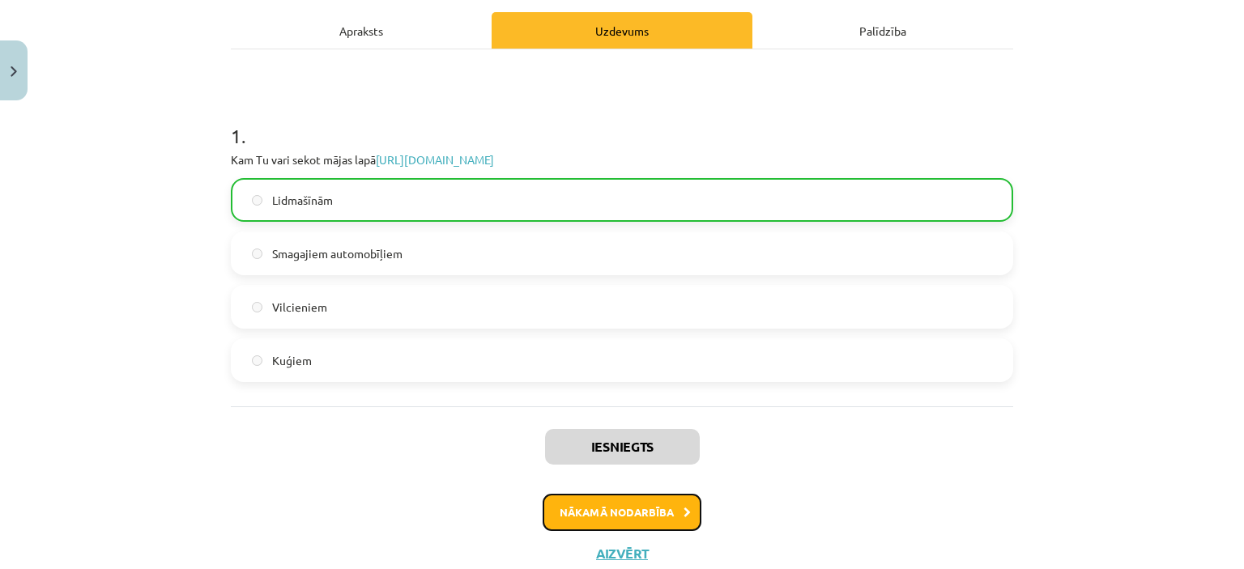
click at [621, 505] on button "Nākamā nodarbība" at bounding box center [621, 512] width 159 height 37
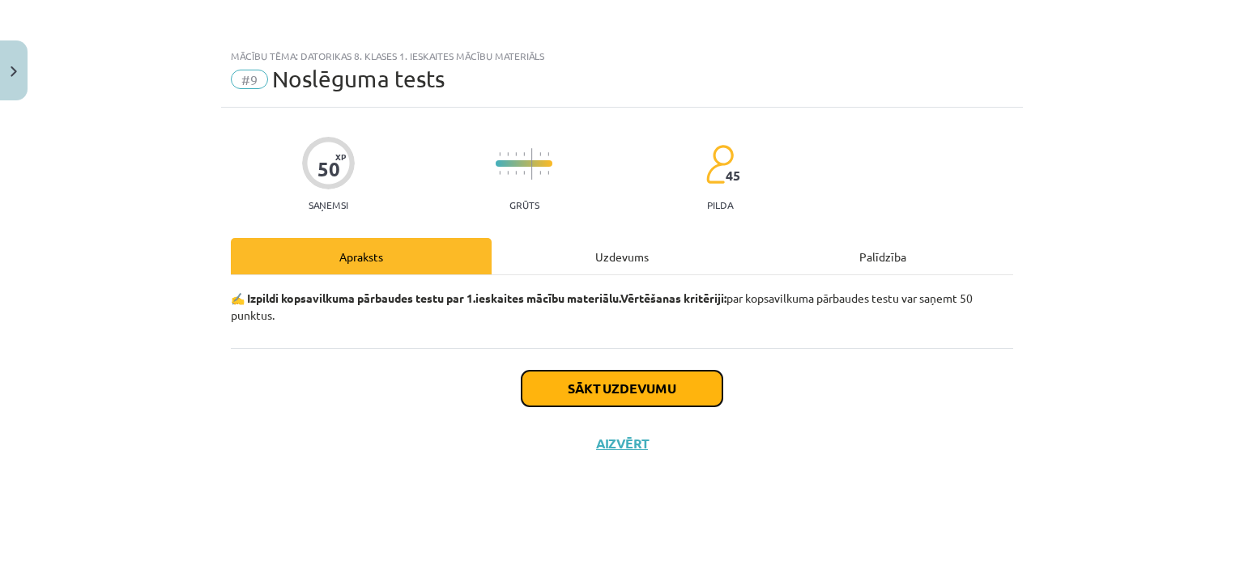
click at [617, 385] on button "Sākt uzdevumu" at bounding box center [621, 389] width 201 height 36
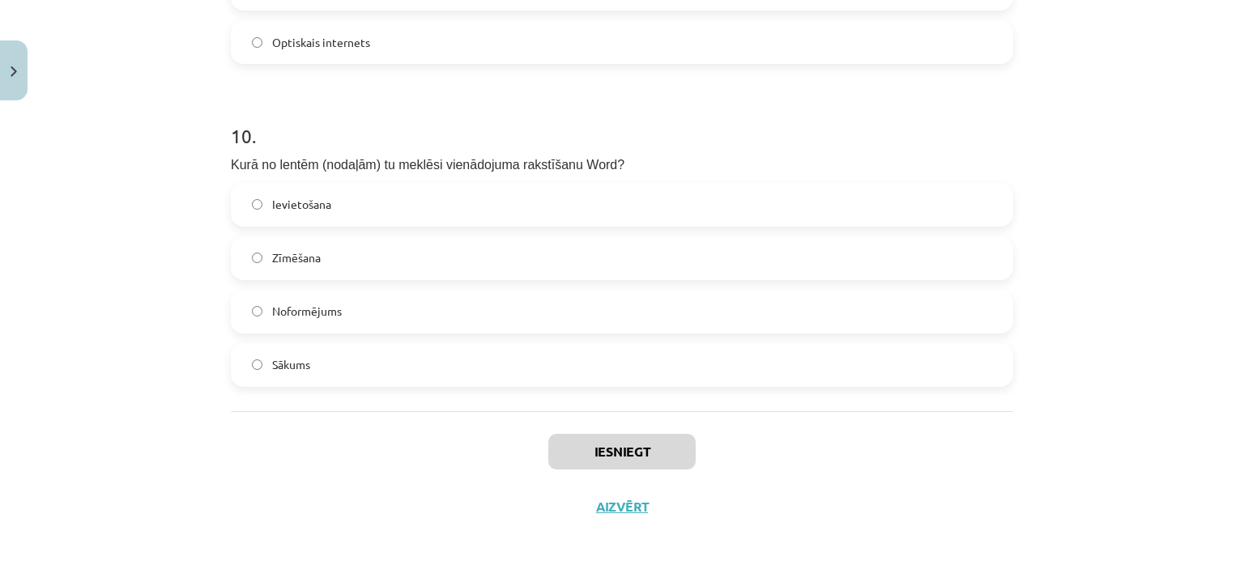
scroll to position [3080, 0]
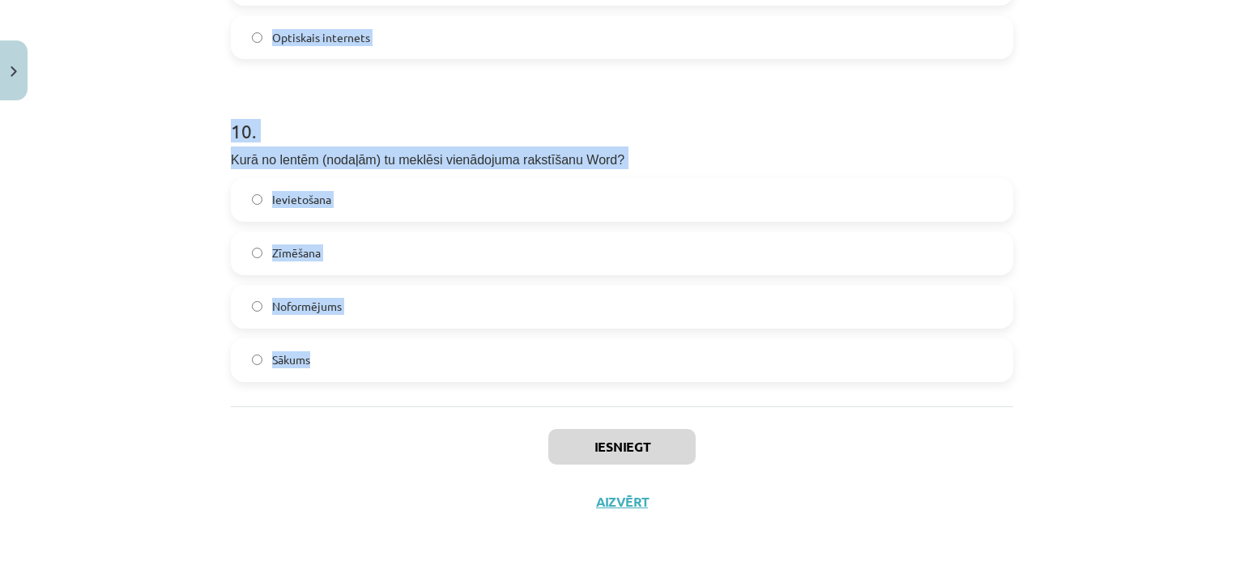
drag, startPoint x: 223, startPoint y: 96, endPoint x: 636, endPoint y: 373, distance: 497.1
click at [1129, 203] on div "Mācību tēma: Datorikas 8. klases 1. ieskaites mācību materiāls #9 Noslēguma tes…" at bounding box center [622, 284] width 1244 height 569
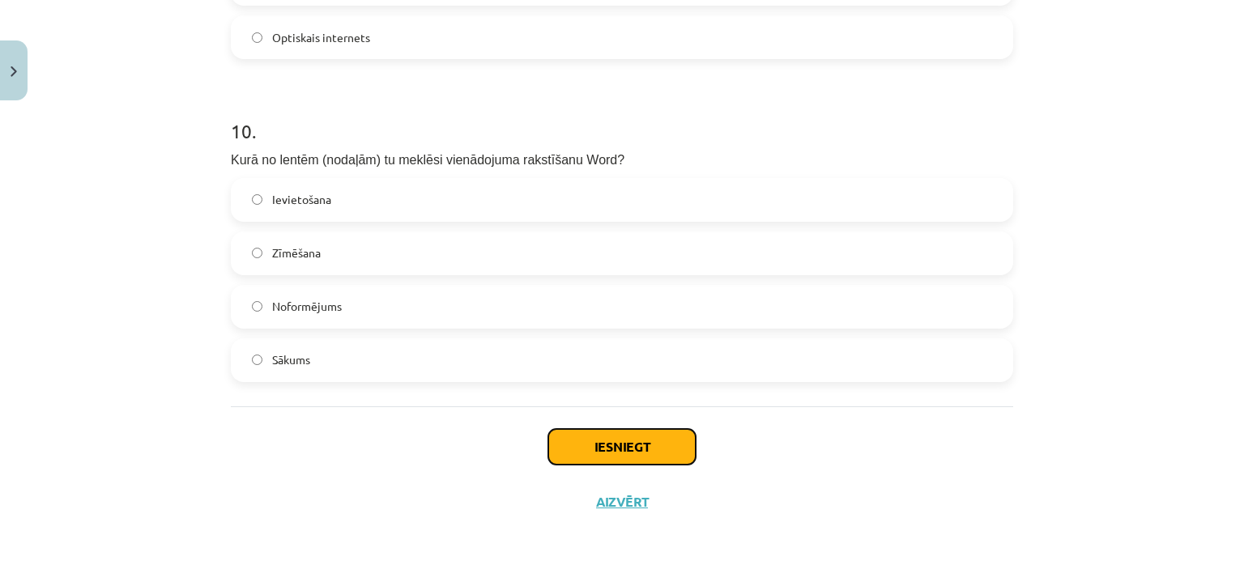
click at [598, 446] on button "Iesniegt" at bounding box center [621, 447] width 147 height 36
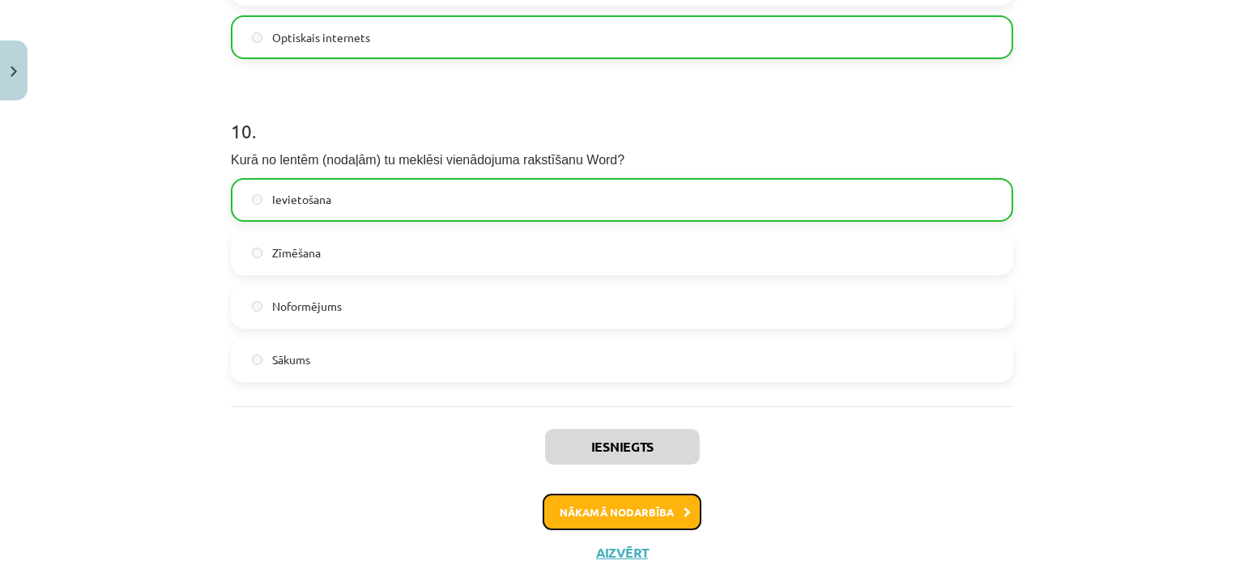
click at [650, 513] on button "Nākamā nodarbība" at bounding box center [621, 512] width 159 height 37
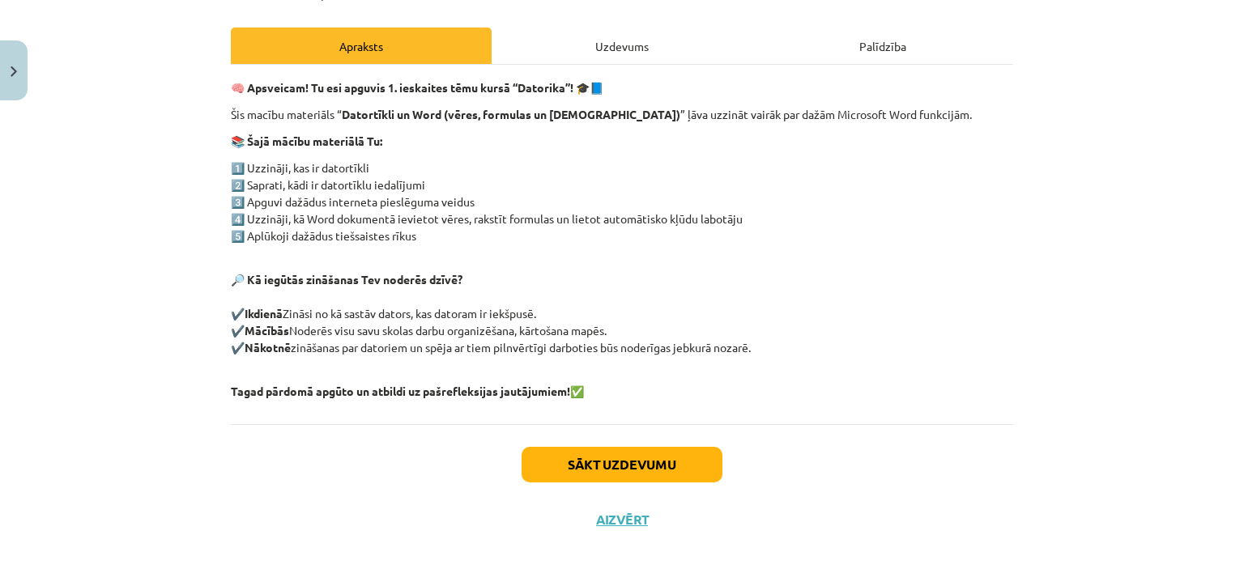
scroll to position [228, 0]
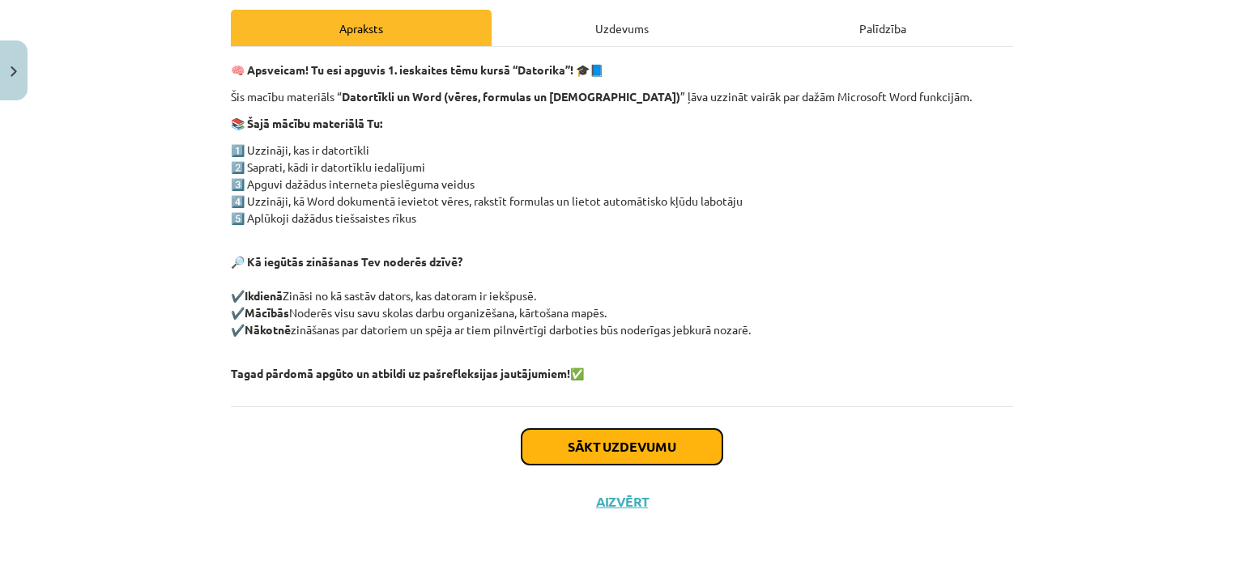
click at [651, 451] on button "Sākt uzdevumu" at bounding box center [621, 447] width 201 height 36
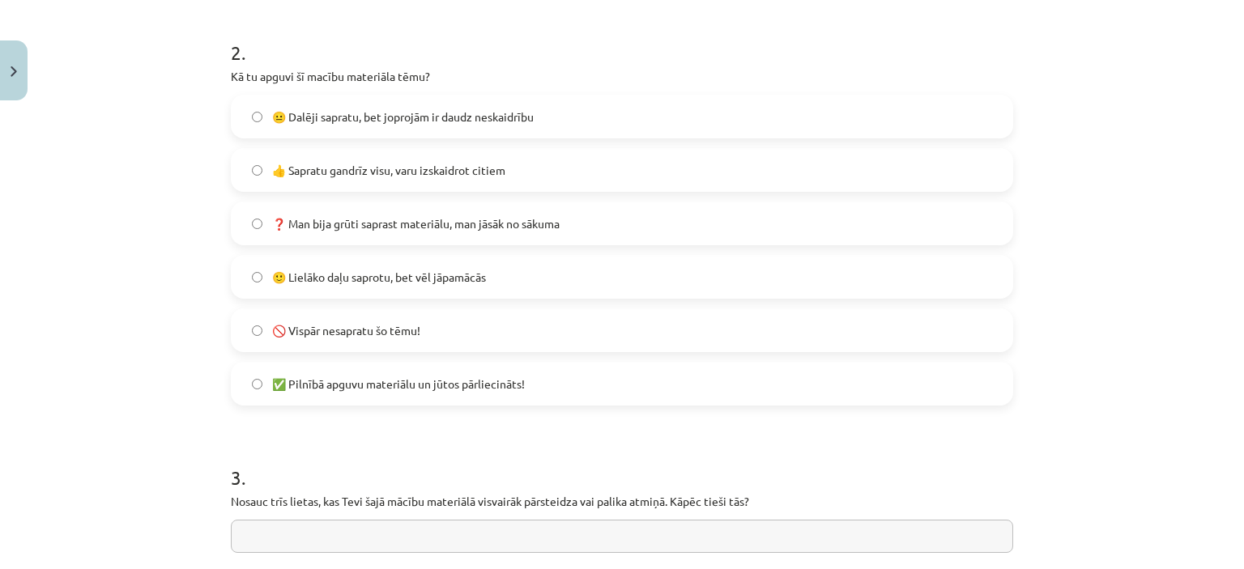
scroll to position [1020, 0]
click at [252, 108] on label "😐 Dalēji sapratu, bet joprojām ir daudz neskaidrību" at bounding box center [621, 115] width 779 height 40
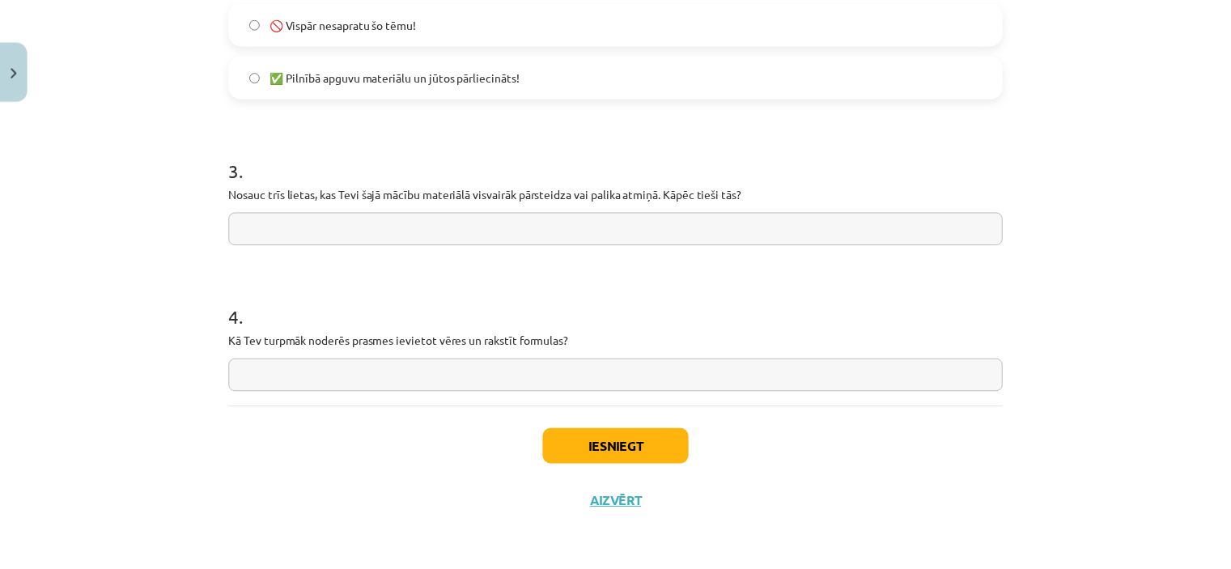
scroll to position [1315, 0]
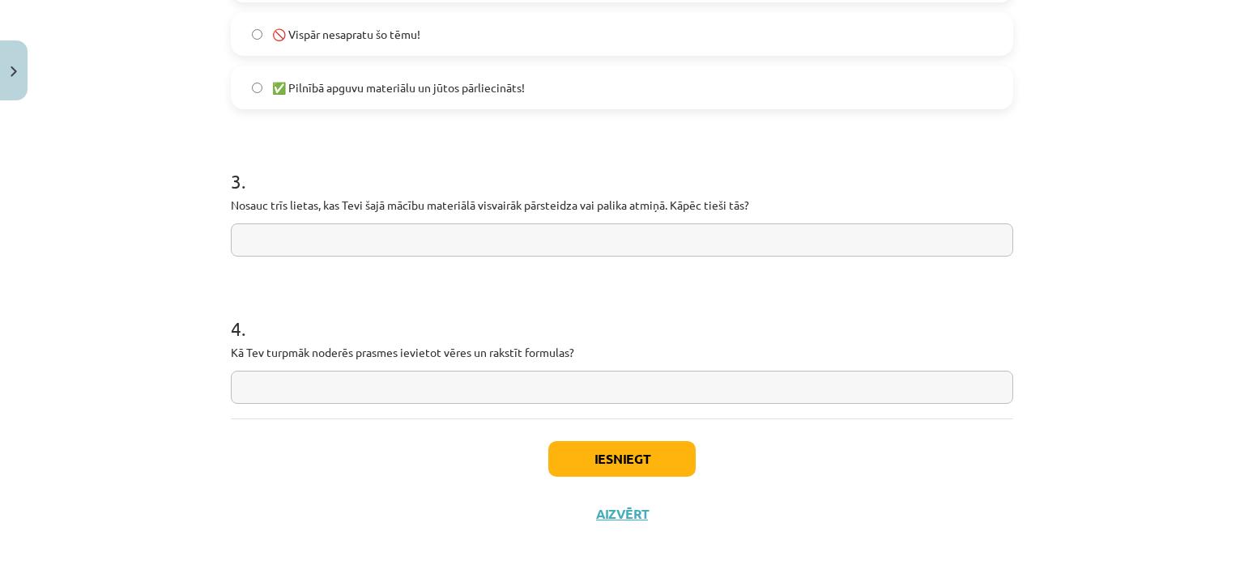
click at [444, 238] on input "text" at bounding box center [622, 239] width 782 height 33
click at [288, 381] on input "text" at bounding box center [622, 387] width 782 height 33
type input "******"
click at [249, 232] on input "text" at bounding box center [622, 239] width 782 height 33
click at [288, 393] on input "******" at bounding box center [622, 387] width 782 height 33
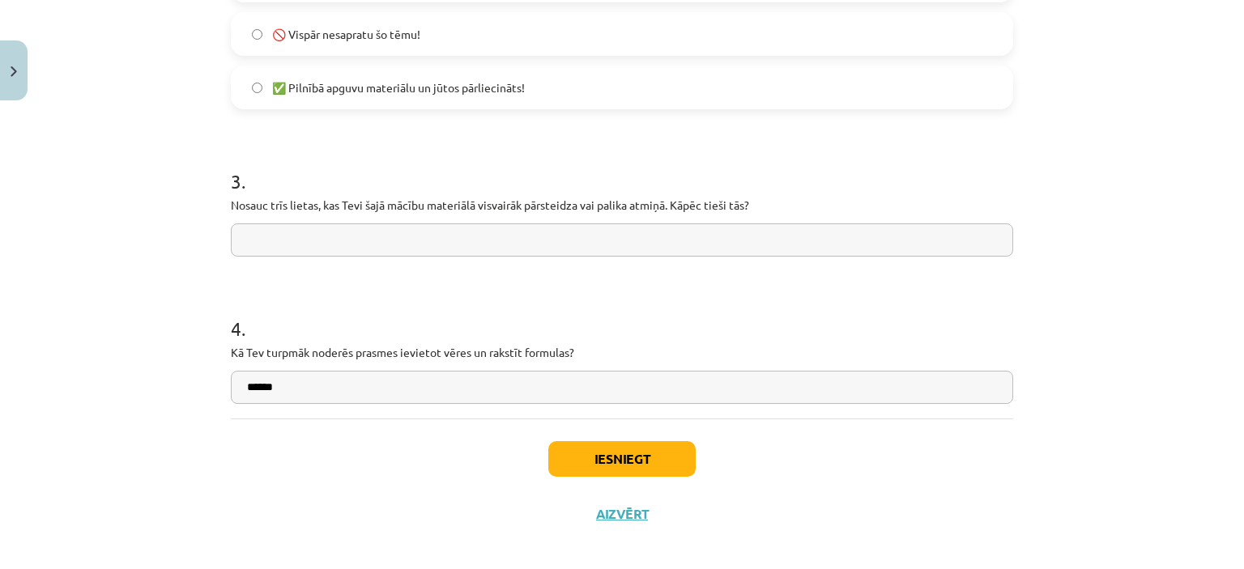
click at [365, 240] on input "text" at bounding box center [622, 239] width 782 height 33
type input "**********"
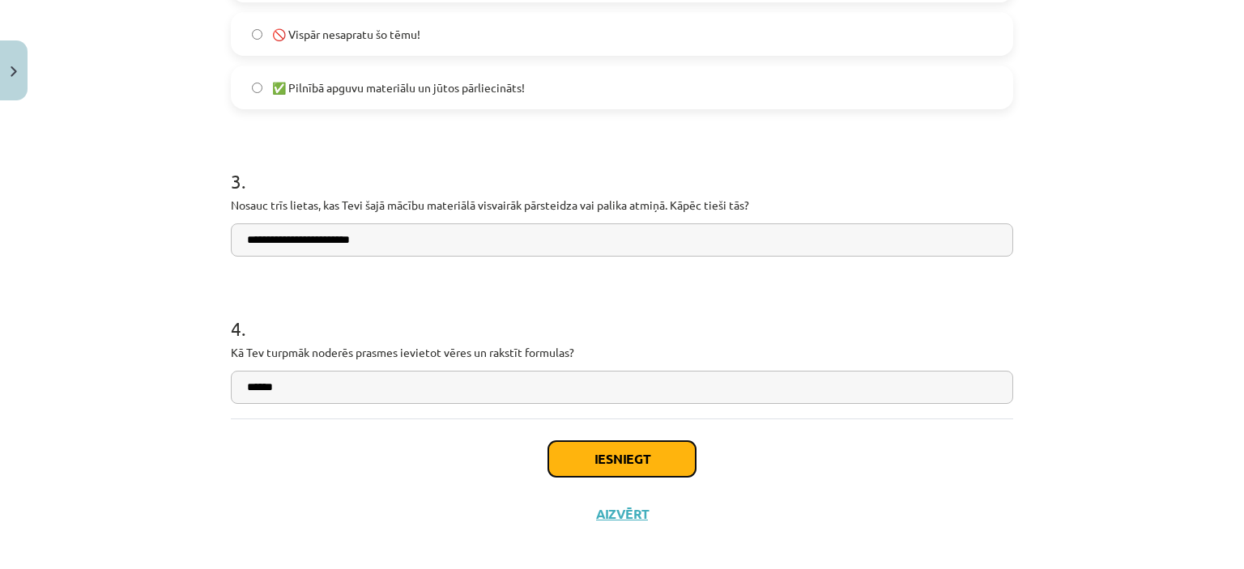
click at [615, 462] on button "Iesniegt" at bounding box center [621, 459] width 147 height 36
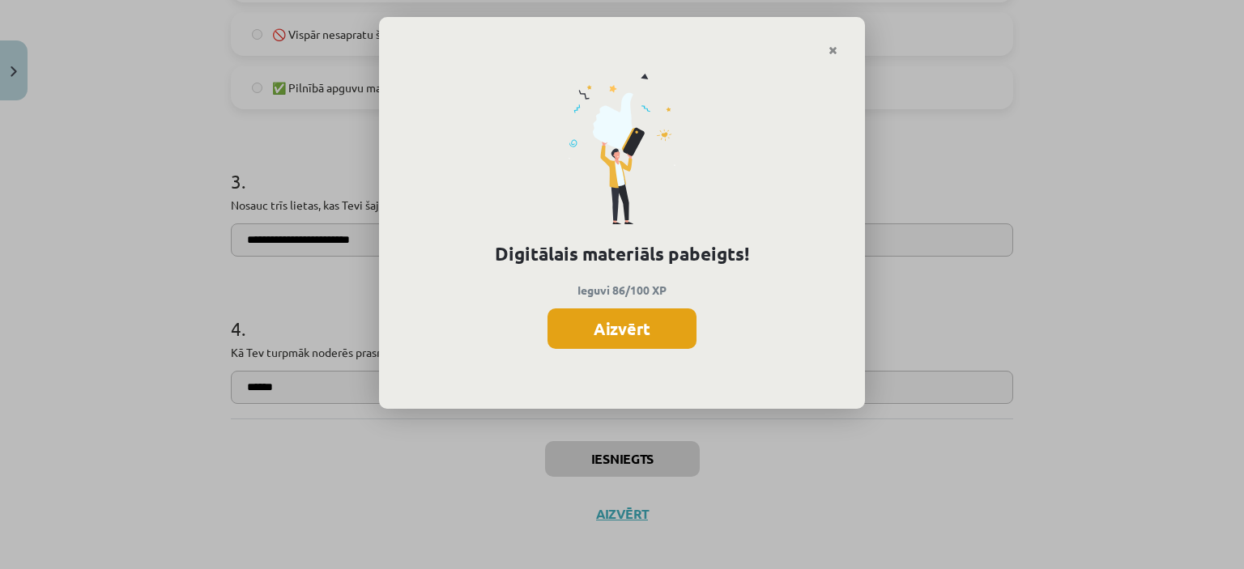
click at [612, 326] on button "Aizvērt" at bounding box center [621, 328] width 149 height 40
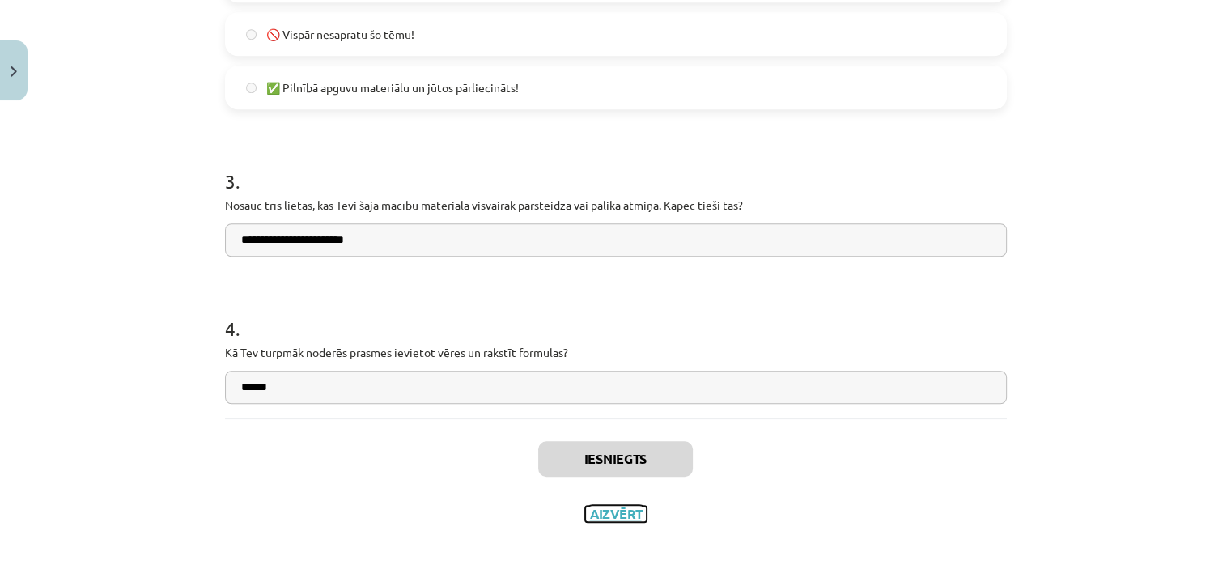
click at [613, 512] on button "Aizvērt" at bounding box center [616, 514] width 62 height 16
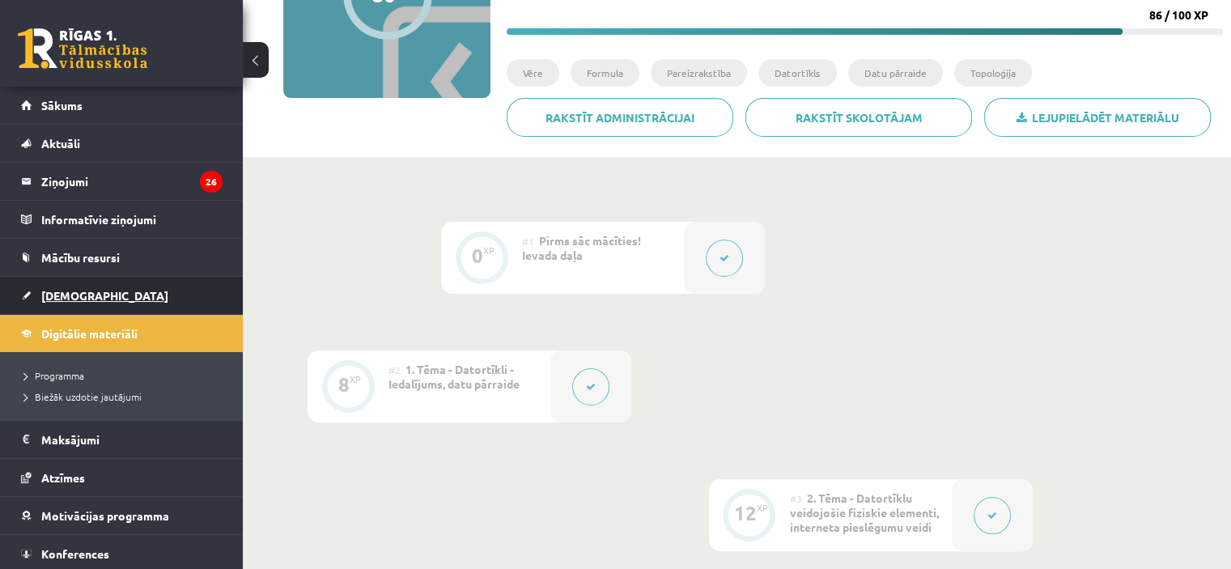
click at [66, 295] on span "[DEMOGRAPHIC_DATA]" at bounding box center [104, 295] width 127 height 15
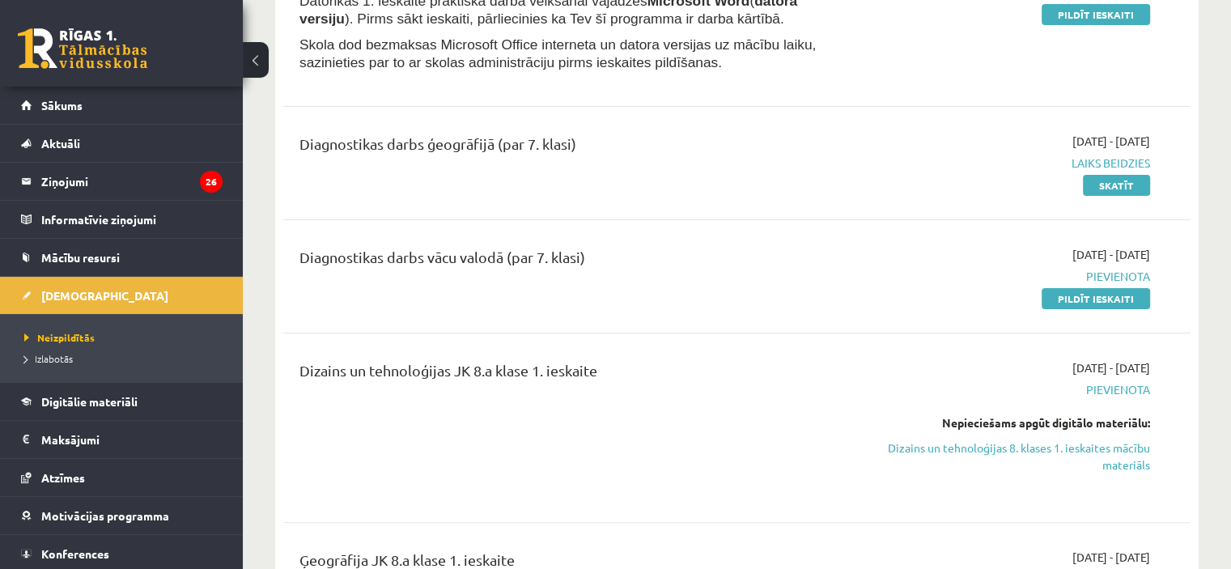
scroll to position [341, 0]
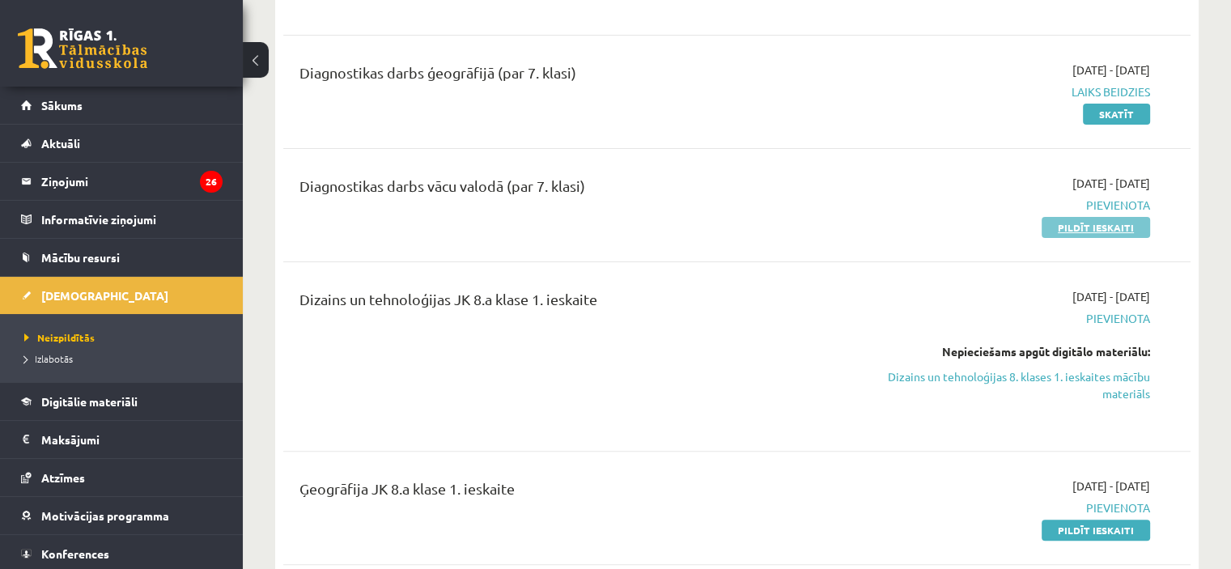
click at [1086, 228] on link "Pildīt ieskaiti" at bounding box center [1096, 227] width 108 height 21
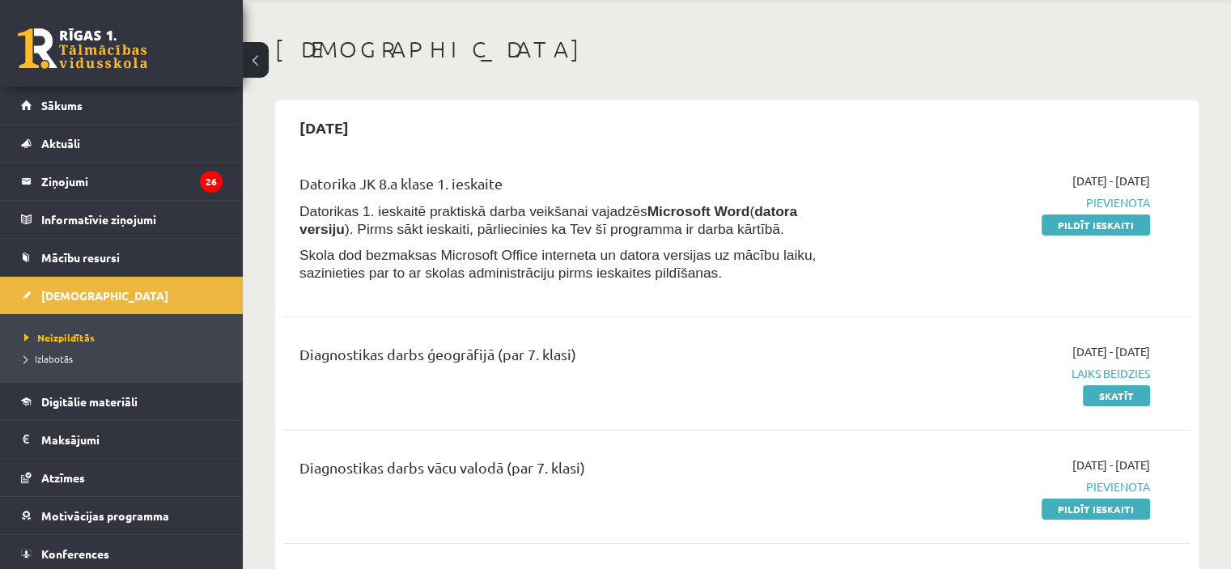
scroll to position [0, 0]
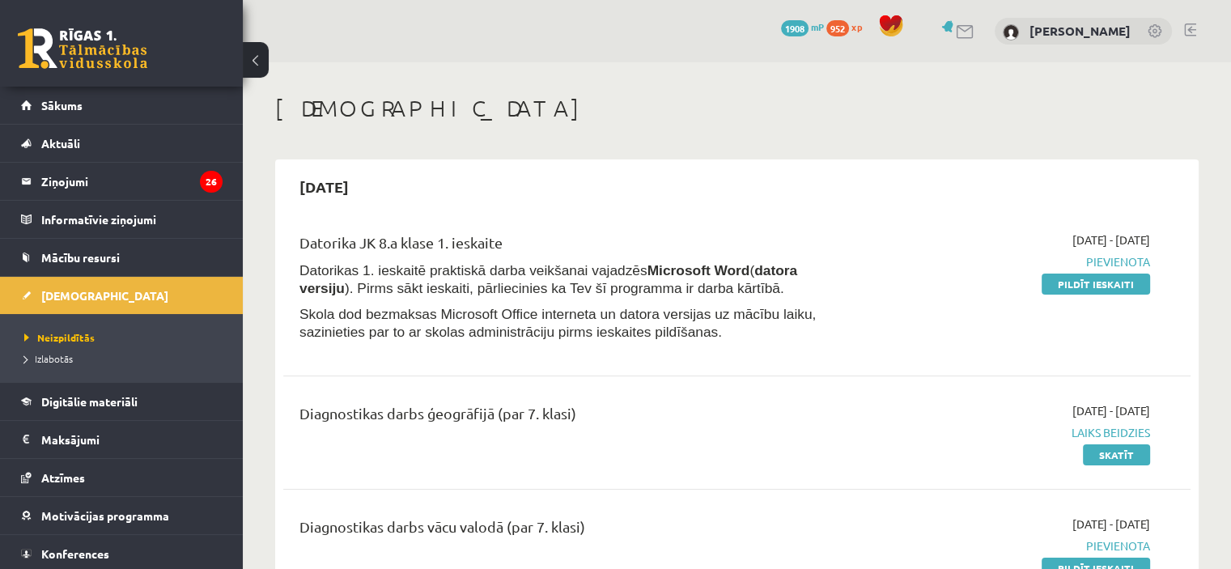
click at [1154, 24] on link at bounding box center [1156, 32] width 16 height 16
